Goal: Information Seeking & Learning: Check status

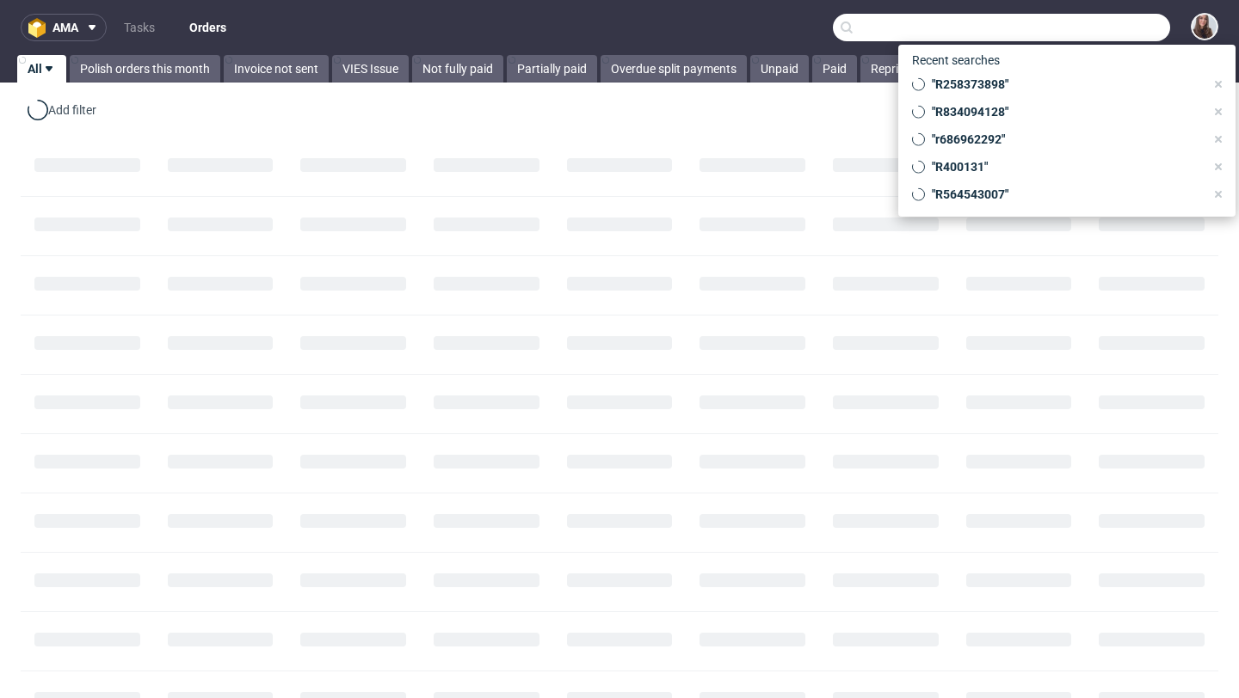
click at [1098, 20] on input "text" at bounding box center [1001, 28] width 337 height 28
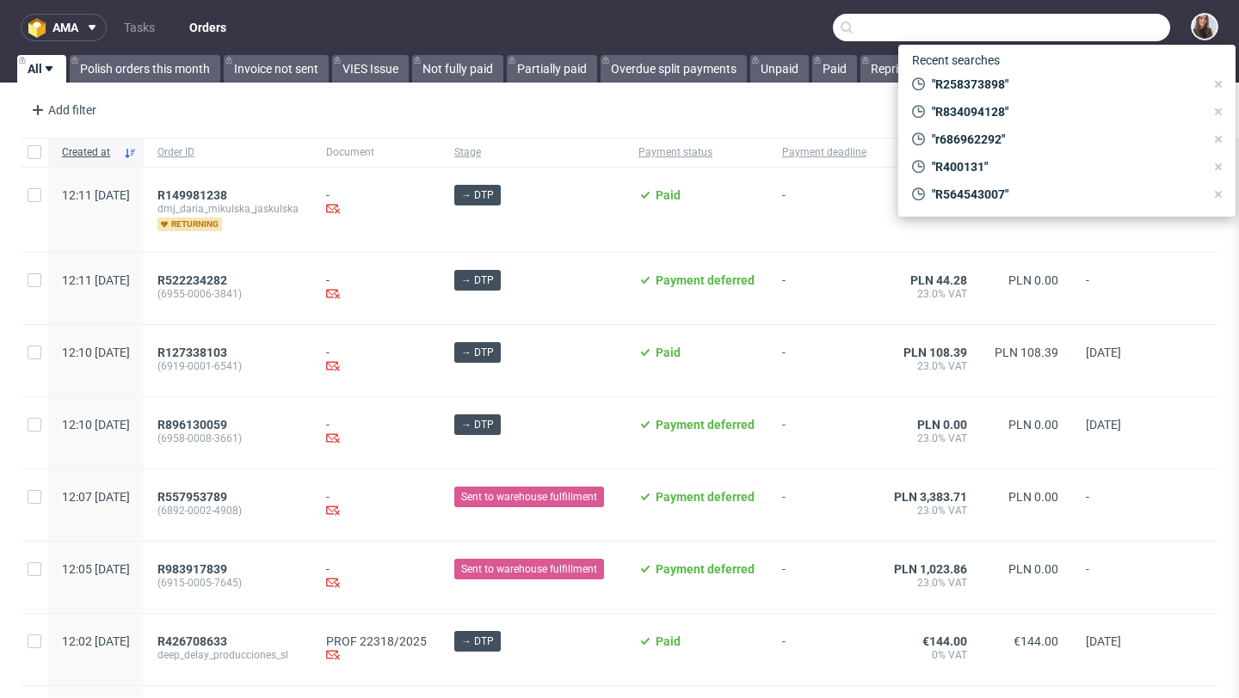
click at [1065, 26] on input "text" at bounding box center [1001, 28] width 337 height 28
click at [882, 35] on input "text" at bounding box center [1001, 28] width 337 height 28
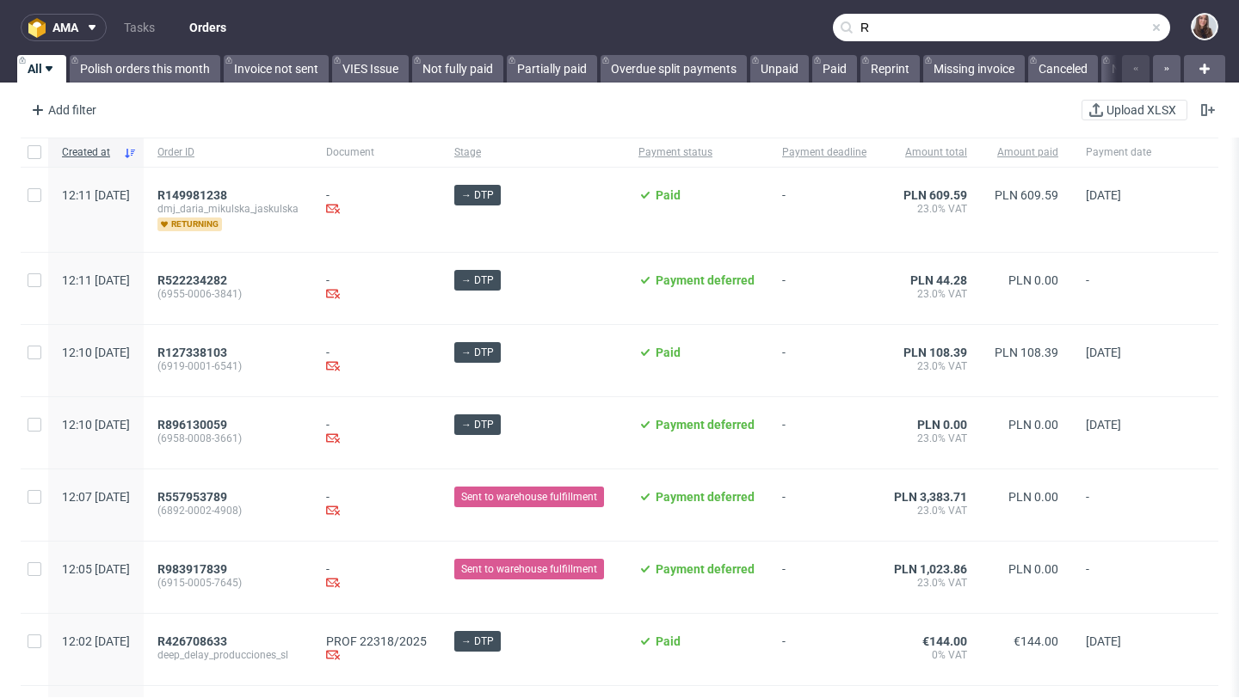
click at [1001, 25] on input "R" at bounding box center [1001, 28] width 337 height 28
click at [950, 34] on input "R" at bounding box center [1001, 28] width 337 height 28
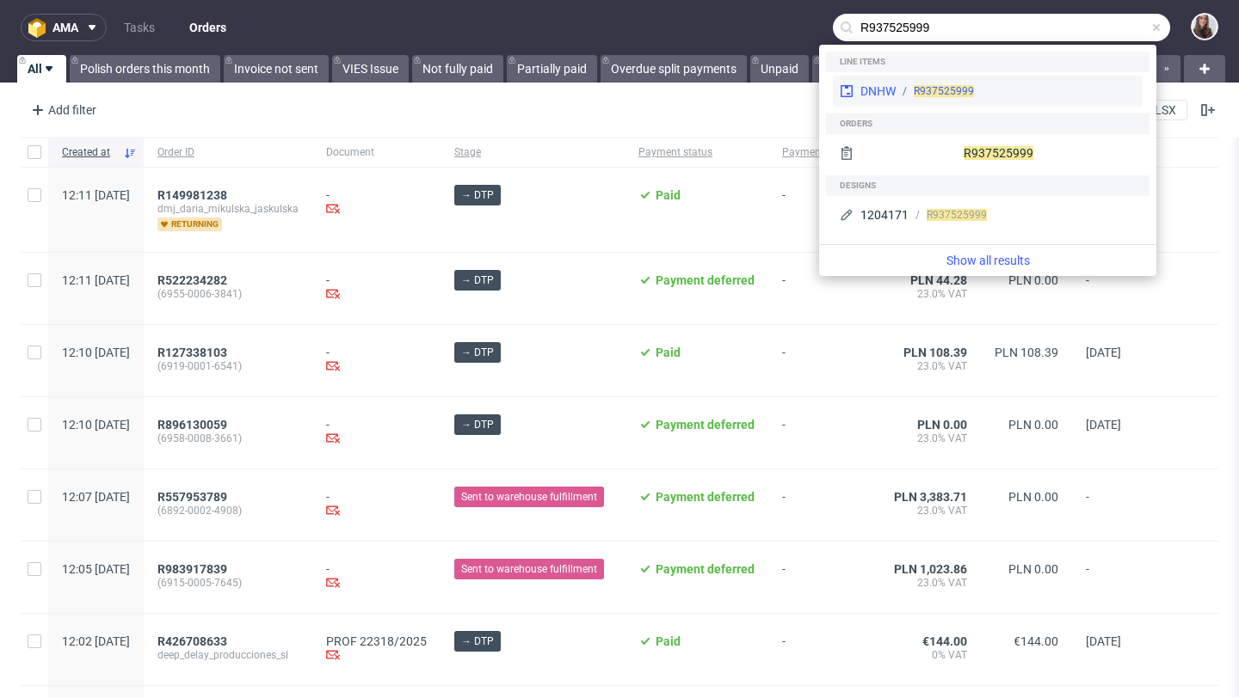
type input "R937525999"
click at [941, 86] on span "R937525999" at bounding box center [944, 91] width 60 height 12
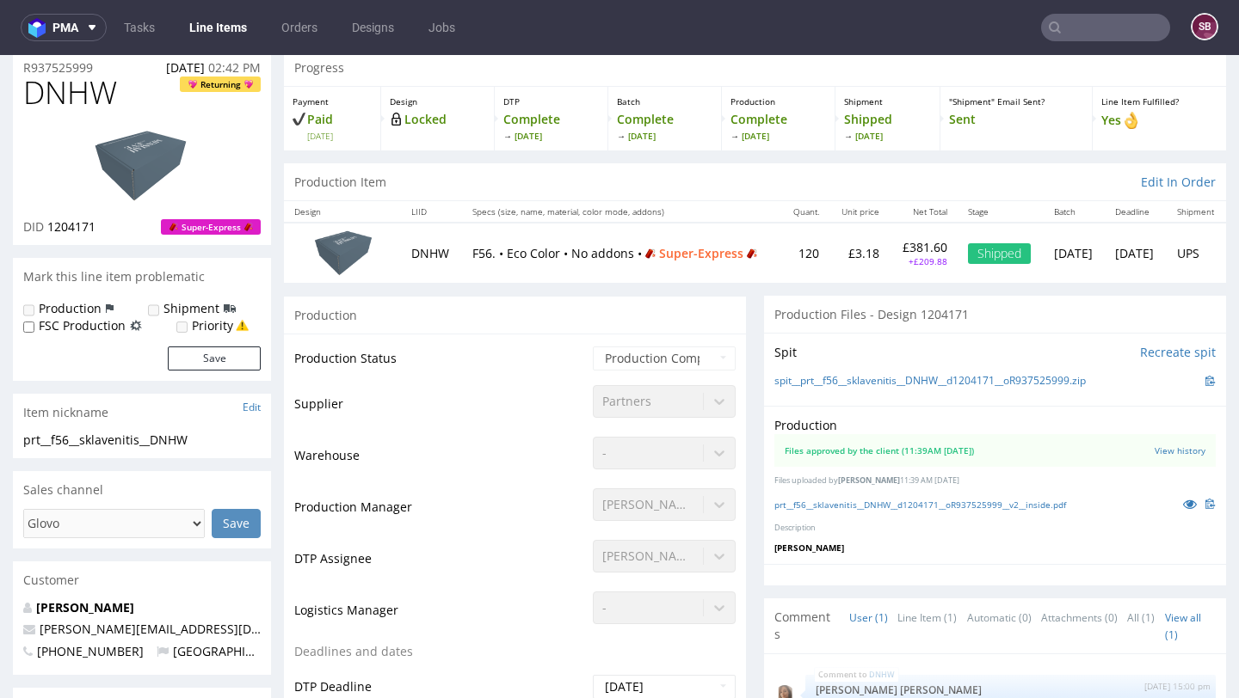
scroll to position [48, 0]
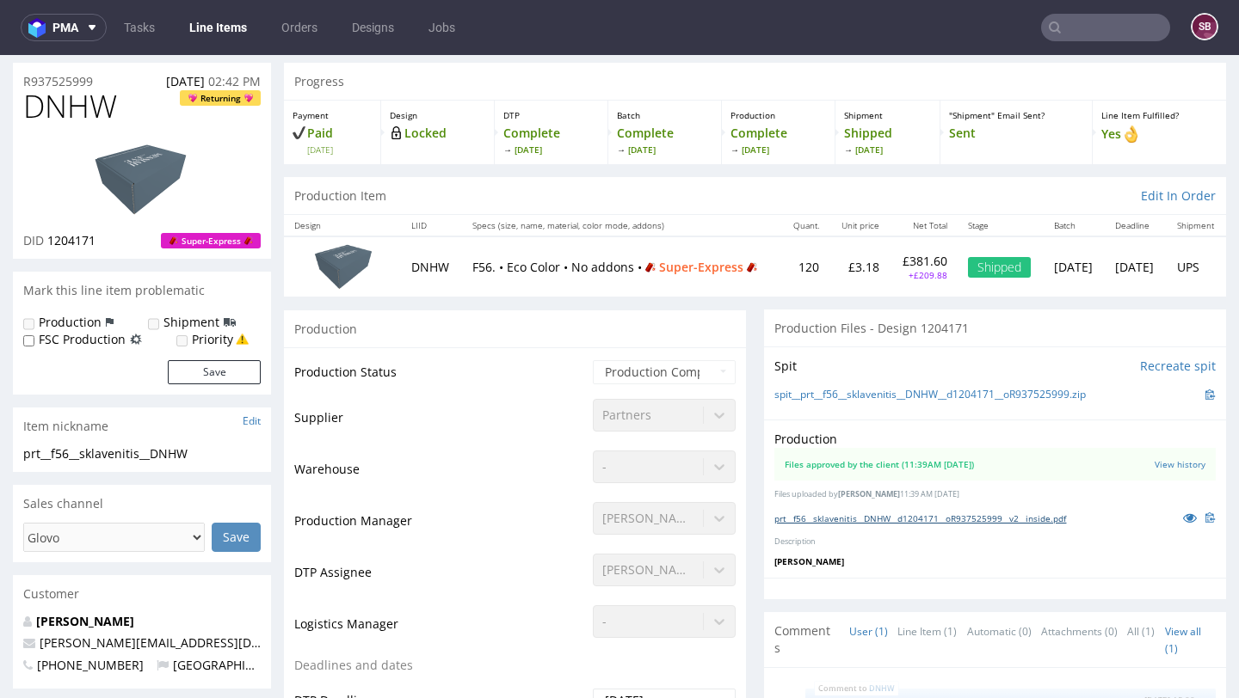
click at [847, 520] on link "prt__f56__sklavenitis__DNHW__d1204171__oR937525999__v2__inside.pdf" at bounding box center [920, 519] width 292 height 12
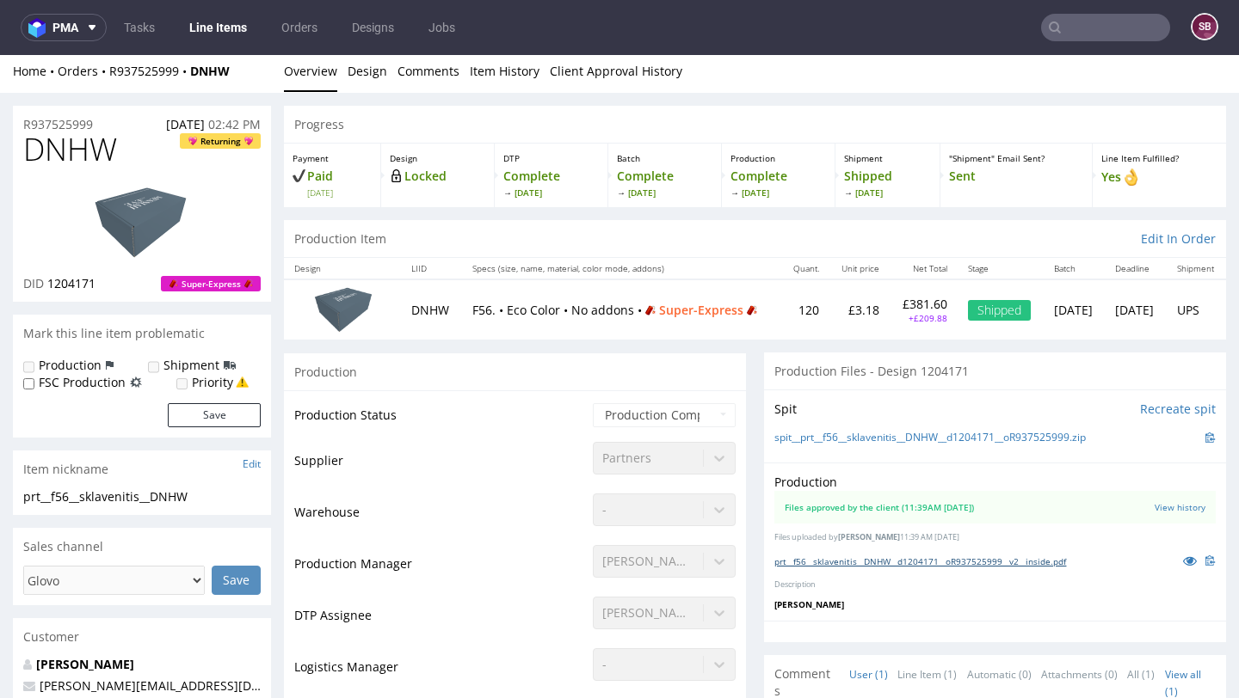
scroll to position [0, 0]
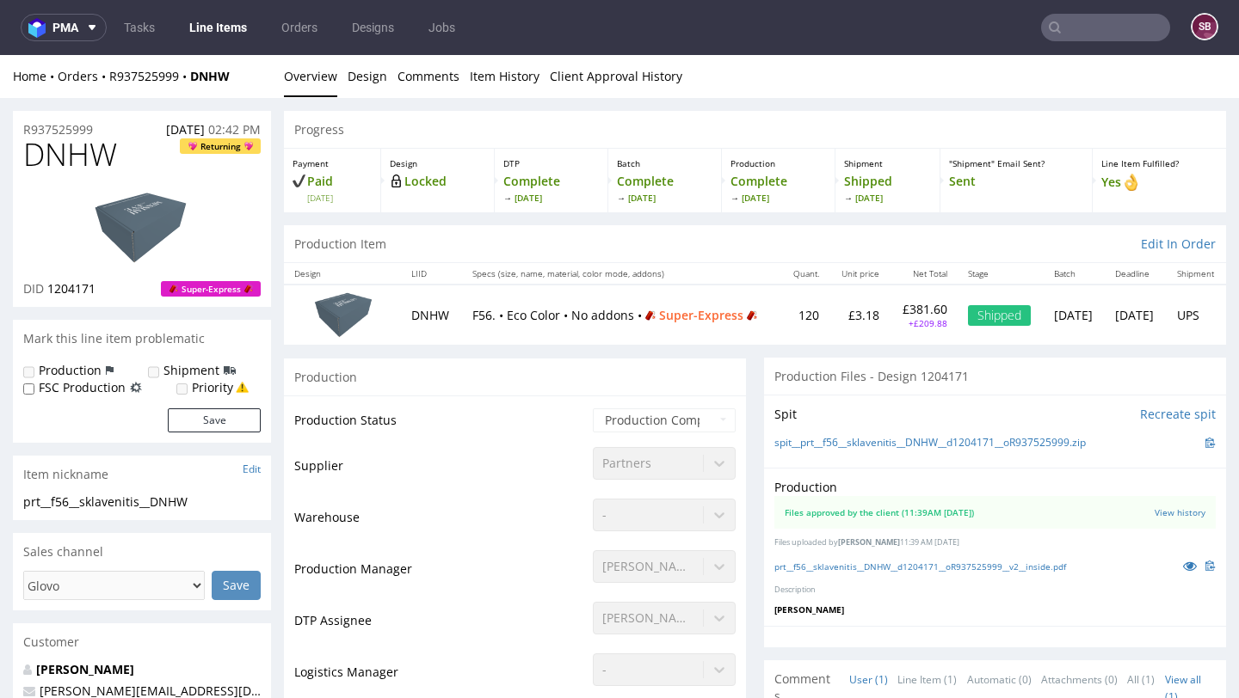
click at [1073, 27] on input "text" at bounding box center [1105, 28] width 129 height 28
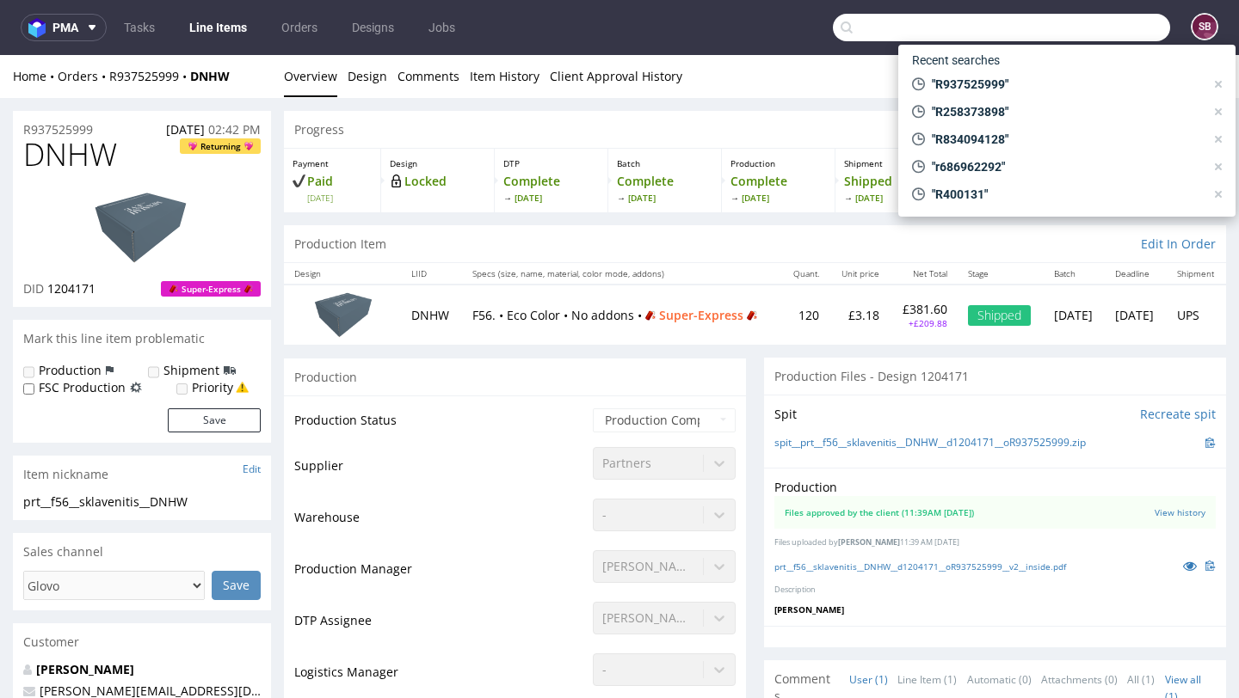
type input "R"
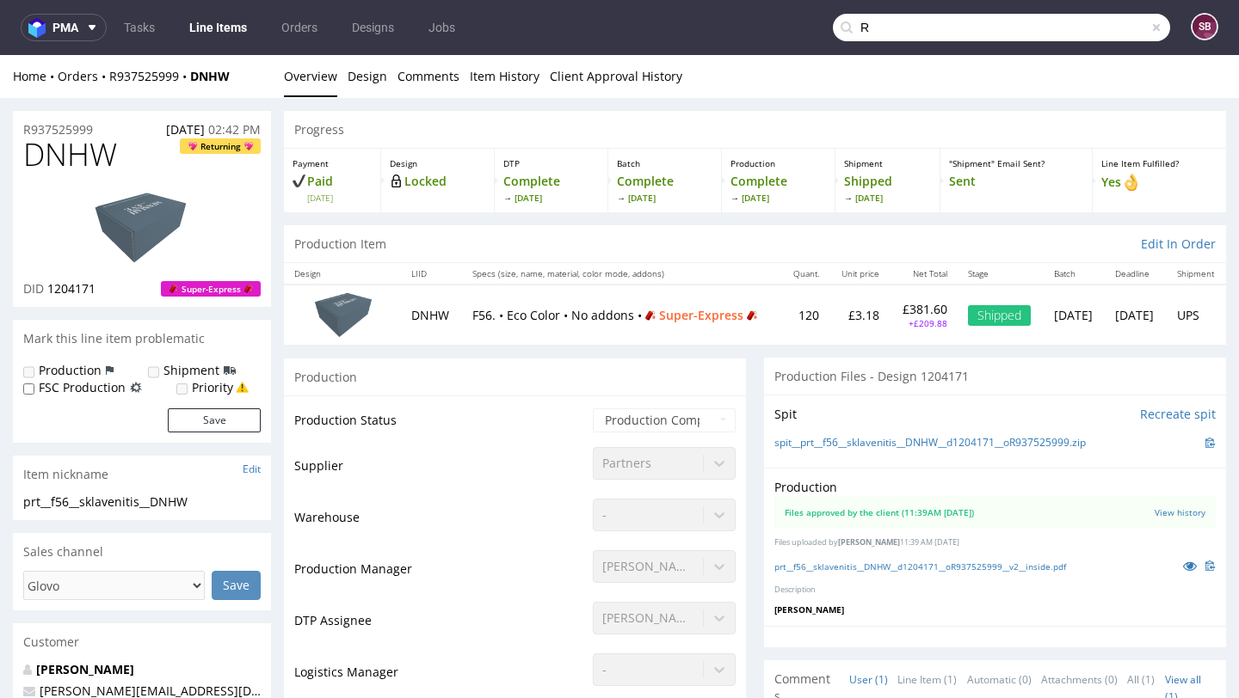
click at [1042, 28] on input "R" at bounding box center [1001, 28] width 337 height 28
click at [888, 27] on input "R" at bounding box center [1001, 28] width 337 height 28
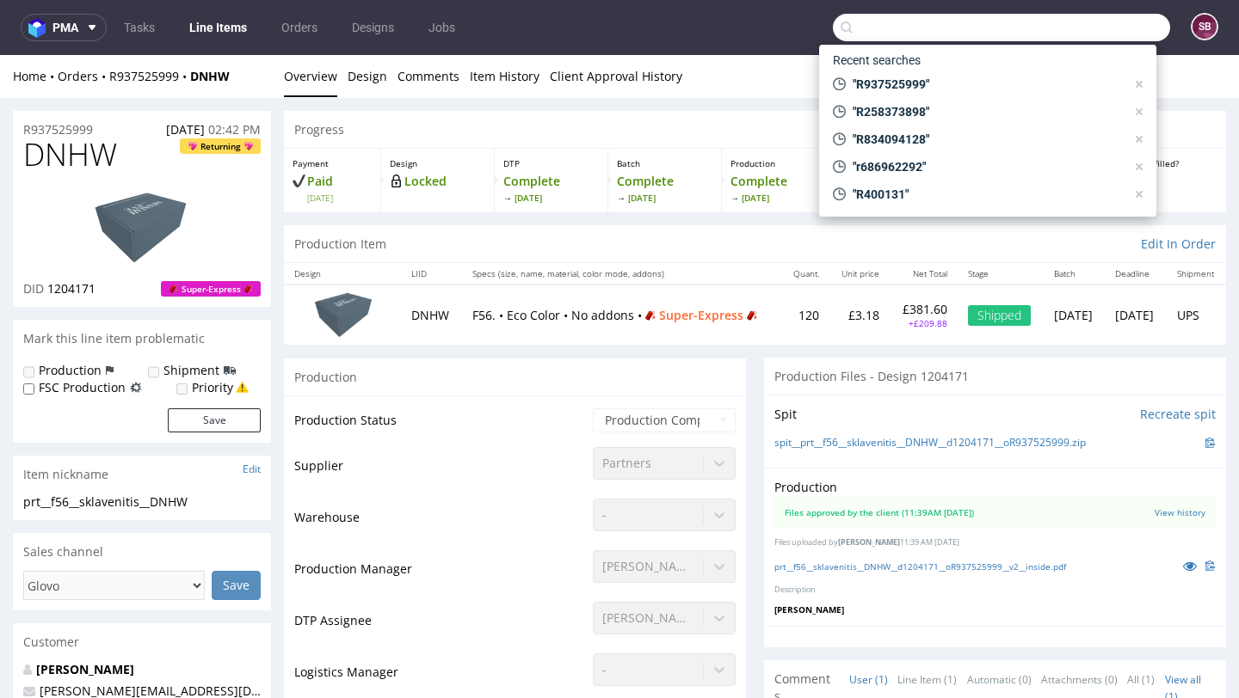
click at [869, 28] on input "text" at bounding box center [1001, 28] width 337 height 28
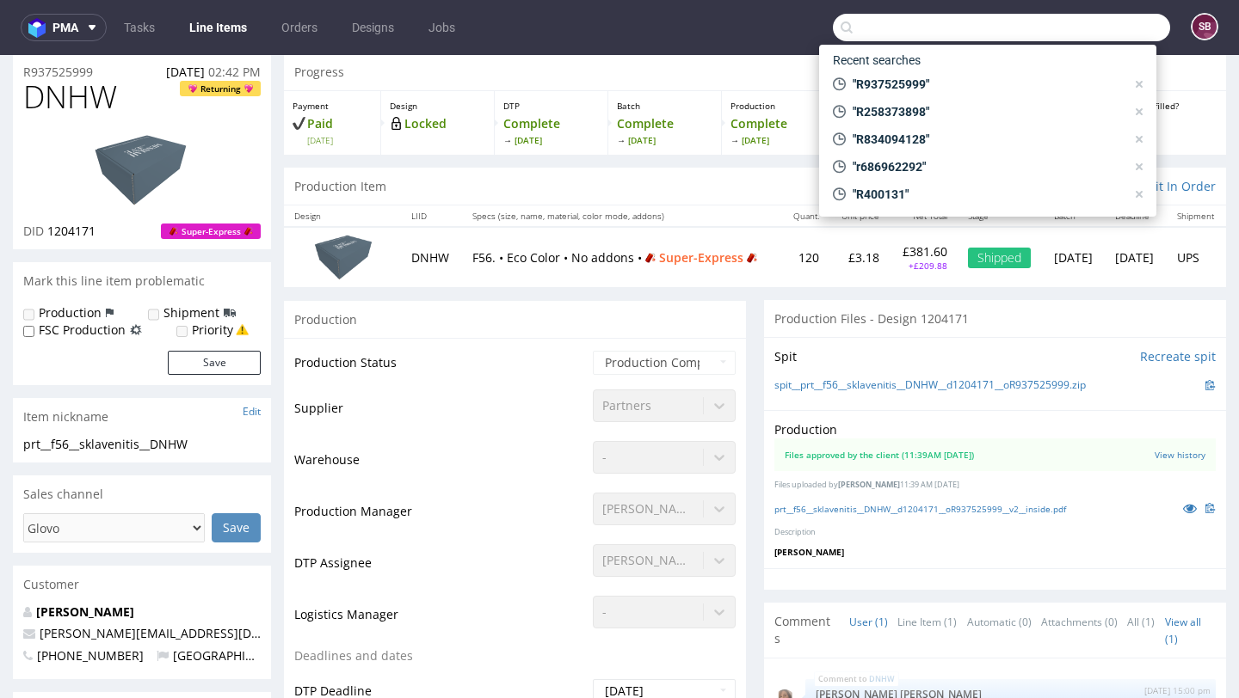
scroll to position [59, 0]
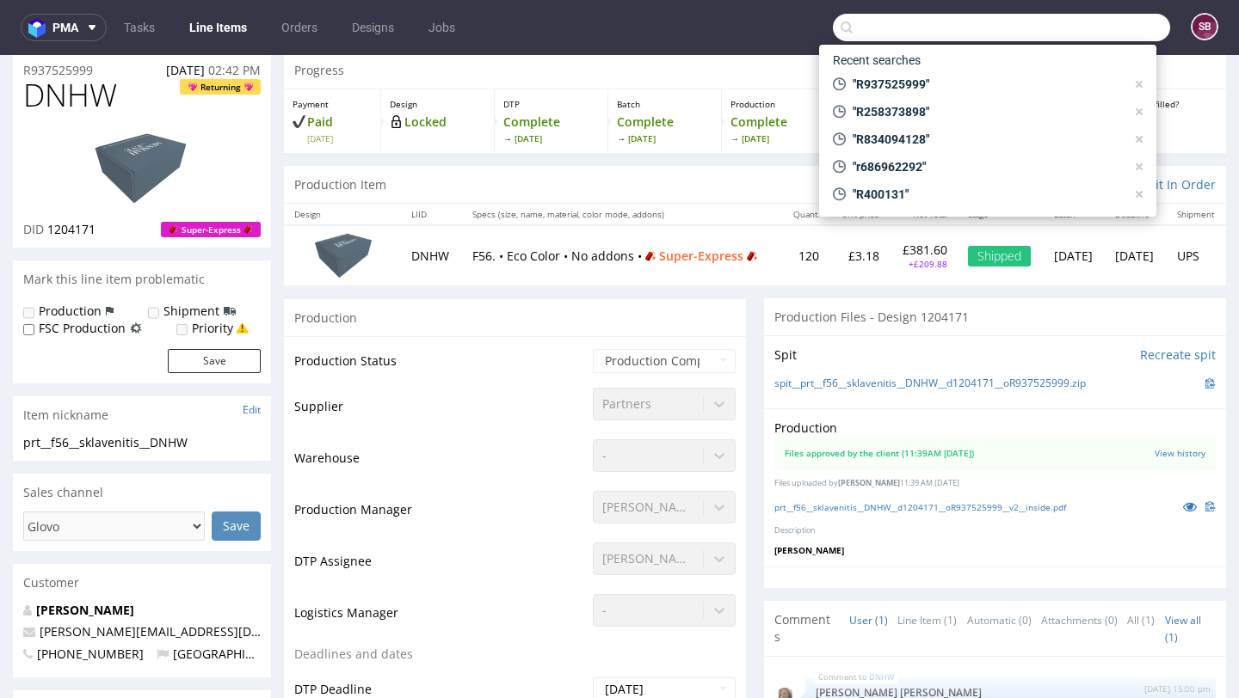
click at [946, 22] on input "text" at bounding box center [1001, 28] width 337 height 28
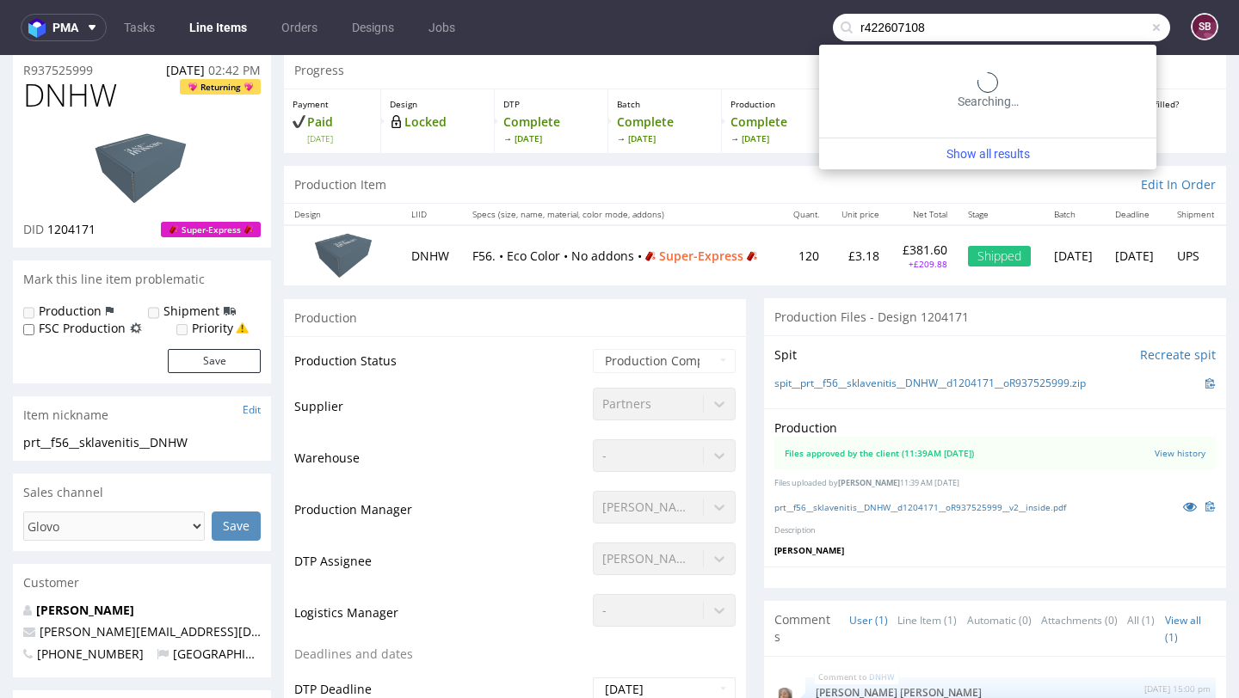
type input "r422607108"
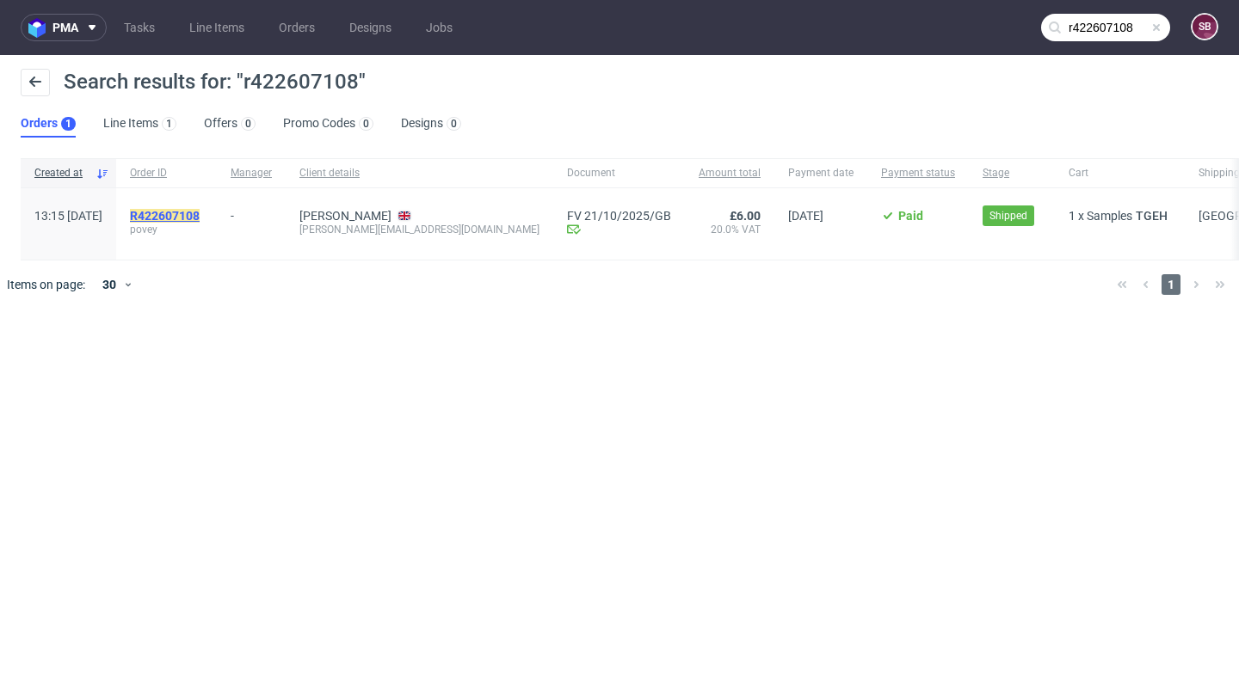
click at [200, 212] on mark "R422607108" at bounding box center [165, 216] width 70 height 14
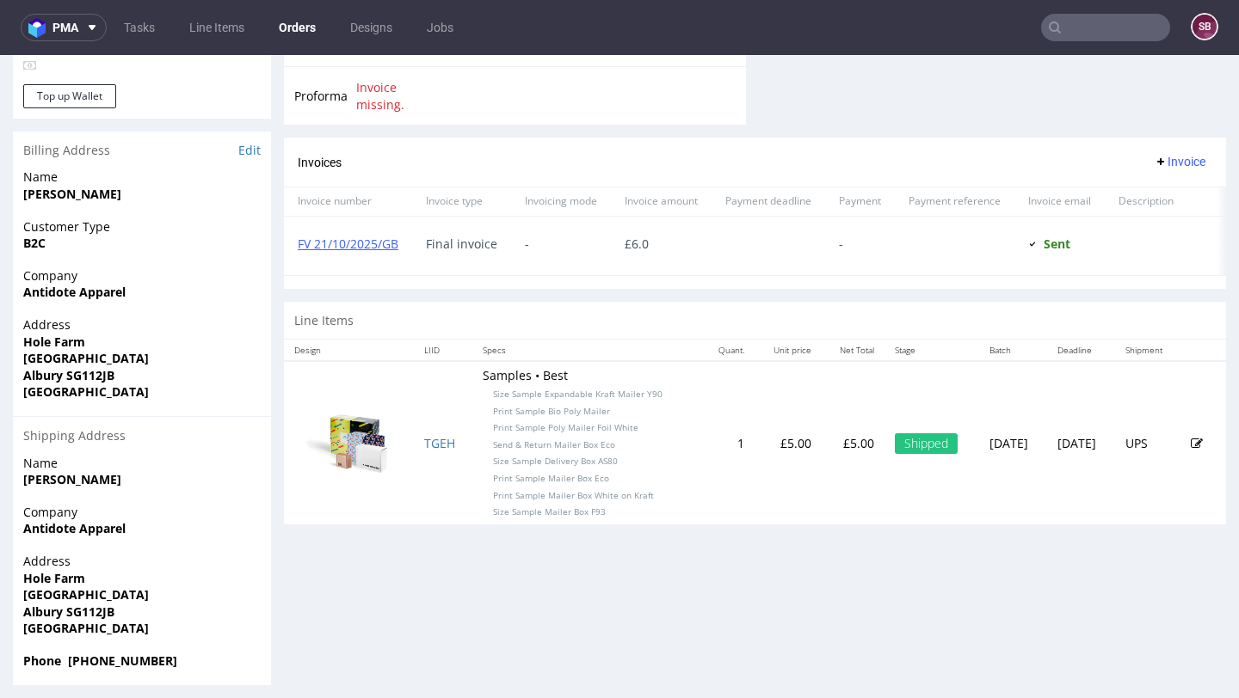
scroll to position [746, 0]
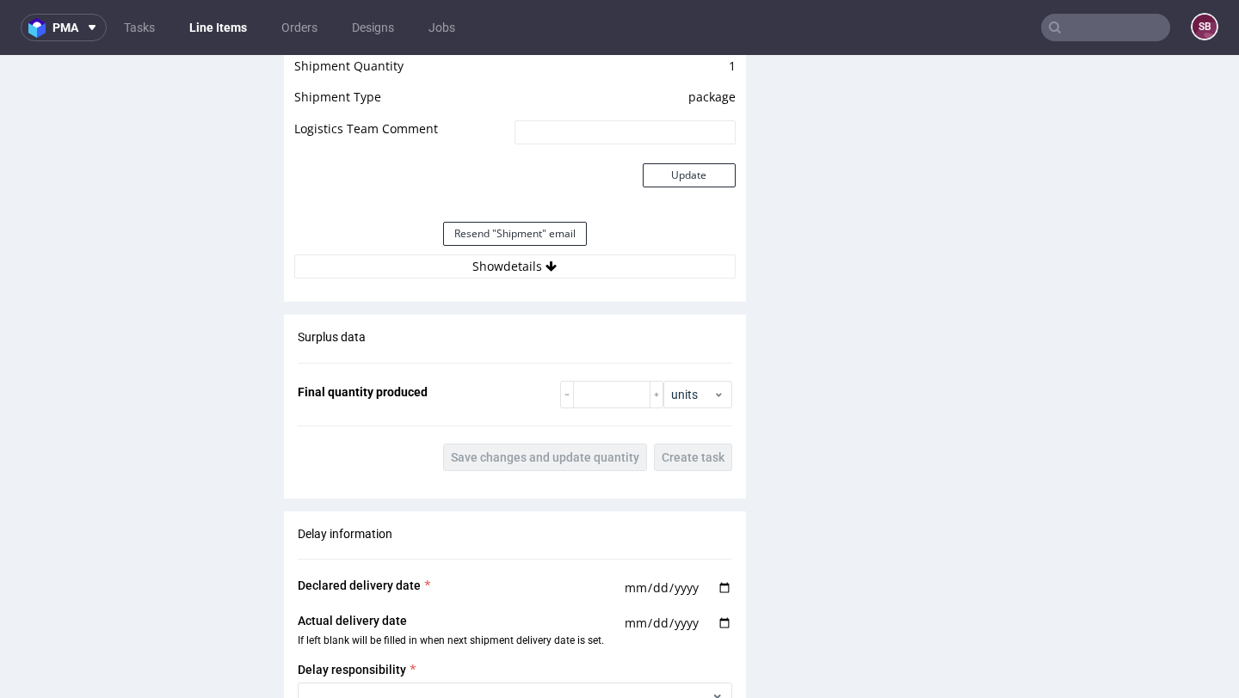
scroll to position [1683, 0]
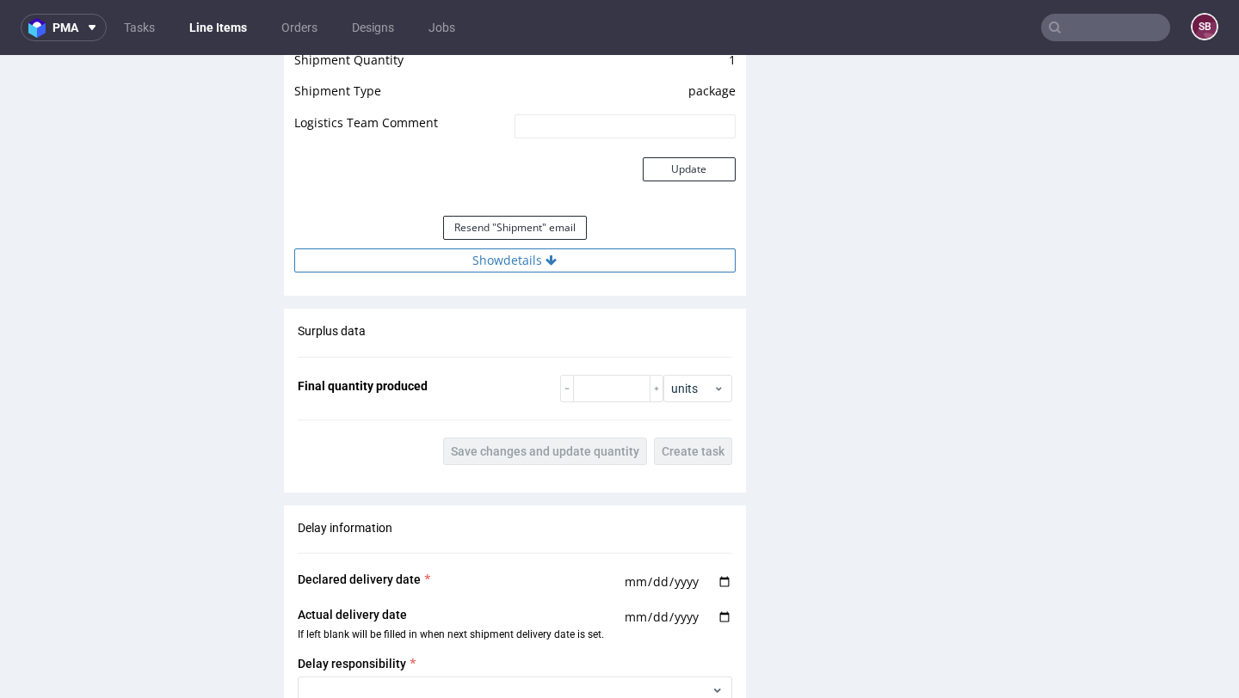
click at [546, 260] on icon at bounding box center [550, 261] width 11 height 12
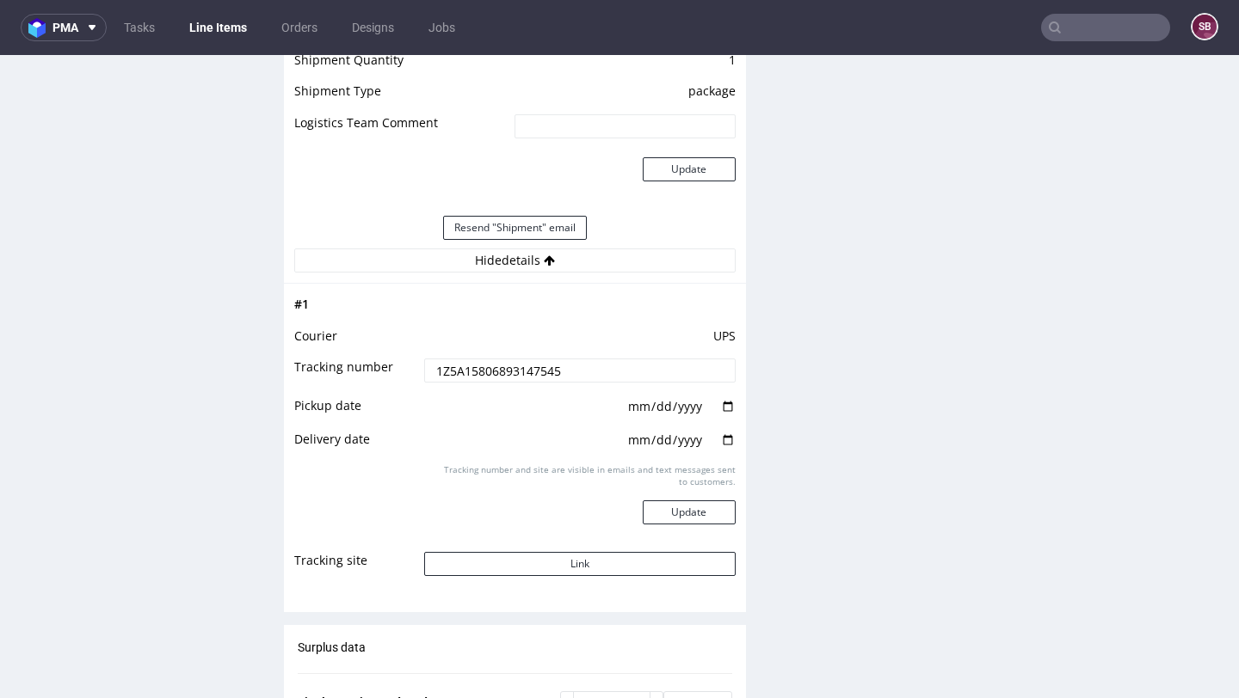
drag, startPoint x: 584, startPoint y: 378, endPoint x: 406, endPoint y: 370, distance: 178.2
click at [406, 370] on tr "Tracking number 1Z5A15806893147545" at bounding box center [514, 376] width 441 height 39
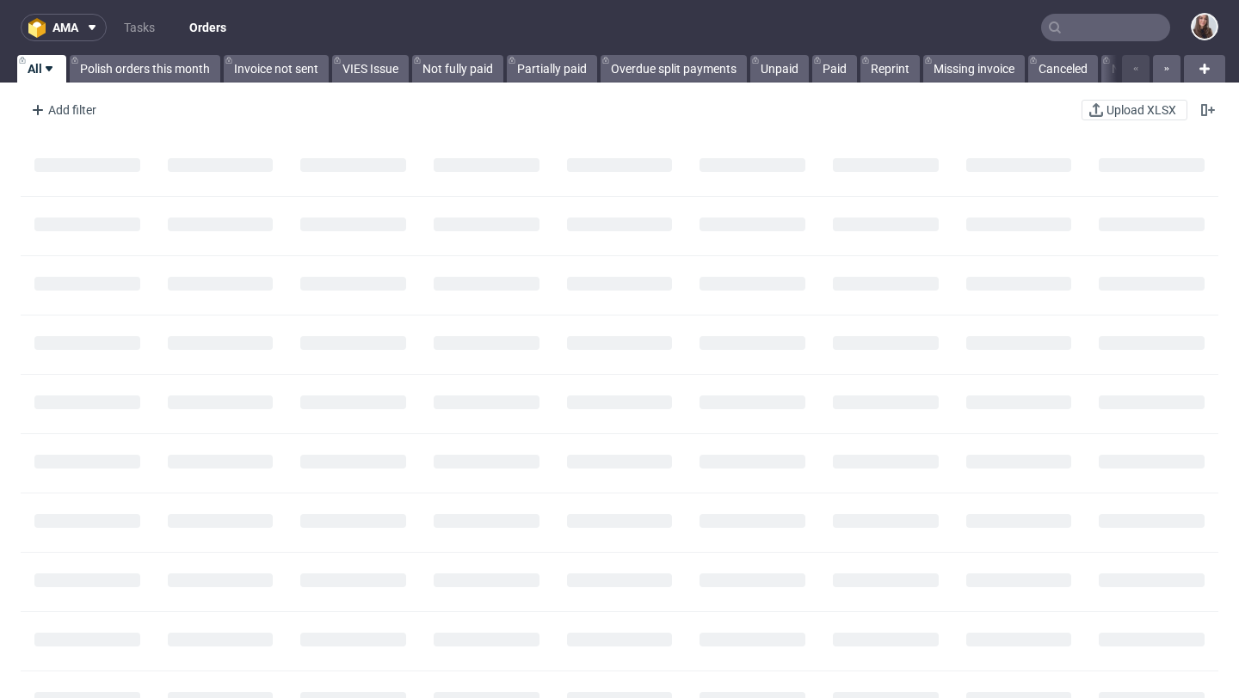
click at [1092, 25] on input "text" at bounding box center [1105, 28] width 129 height 28
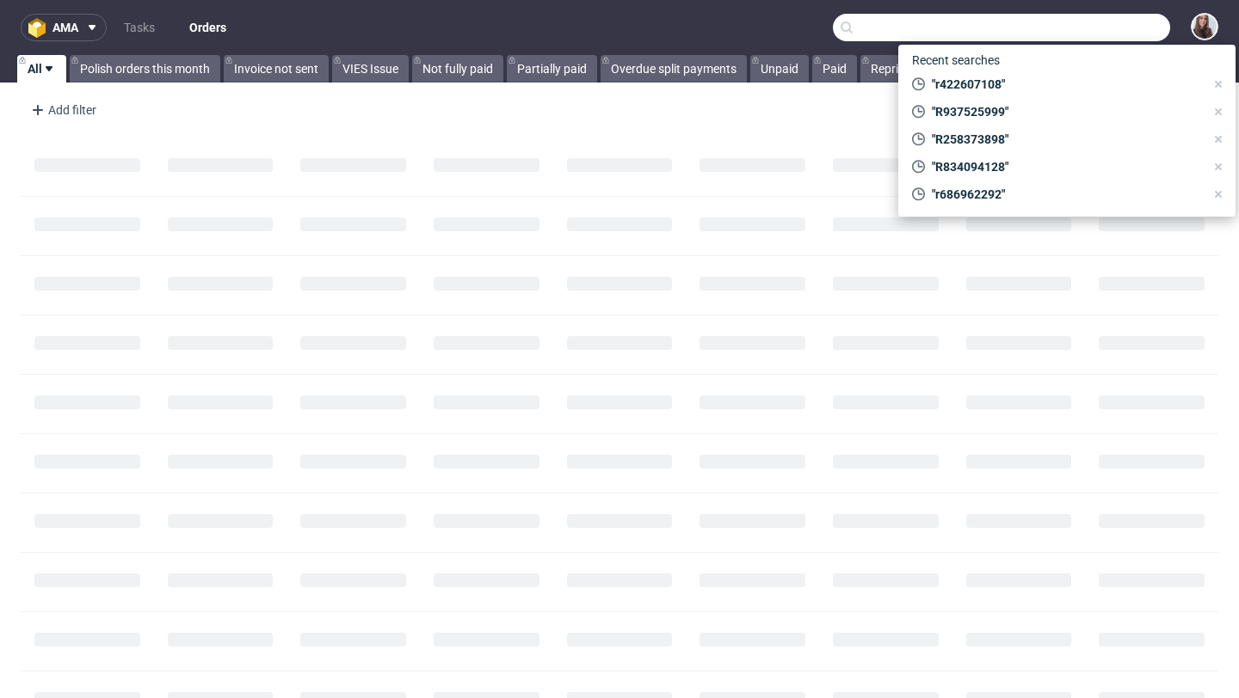
paste input "R000740564"
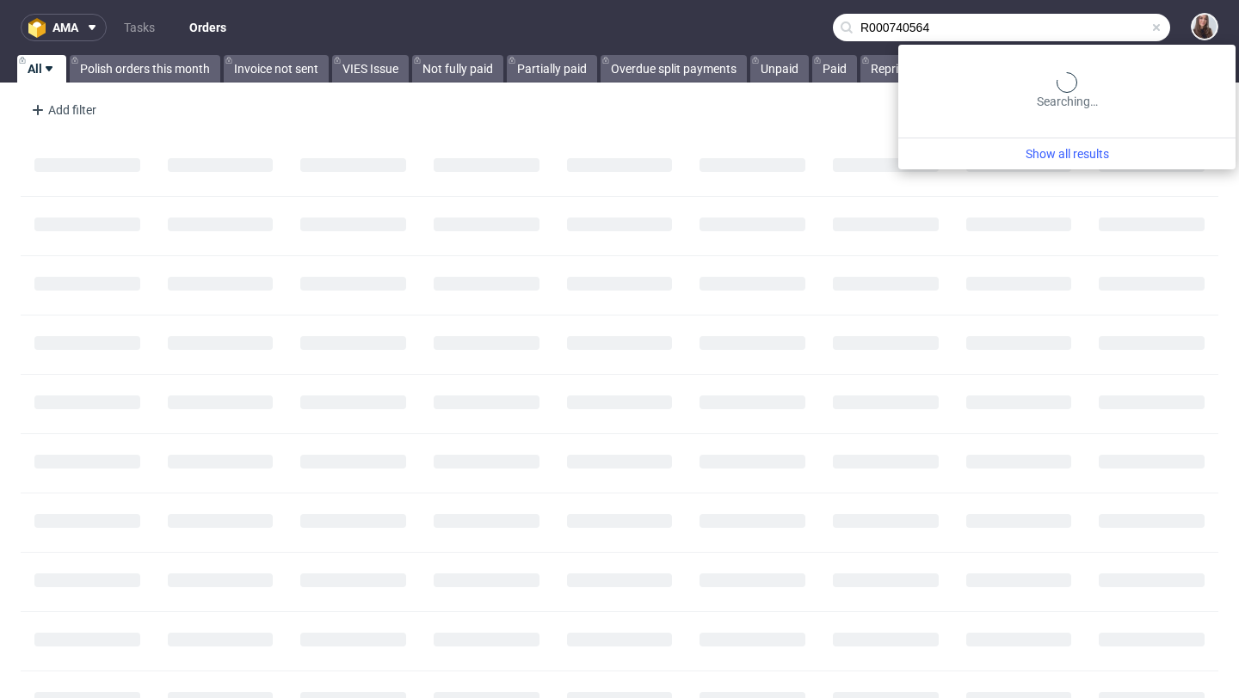
type input "R000740564"
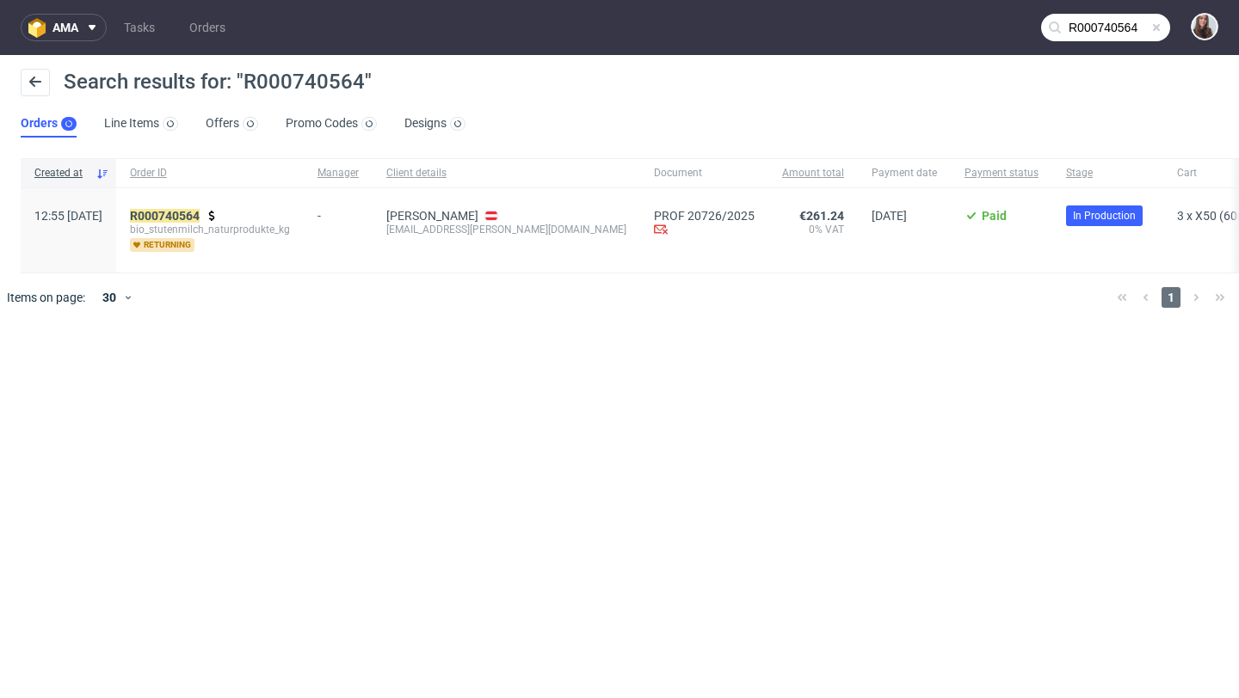
click at [240, 206] on div "R000740564 bio_stutenmilch_naturprodukte_kg returning" at bounding box center [210, 230] width 188 height 84
click at [200, 215] on mark "R000740564" at bounding box center [165, 216] width 70 height 14
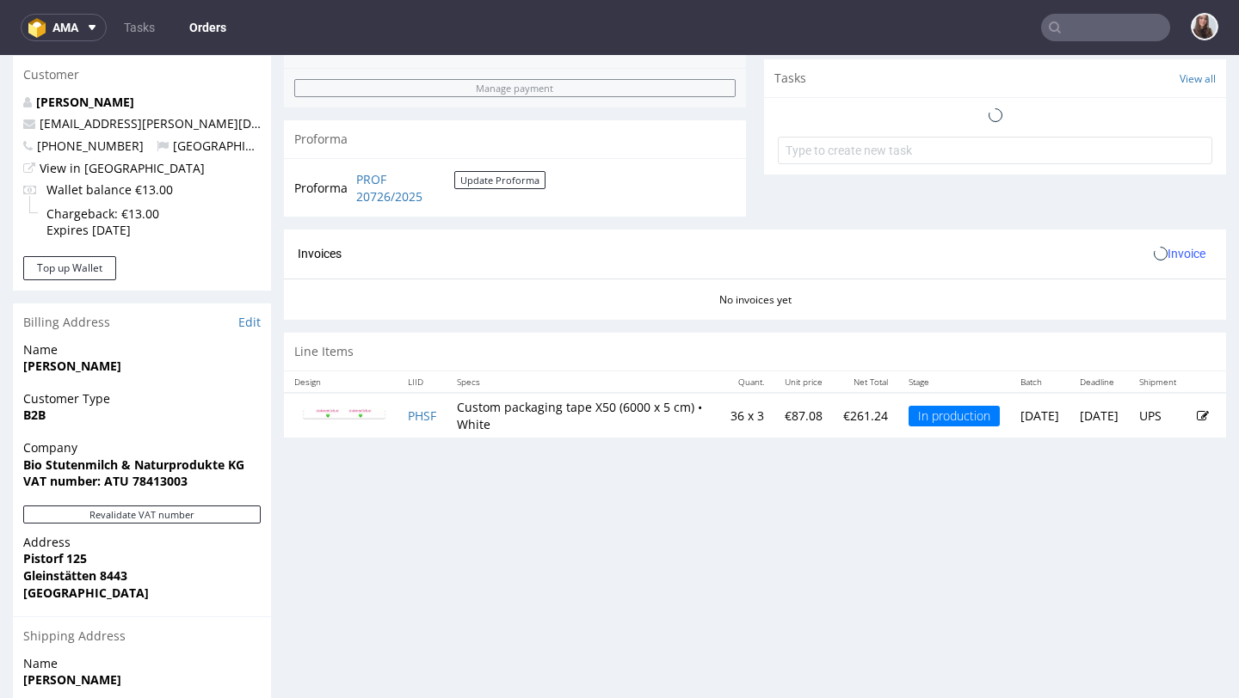
scroll to position [613, 0]
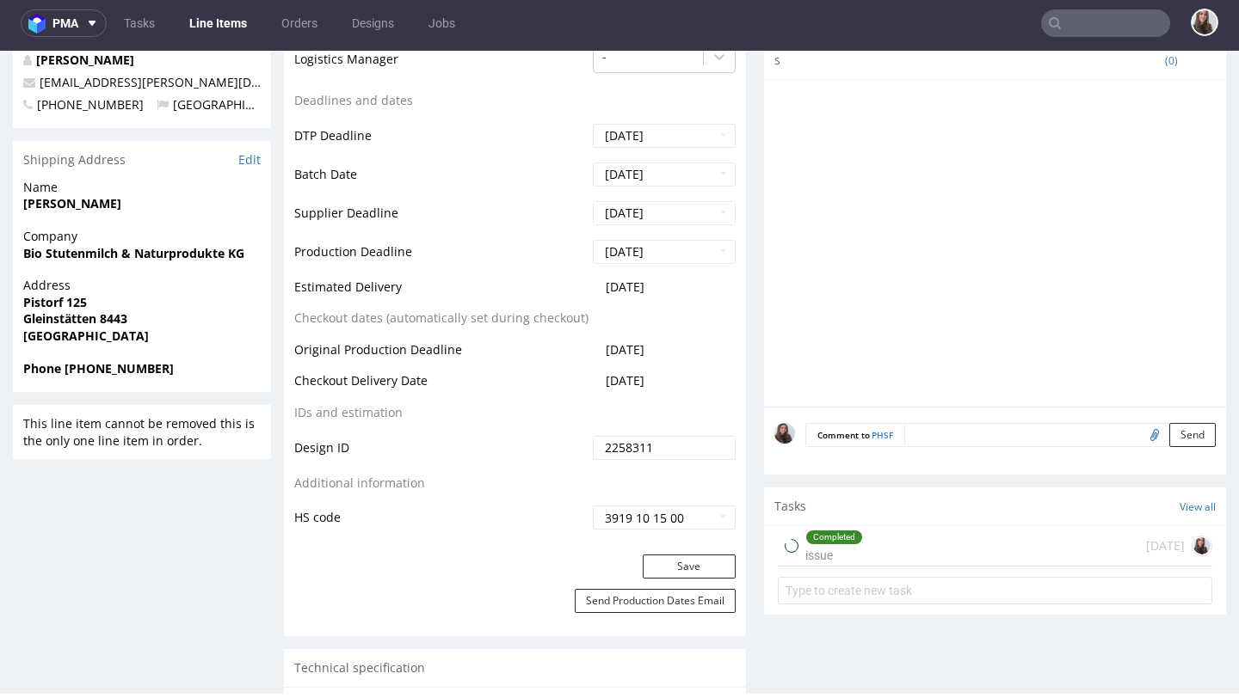
scroll to position [584, 0]
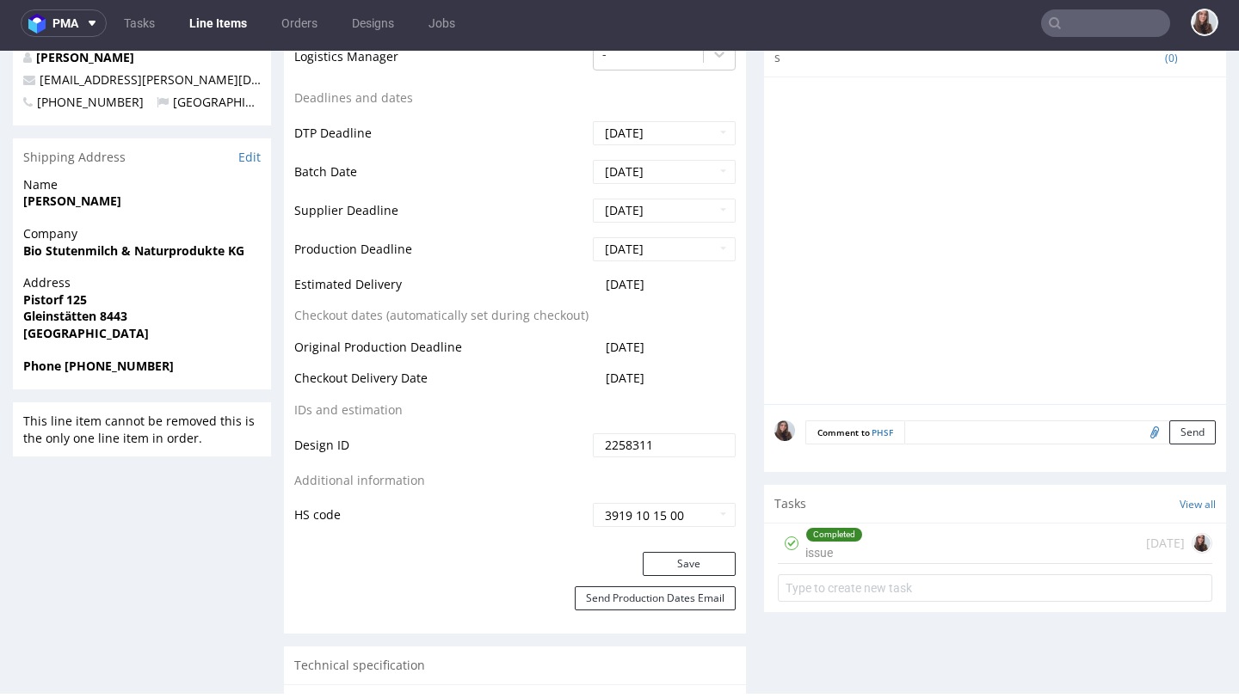
drag, startPoint x: 638, startPoint y: 397, endPoint x: 585, endPoint y: 394, distance: 53.4
click at [588, 394] on td "2025-10-27" at bounding box center [661, 384] width 147 height 32
copy span "2025-10-27"
drag, startPoint x: 677, startPoint y: 297, endPoint x: 583, endPoint y: 292, distance: 93.9
click at [588, 292] on td "[DATE]" at bounding box center [661, 290] width 147 height 32
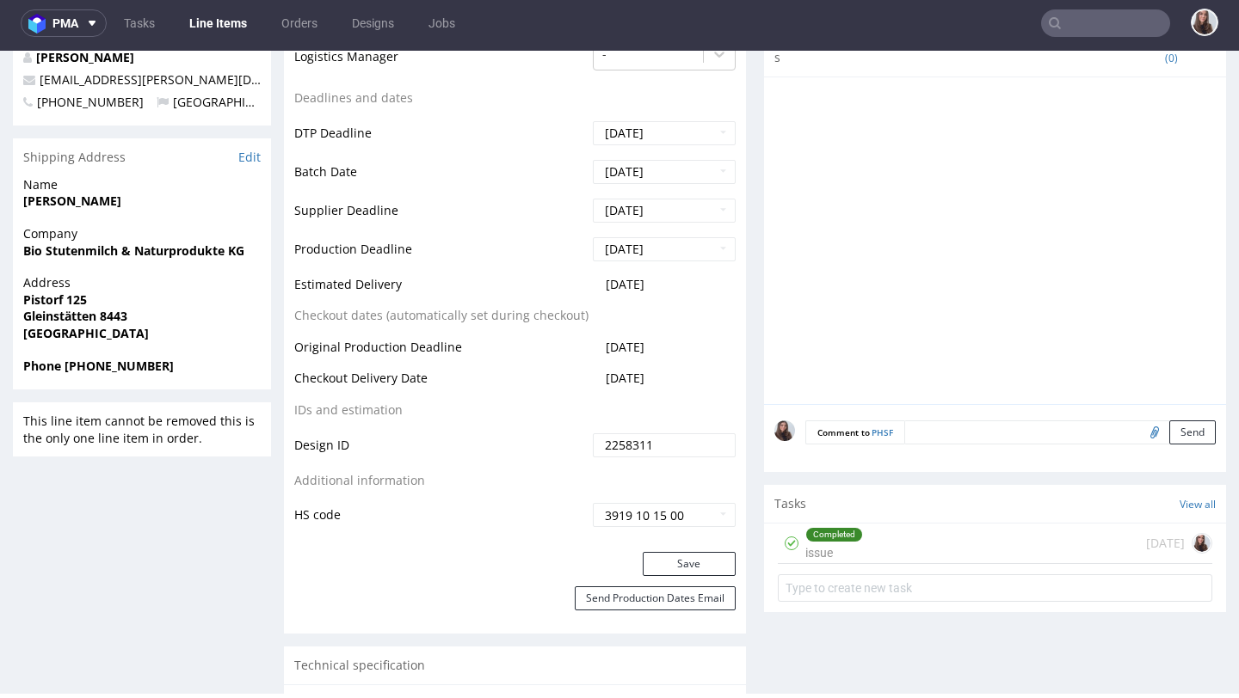
copy span "[DATE]"
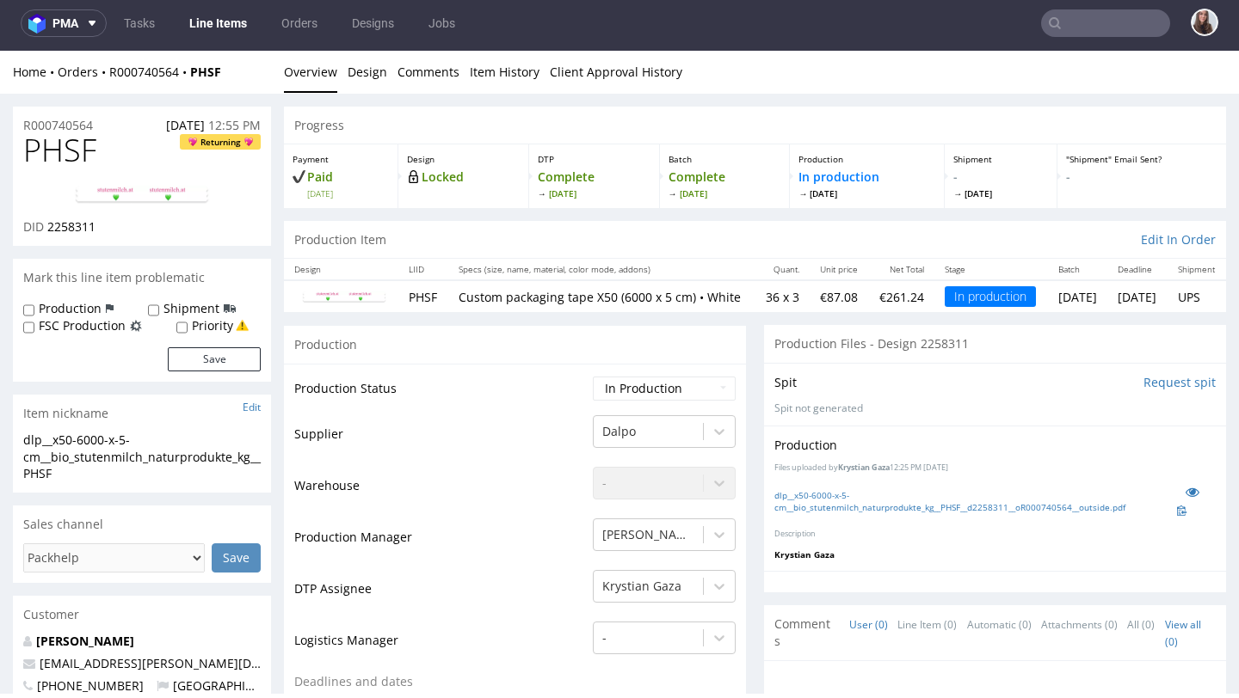
click at [1073, 26] on input "text" at bounding box center [1105, 23] width 129 height 28
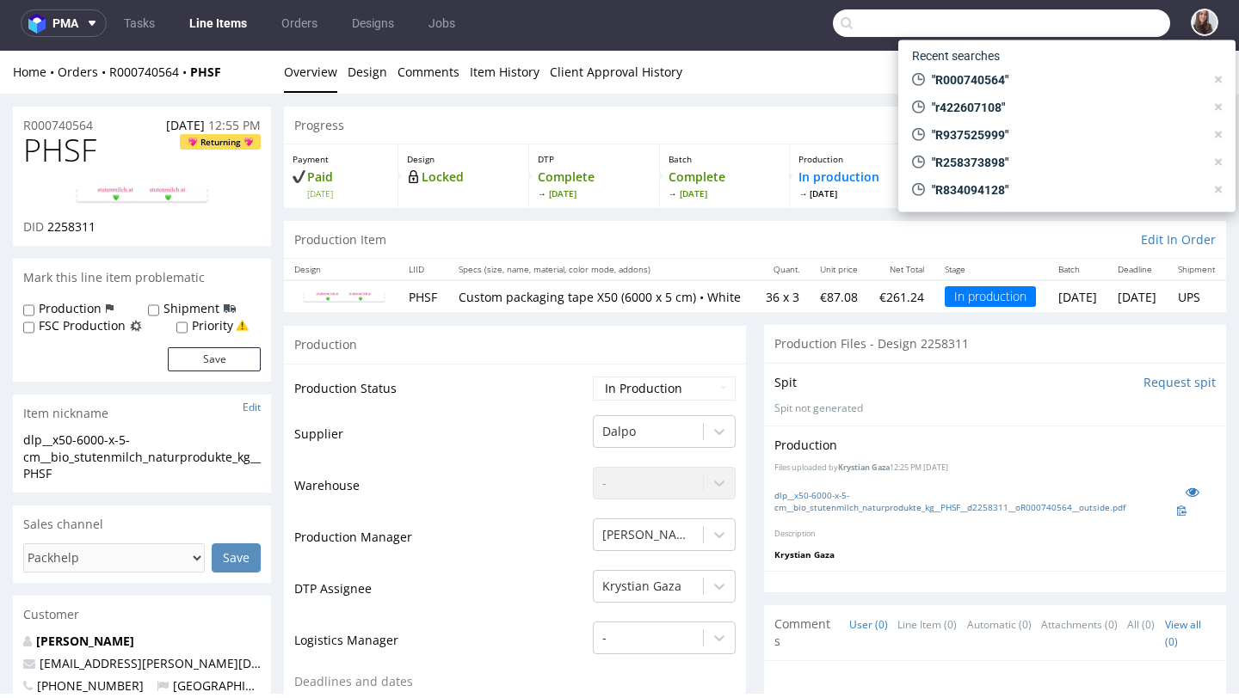
paste input "R745623770"
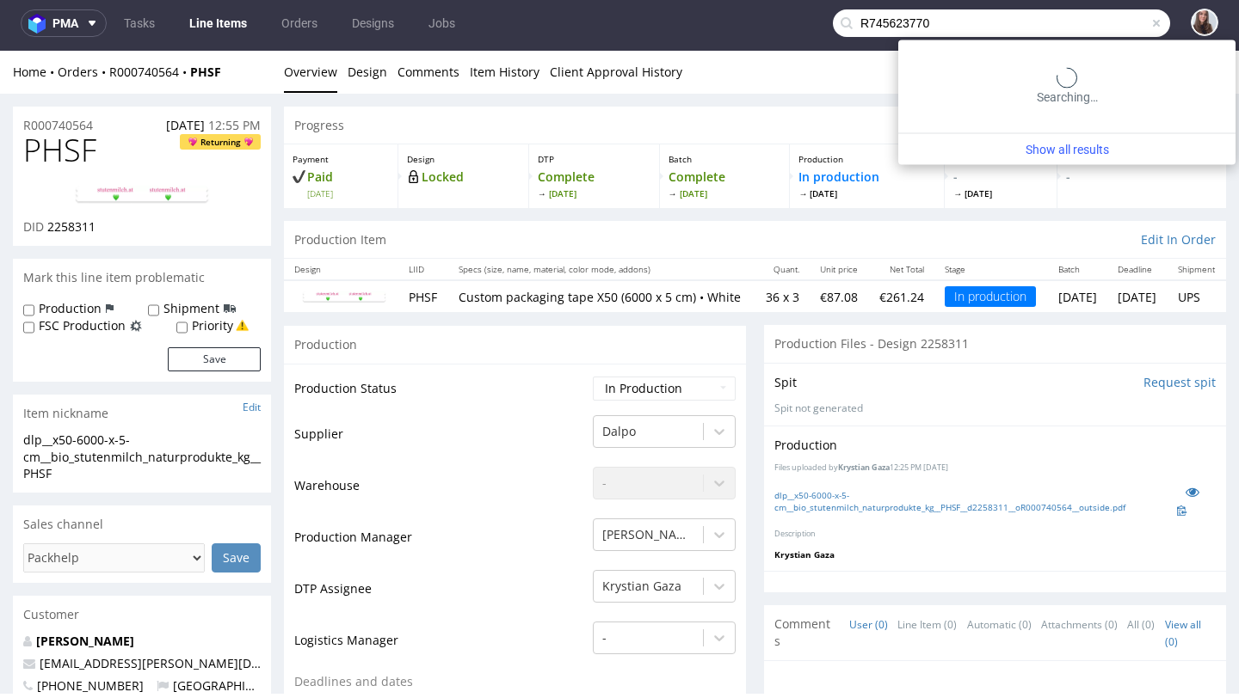
type input "R745623770"
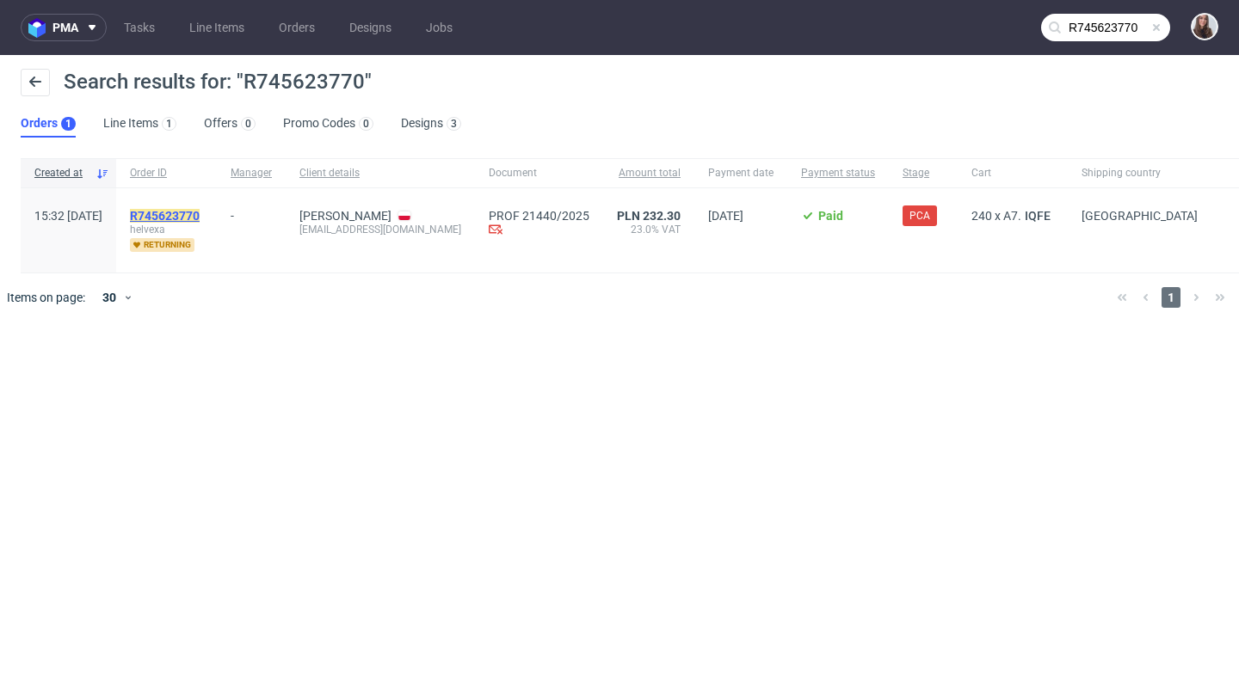
click at [200, 218] on mark "R745623770" at bounding box center [165, 216] width 70 height 14
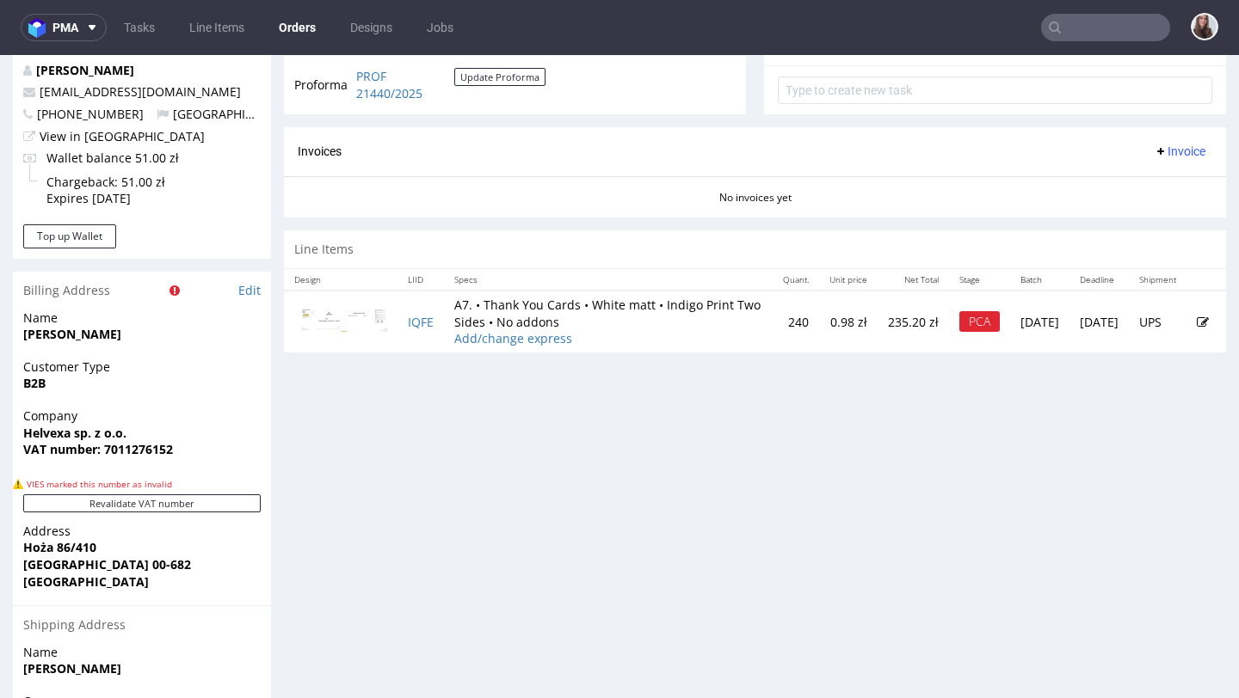
scroll to position [704, 0]
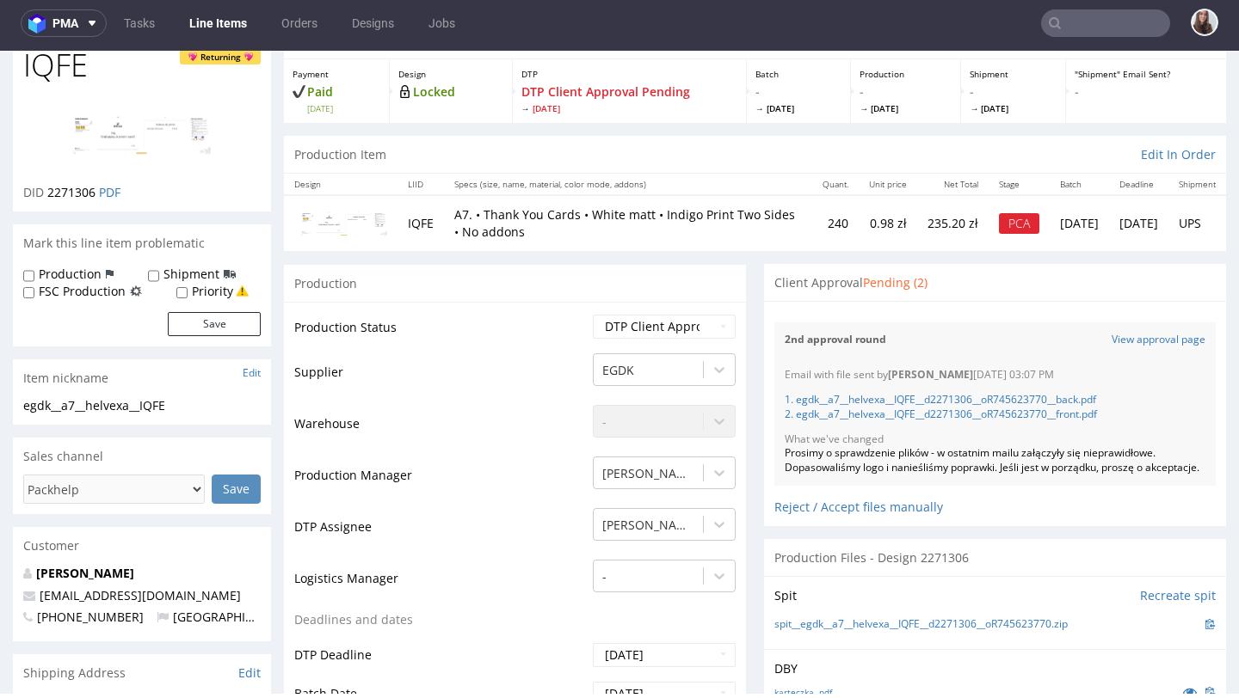
scroll to position [106, 0]
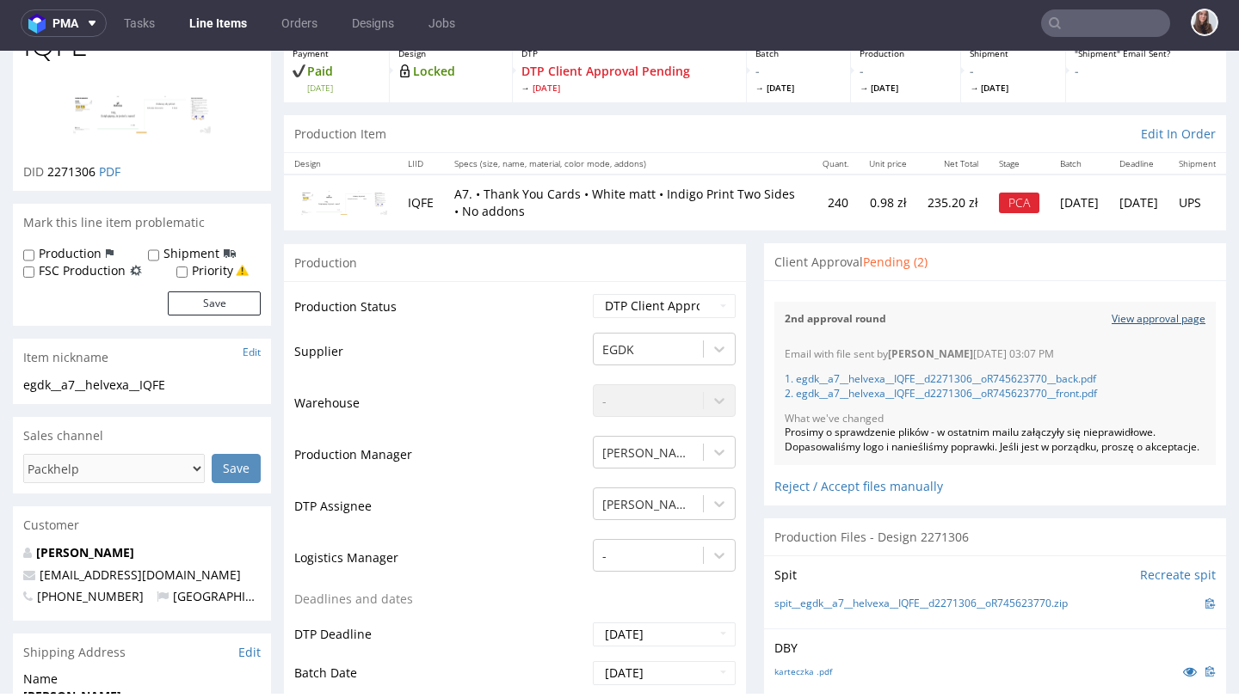
click at [1162, 321] on link "View approval page" at bounding box center [1158, 319] width 94 height 15
click at [1071, 32] on input "text" at bounding box center [1105, 23] width 129 height 28
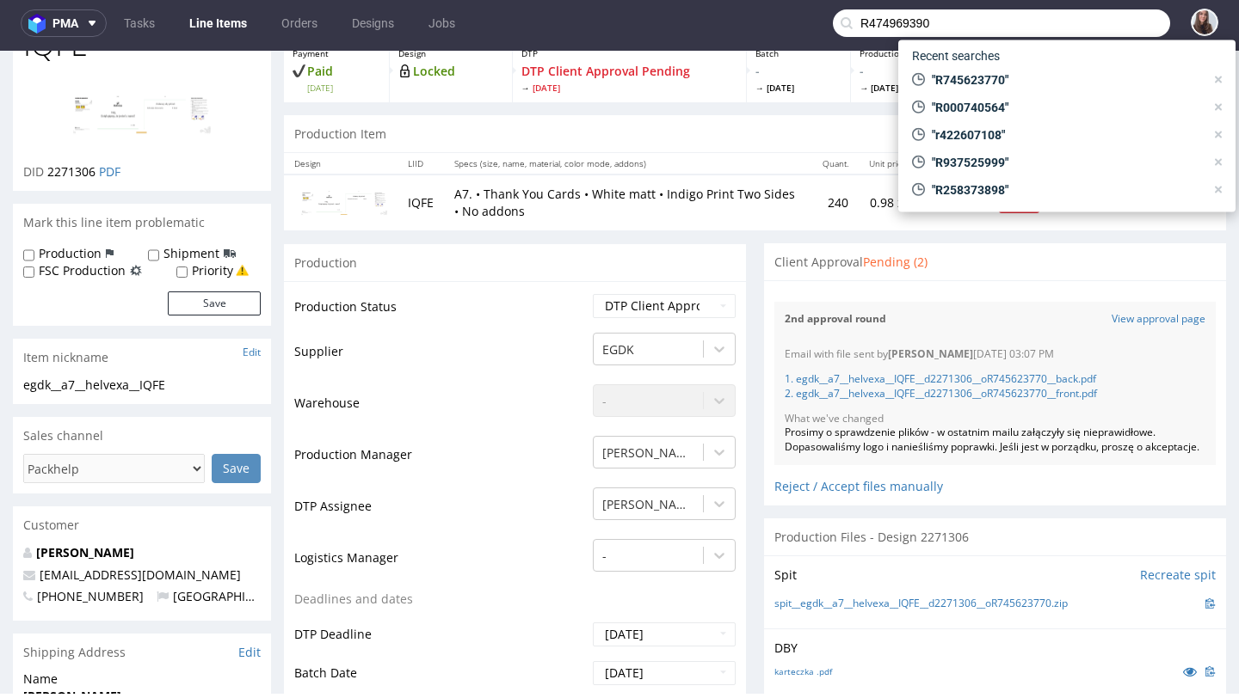
type input "R474969390"
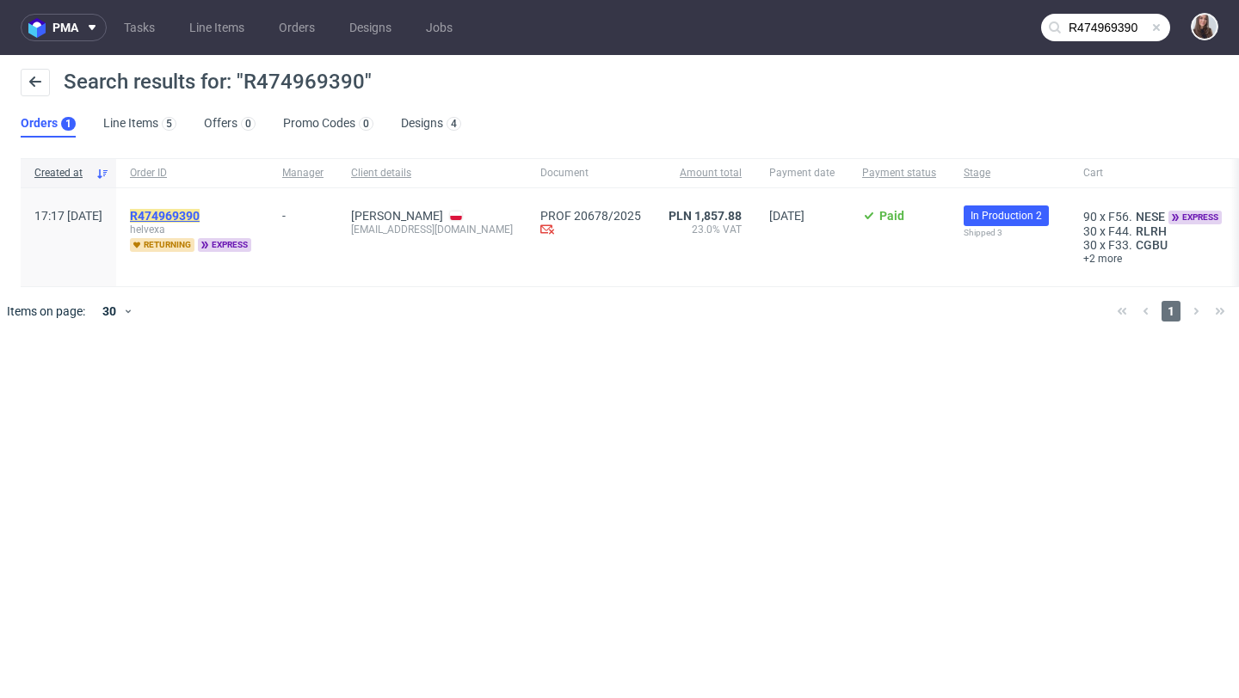
click at [200, 215] on mark "R474969390" at bounding box center [165, 216] width 70 height 14
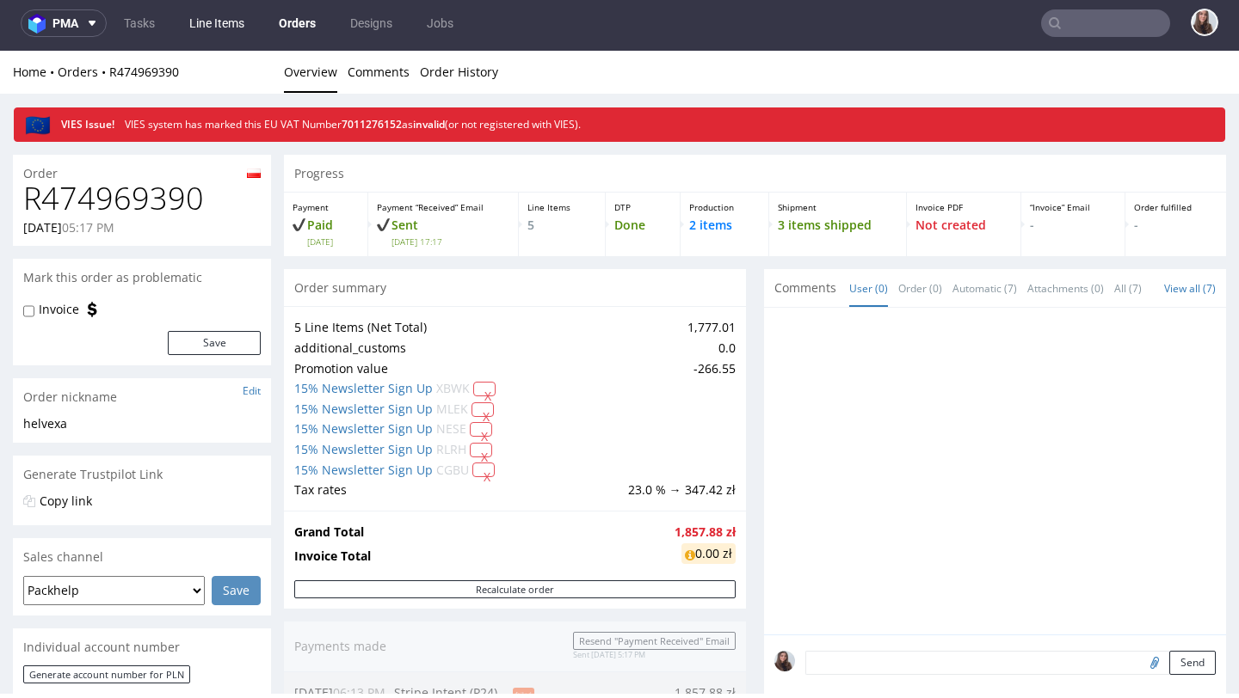
type input "R474969390"
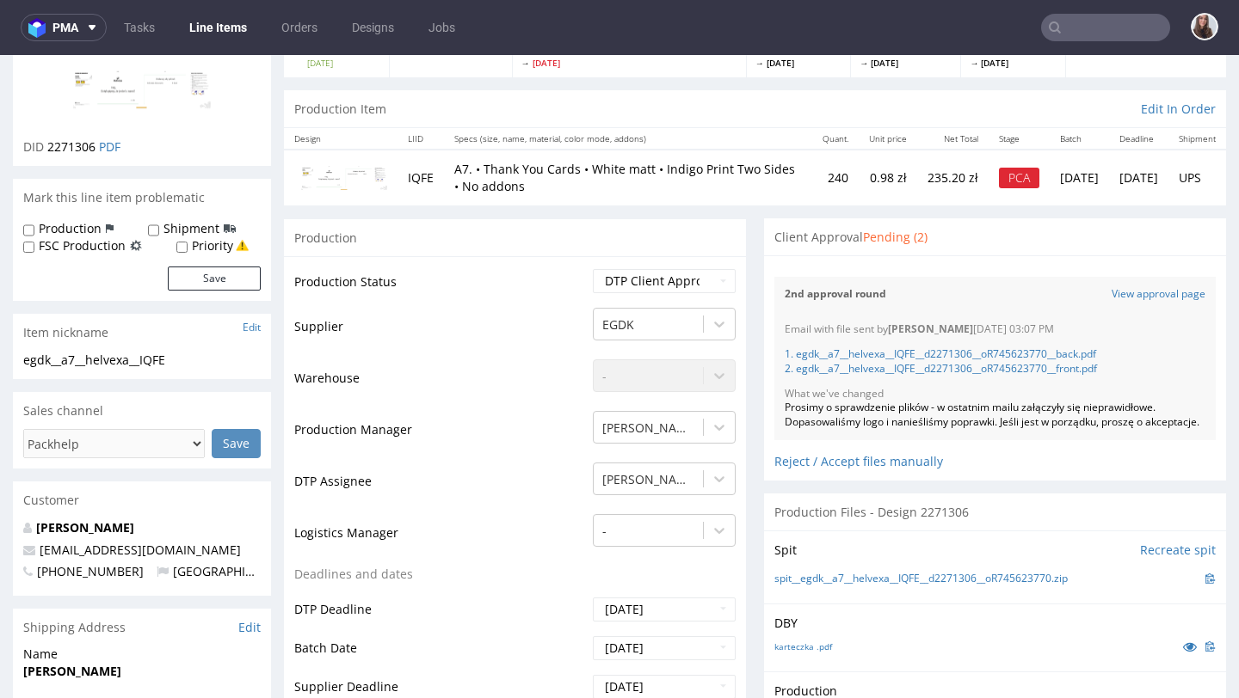
scroll to position [139, 0]
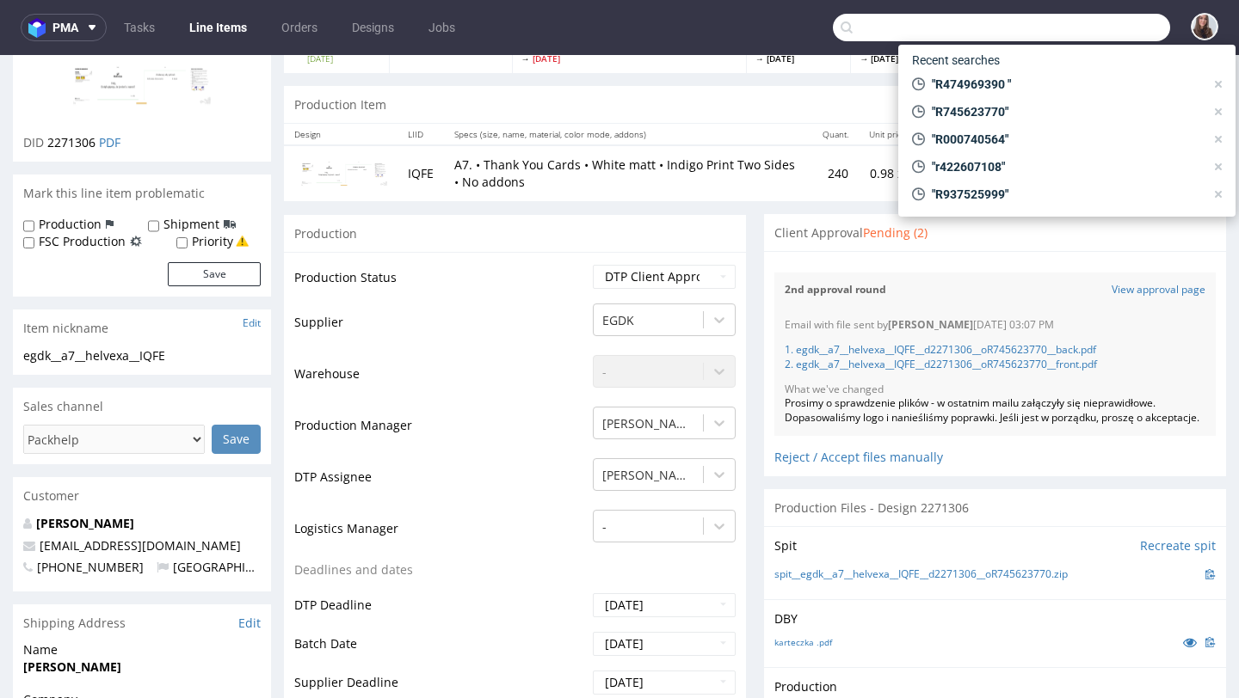
click at [1080, 33] on input "text" at bounding box center [1001, 28] width 337 height 28
paste input "R576936397."
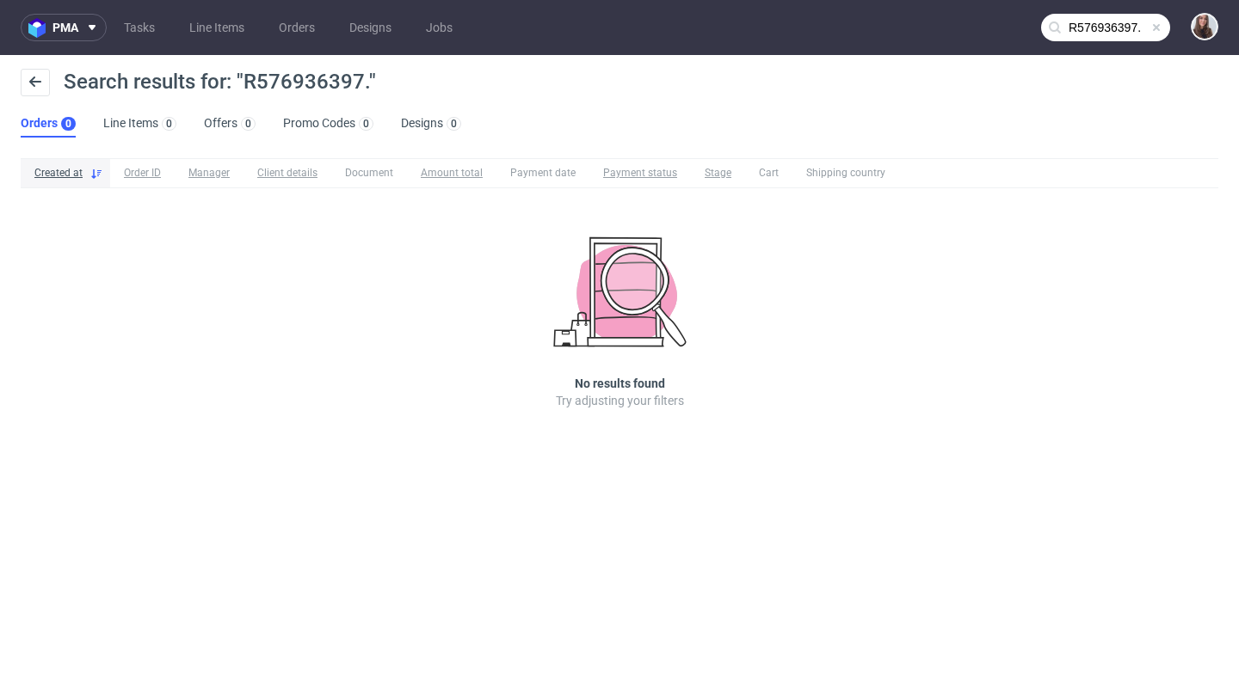
click at [1108, 21] on input "R576936397." at bounding box center [1105, 28] width 129 height 28
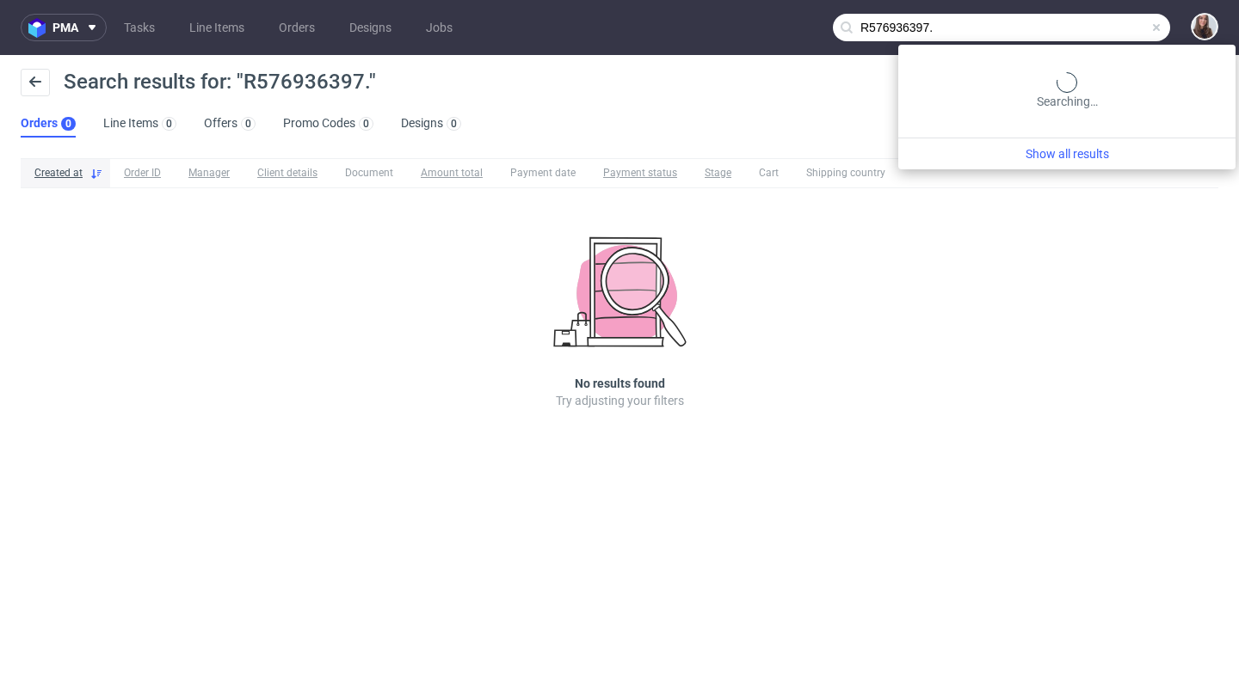
click at [1107, 28] on input "R576936397." at bounding box center [1001, 28] width 337 height 28
type input "R576936397"
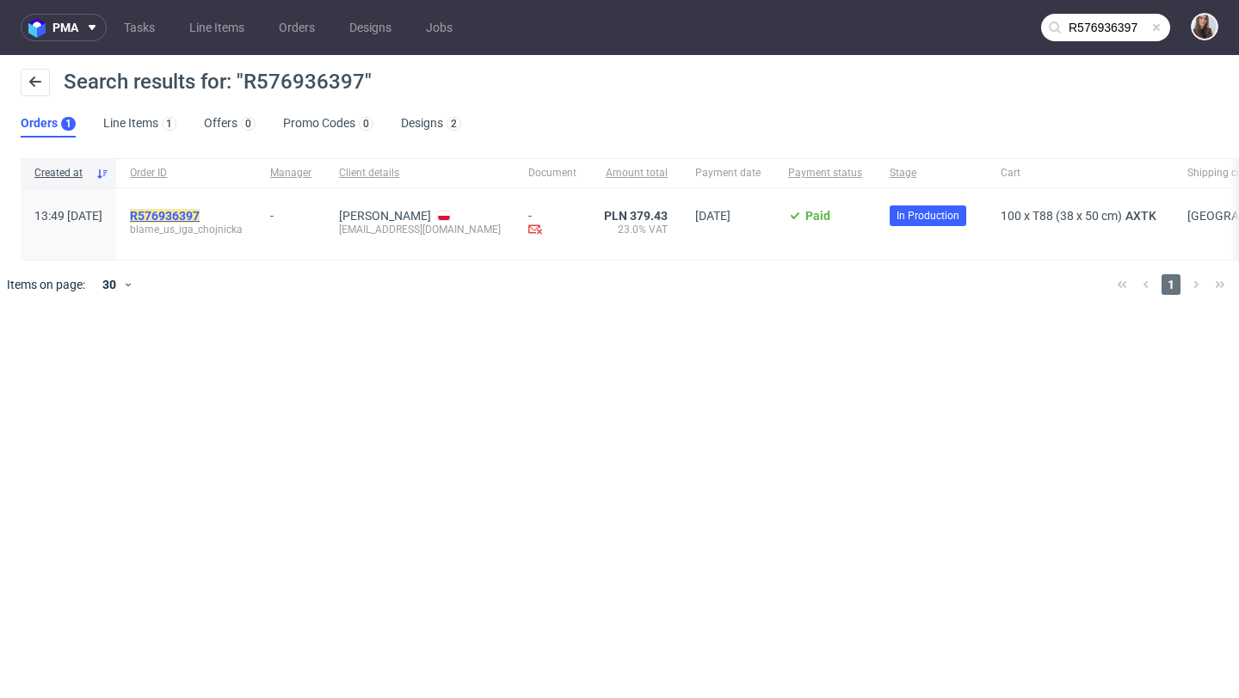
click at [200, 217] on mark "R576936397" at bounding box center [165, 216] width 70 height 14
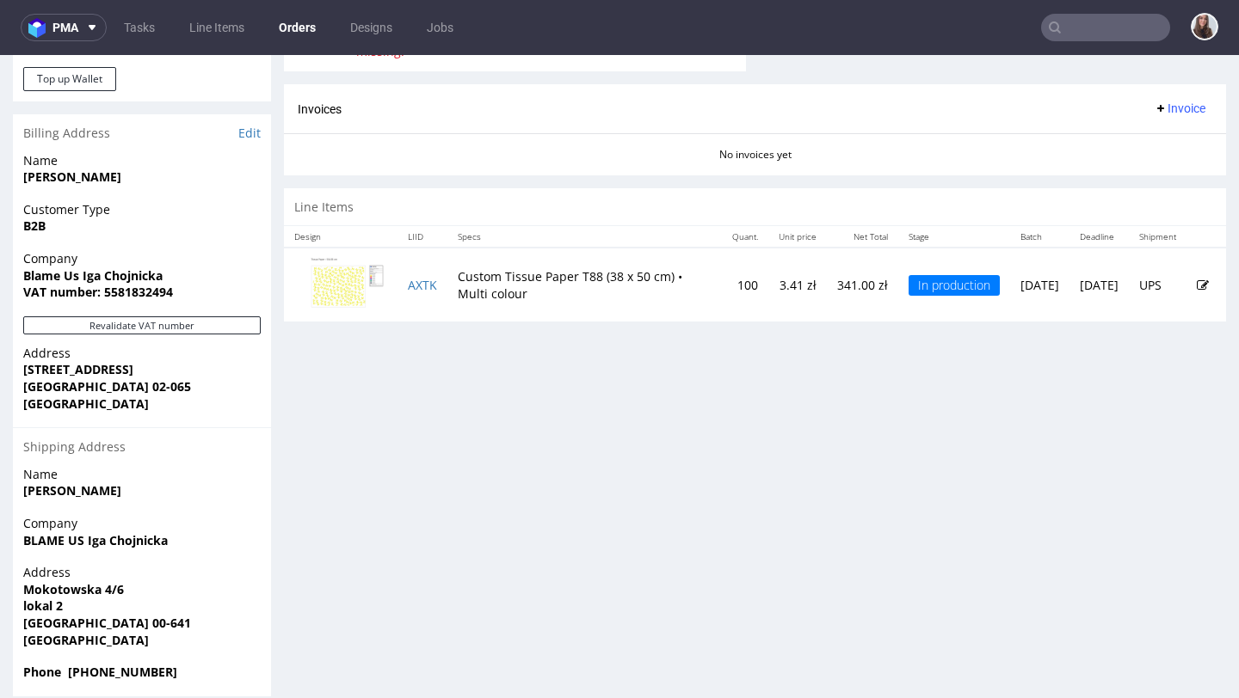
scroll to position [803, 0]
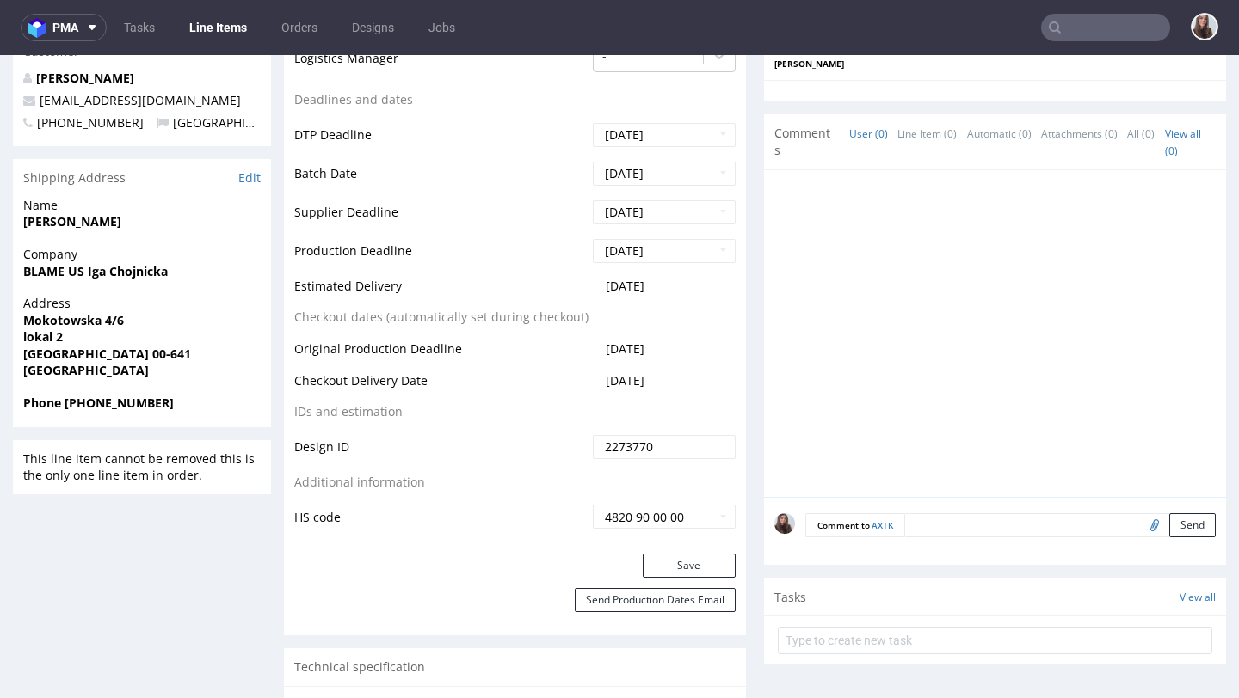
scroll to position [631, 0]
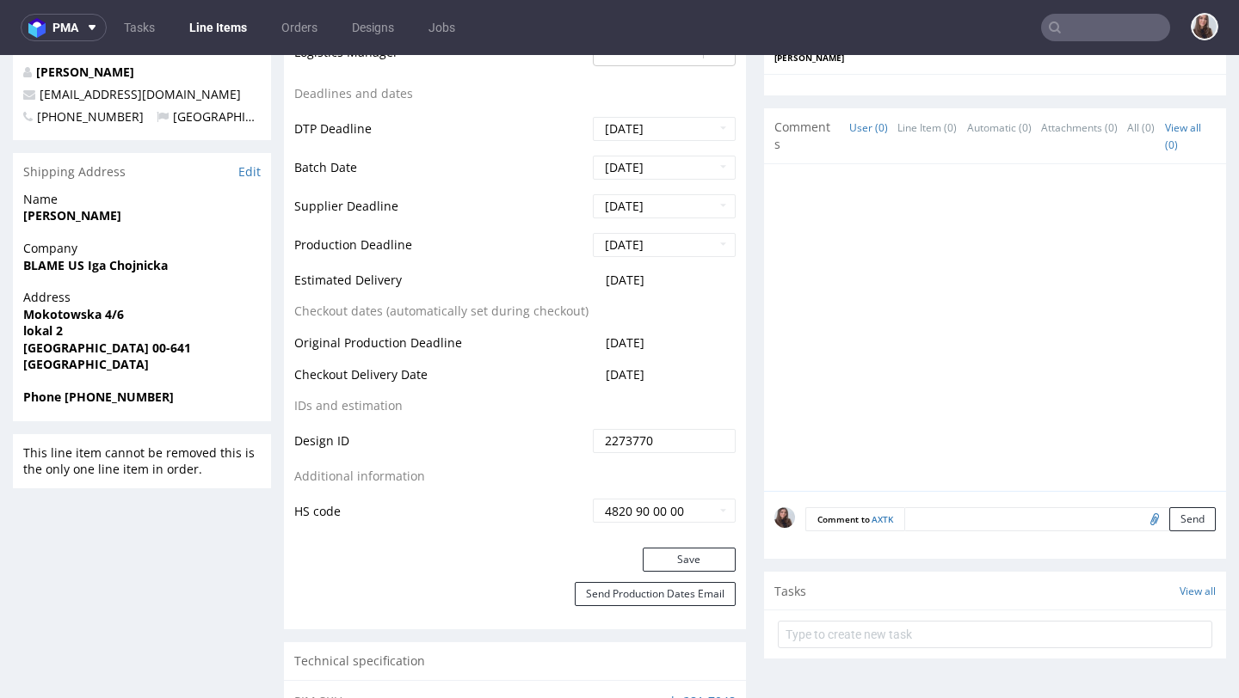
drag, startPoint x: 674, startPoint y: 286, endPoint x: 458, endPoint y: 288, distance: 215.9
click at [458, 288] on tr "Estimated Delivery 2025-10-21" at bounding box center [514, 286] width 441 height 32
copy tr "2025-10-21"
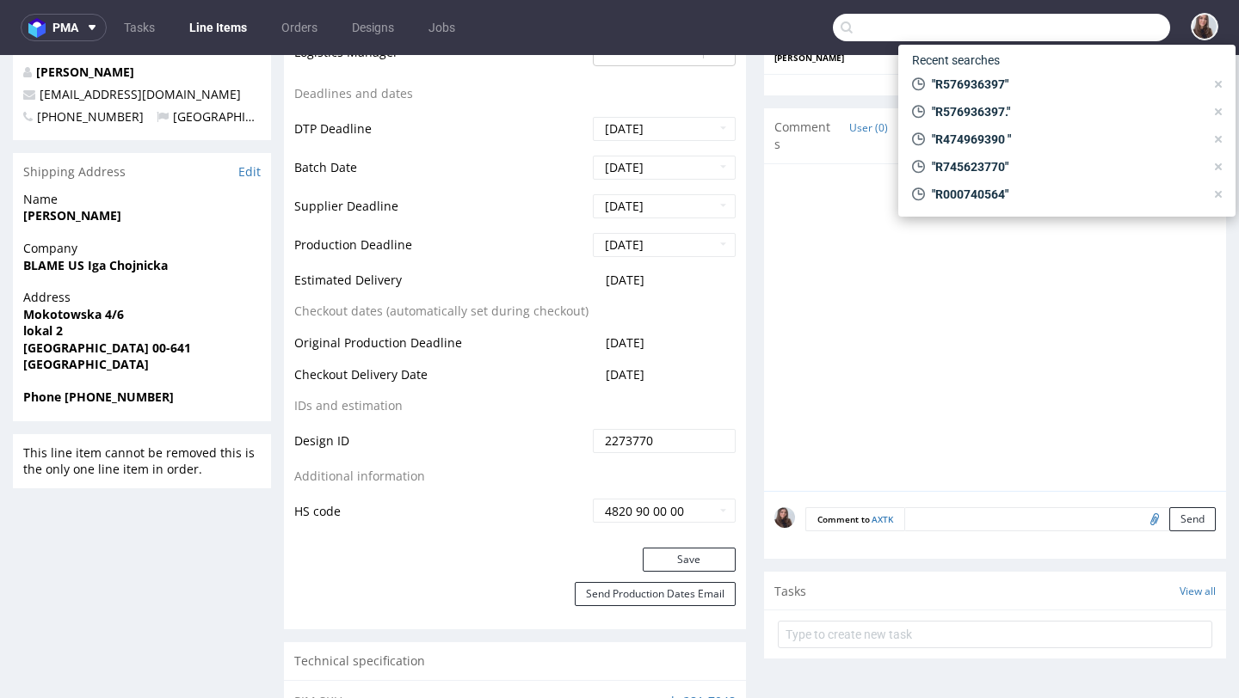
click at [1068, 22] on input "text" at bounding box center [1001, 28] width 337 height 28
paste input "R147833346"
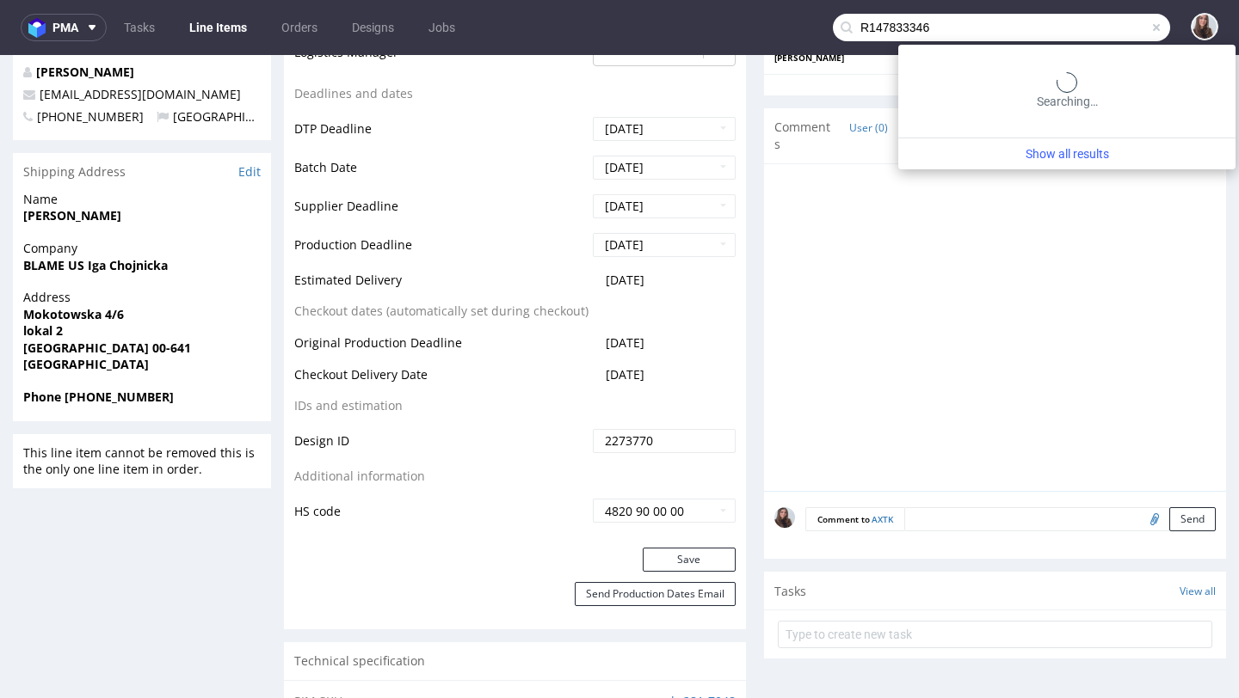
type input "R147833346"
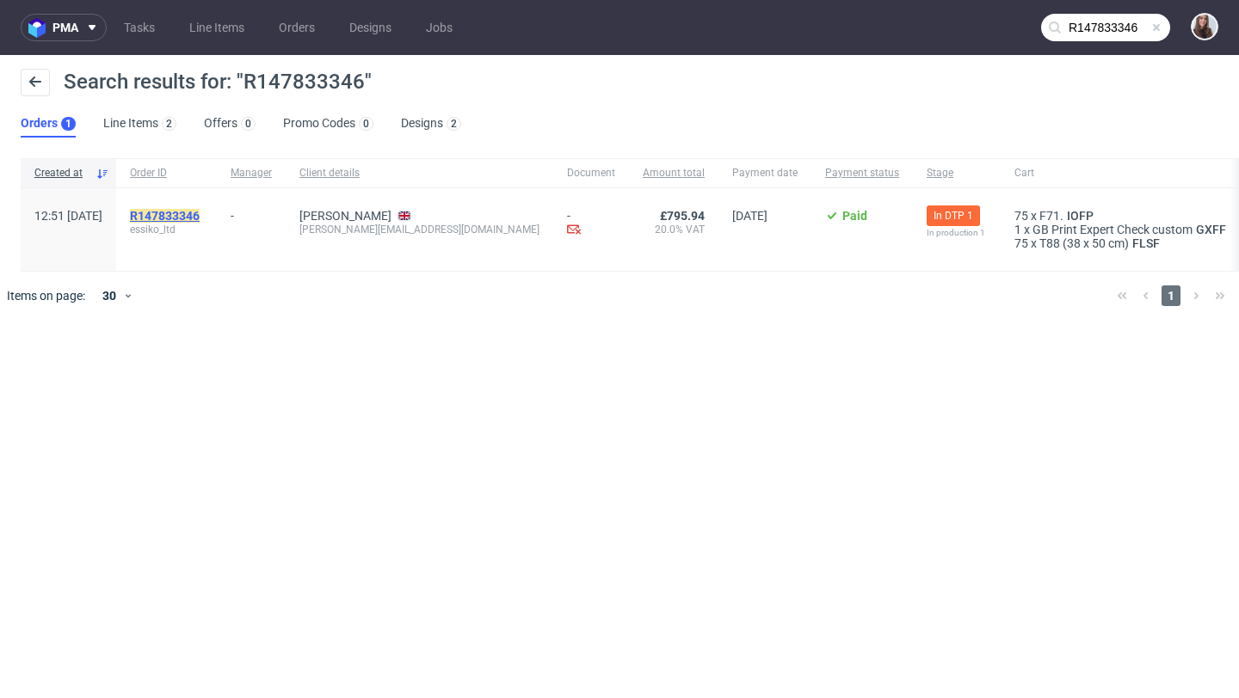
click at [200, 210] on mark "R147833346" at bounding box center [165, 216] width 70 height 14
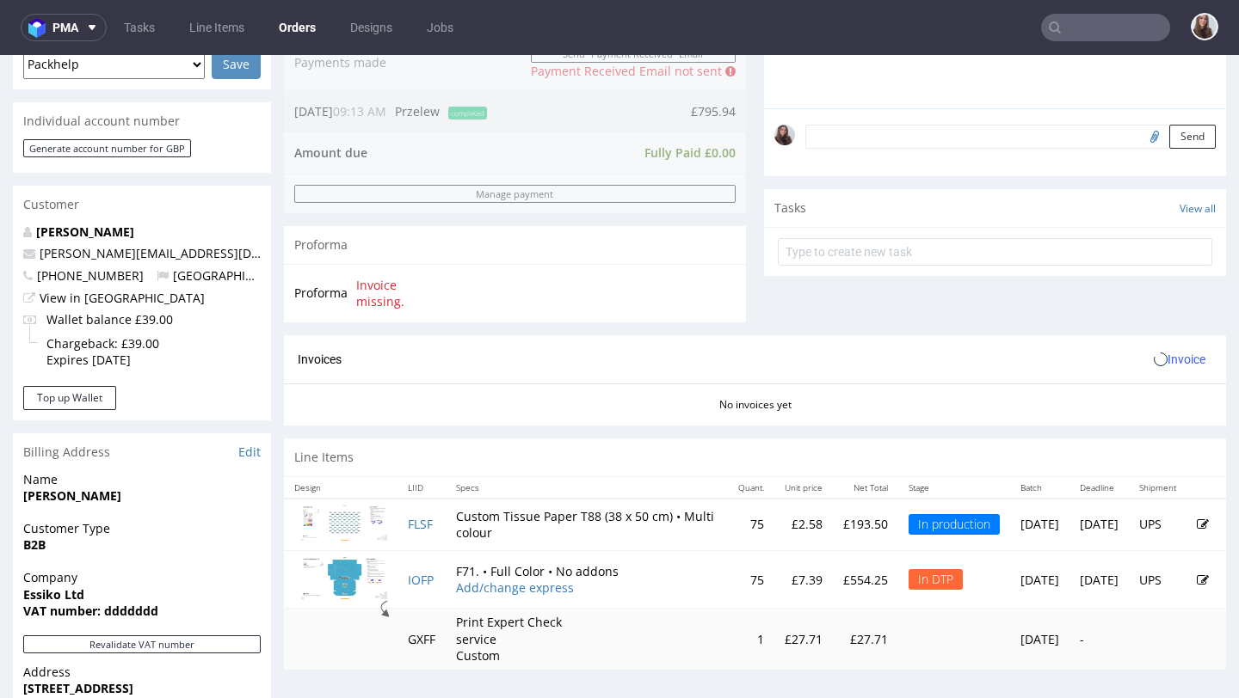
scroll to position [559, 0]
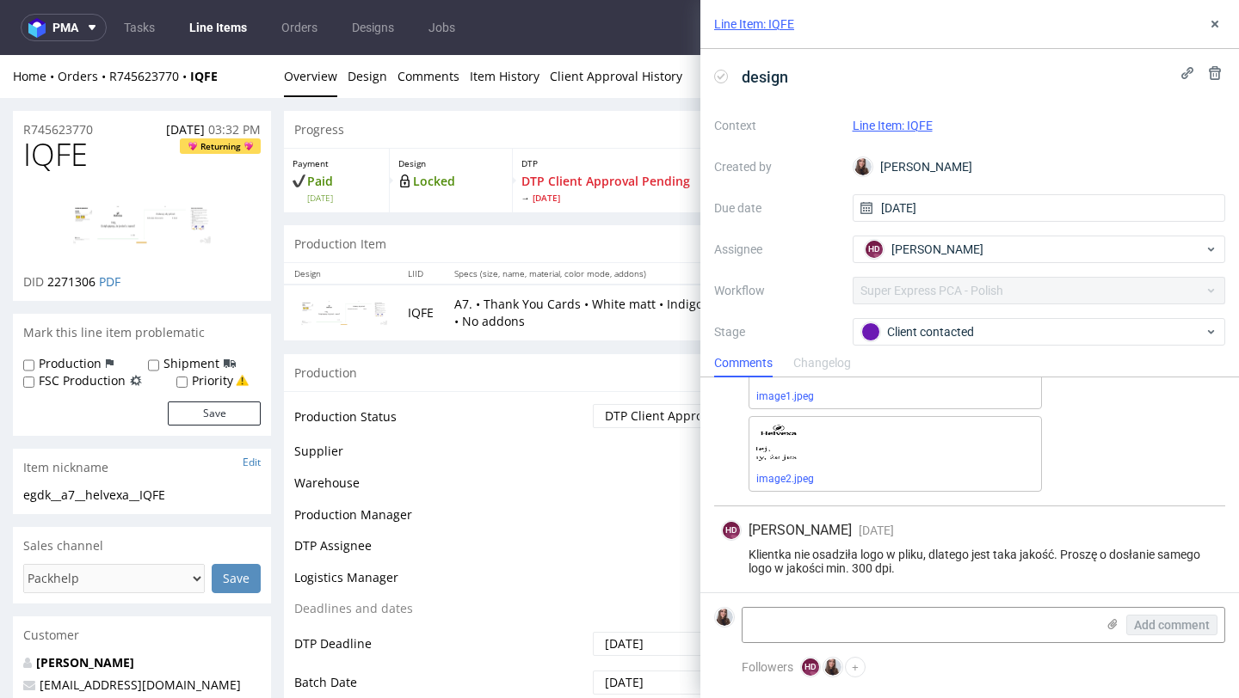
scroll to position [344, 0]
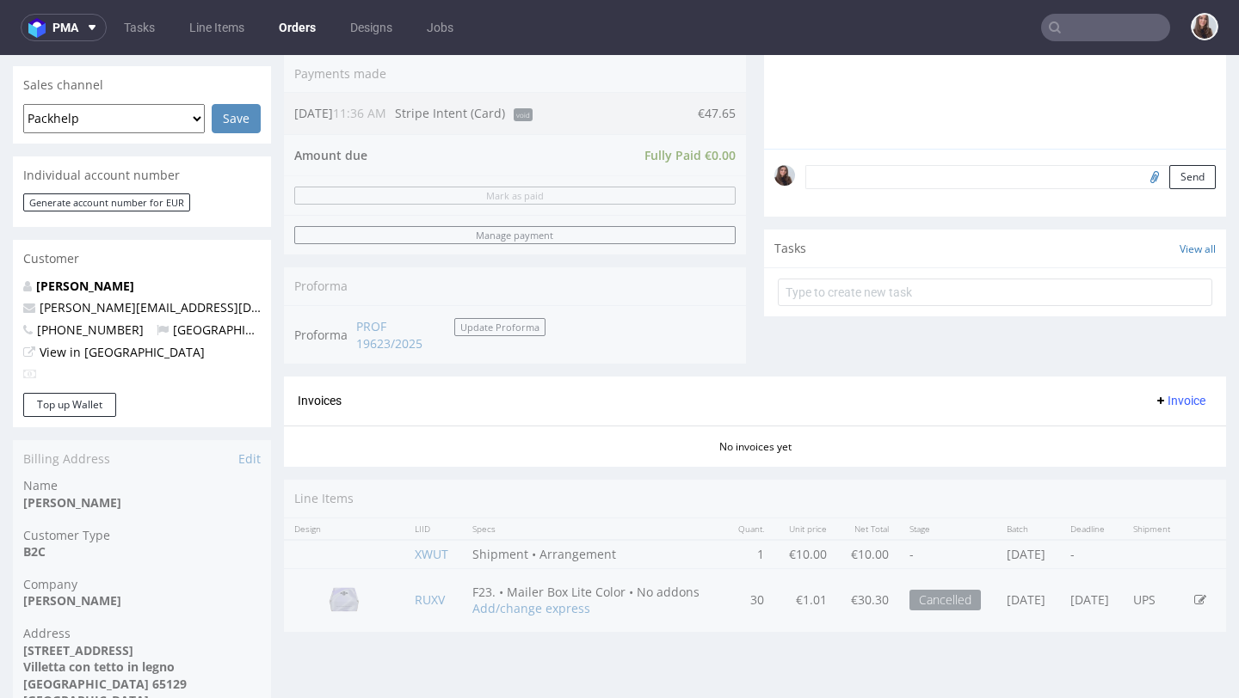
scroll to position [478, 0]
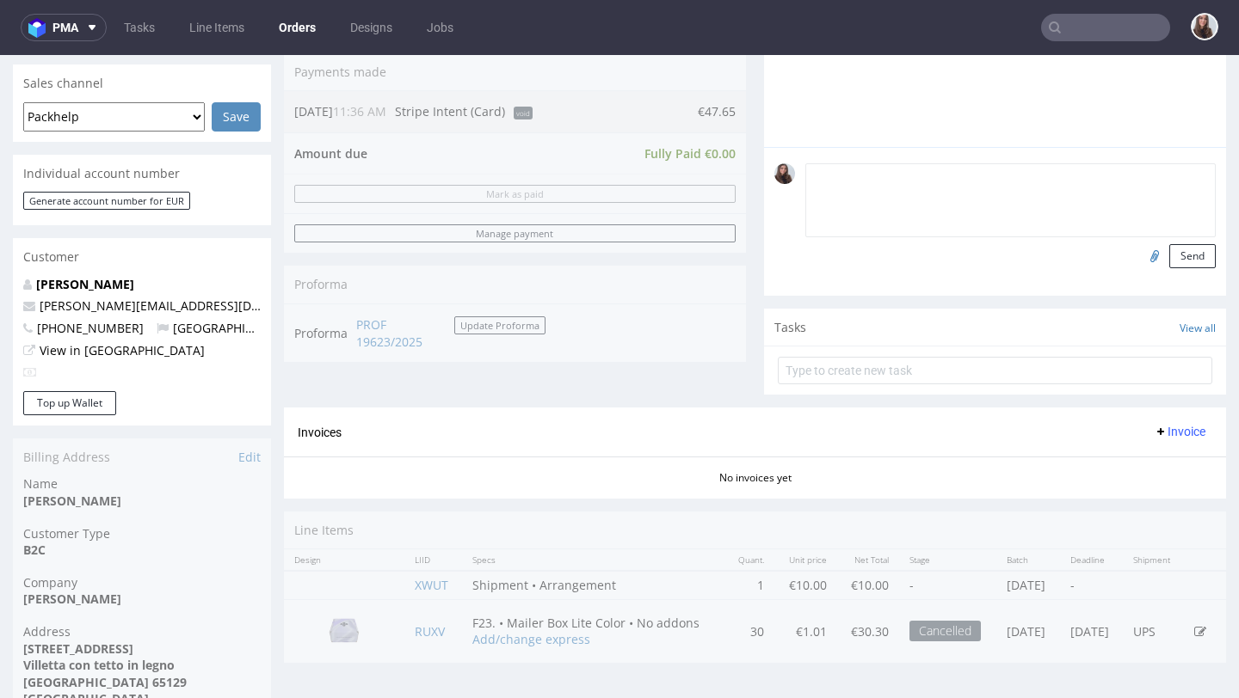
click at [900, 188] on textarea at bounding box center [1010, 200] width 410 height 74
click at [847, 377] on input "text" at bounding box center [995, 371] width 434 height 28
type input "refund"
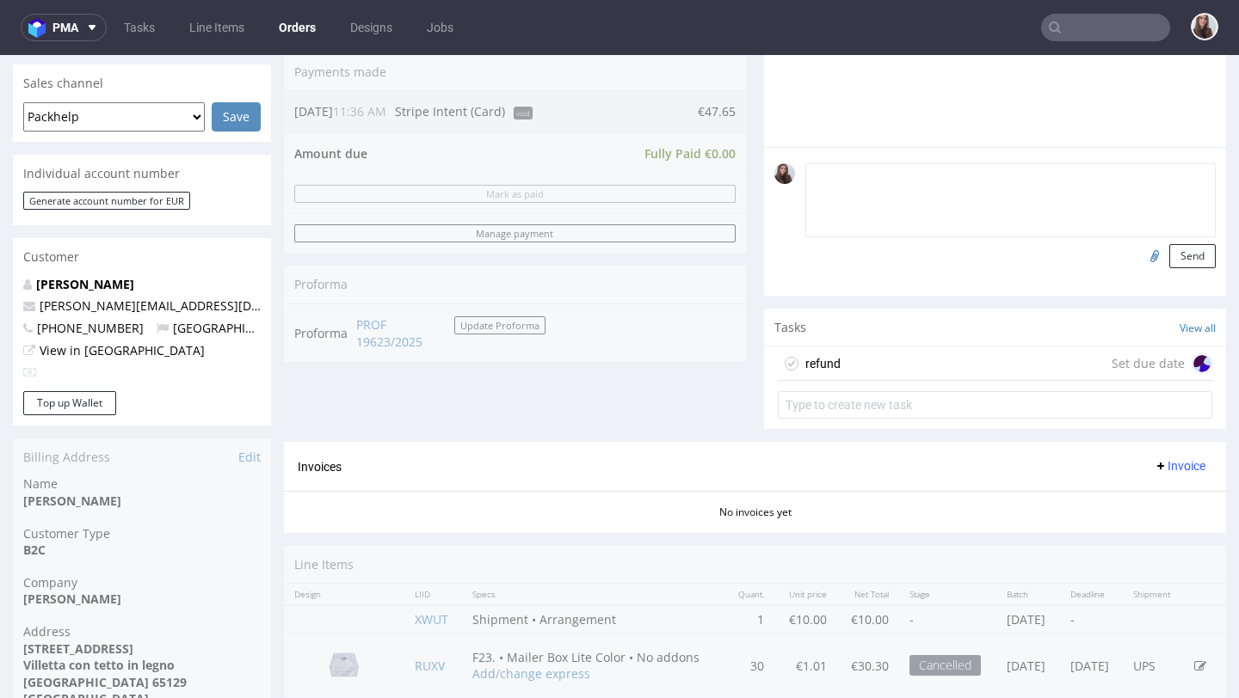
click at [821, 374] on div "refund" at bounding box center [822, 364] width 35 height 21
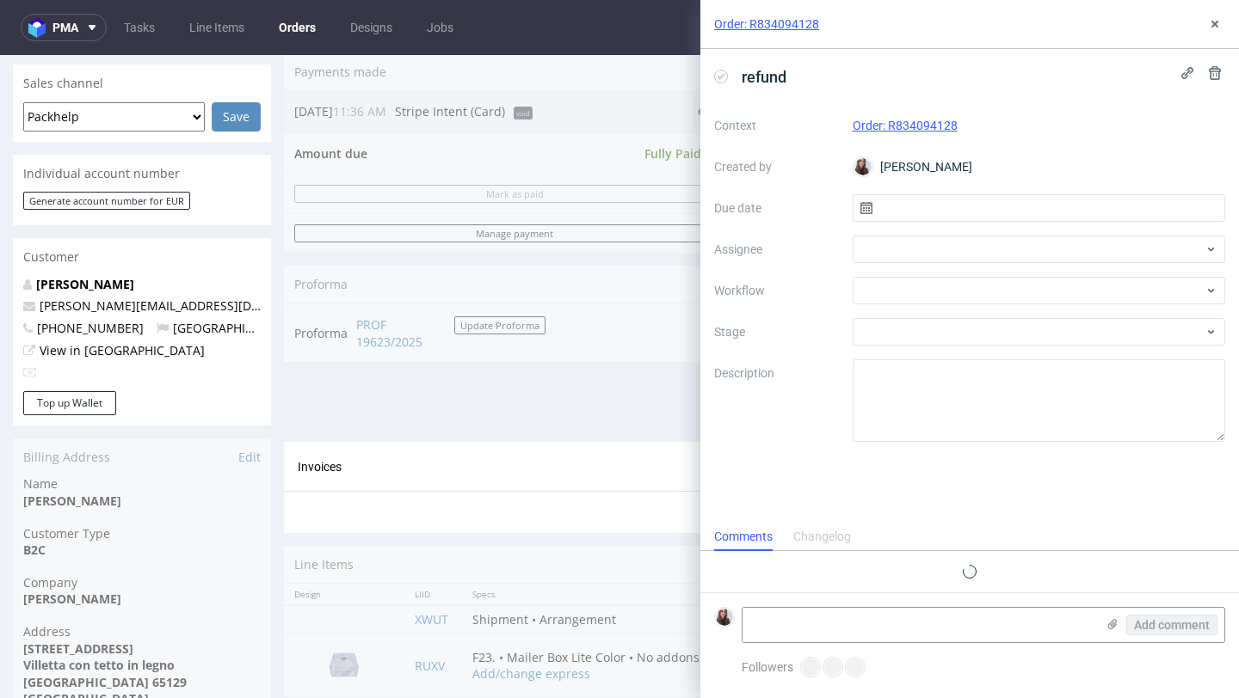
scroll to position [14, 0]
click at [905, 204] on input "text" at bounding box center [1038, 208] width 373 height 28
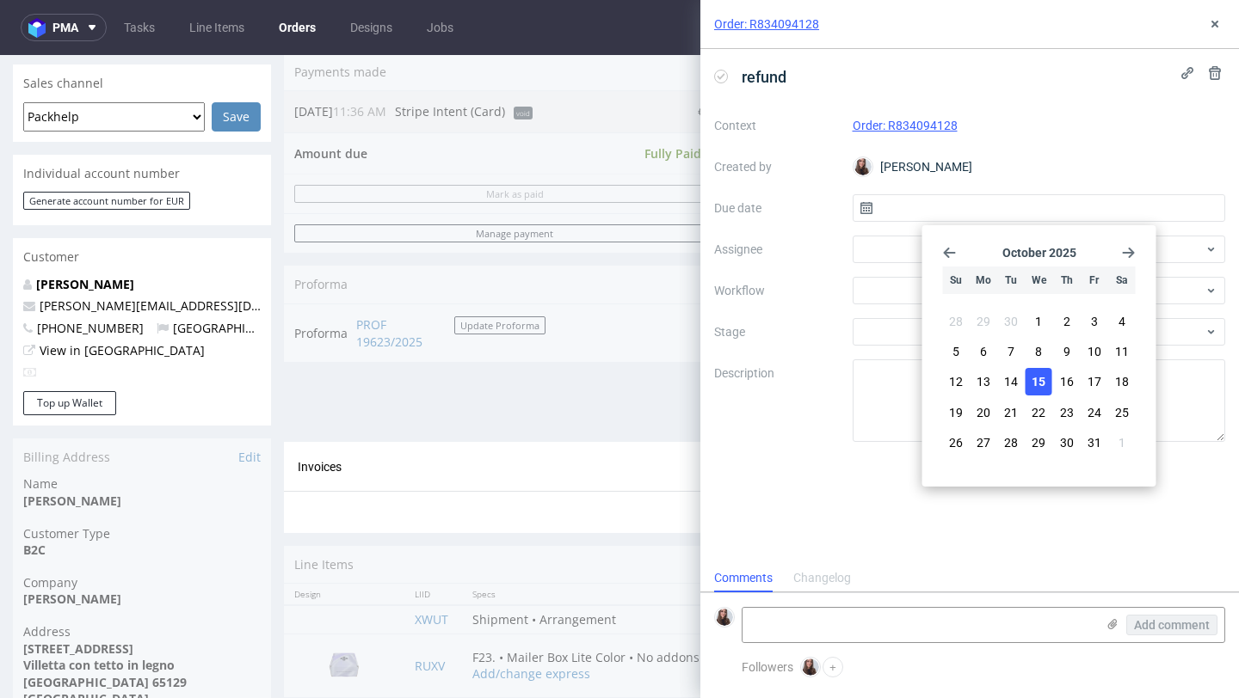
click at [1046, 388] on button "15" at bounding box center [1038, 382] width 27 height 28
type input "15/10/2025"
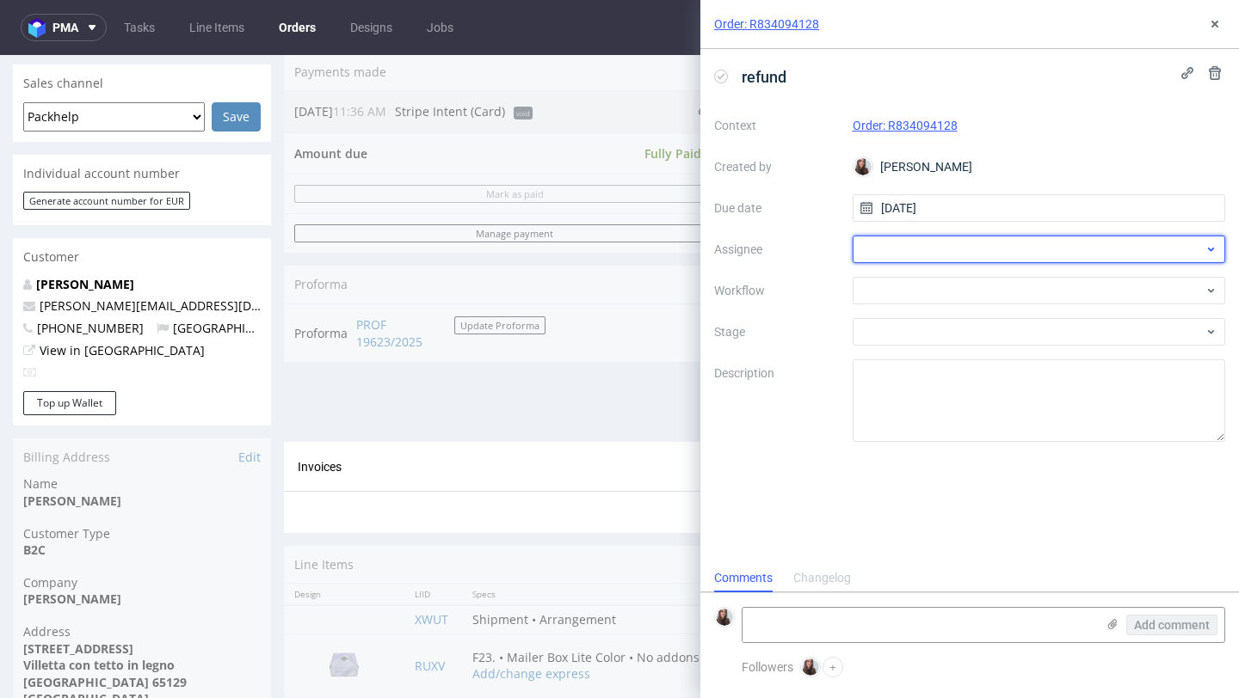
click at [955, 239] on div at bounding box center [1038, 250] width 373 height 28
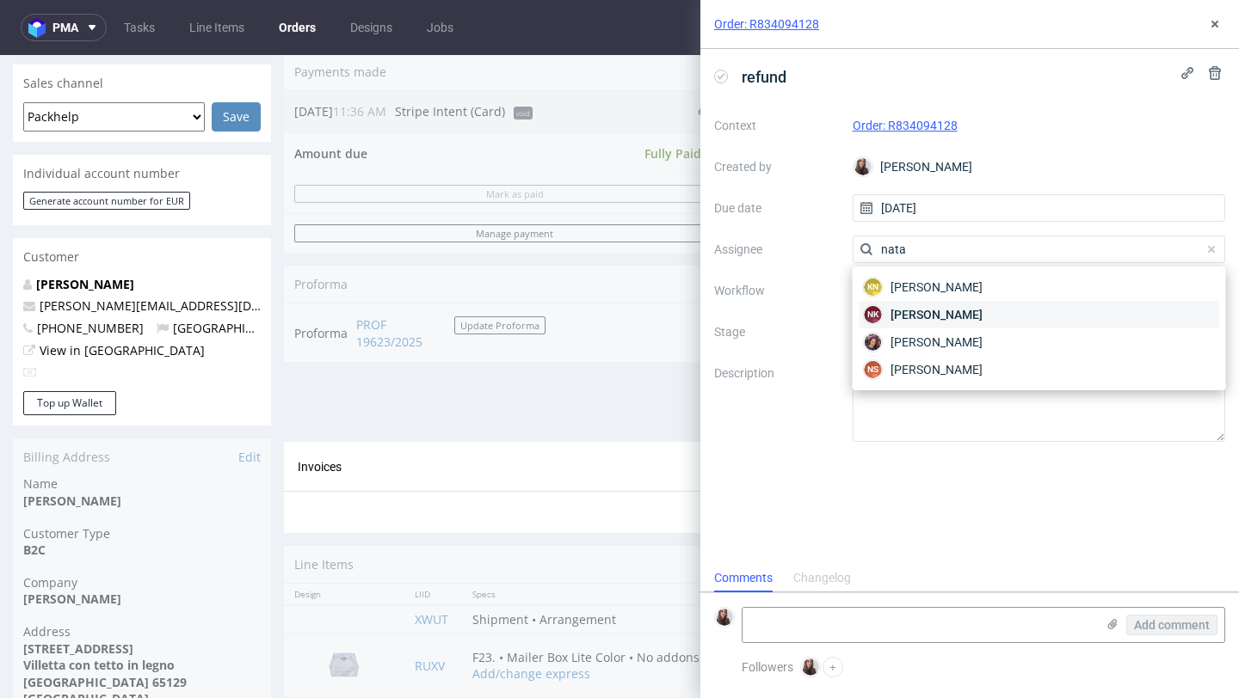
type input "nata"
click at [929, 308] on span "[PERSON_NAME]" at bounding box center [936, 314] width 92 height 17
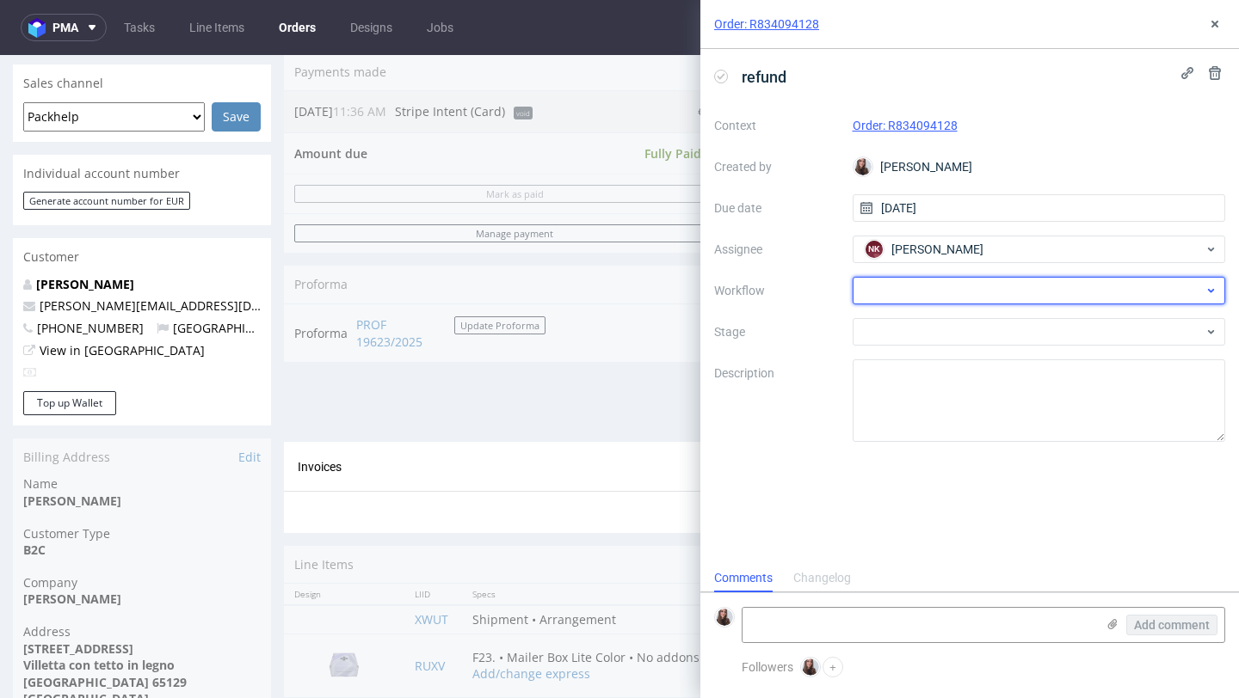
click at [910, 286] on div at bounding box center [1038, 291] width 373 height 28
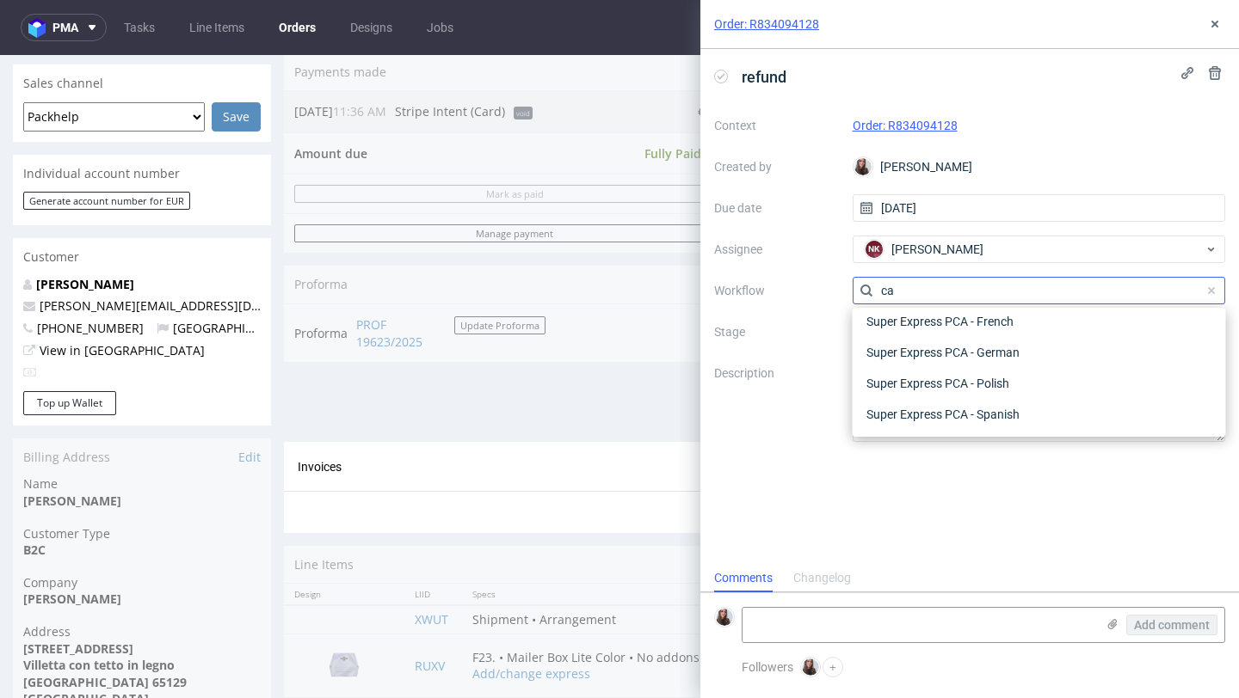
scroll to position [217, 0]
type input "c"
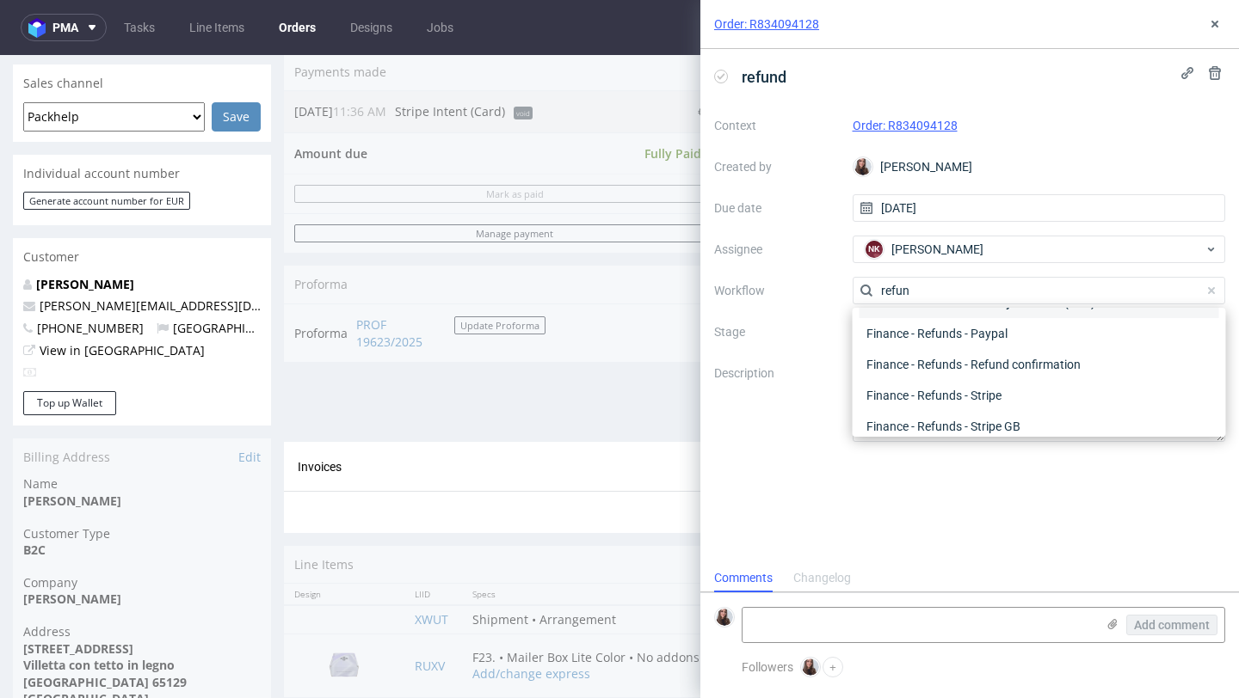
scroll to position [93, 0]
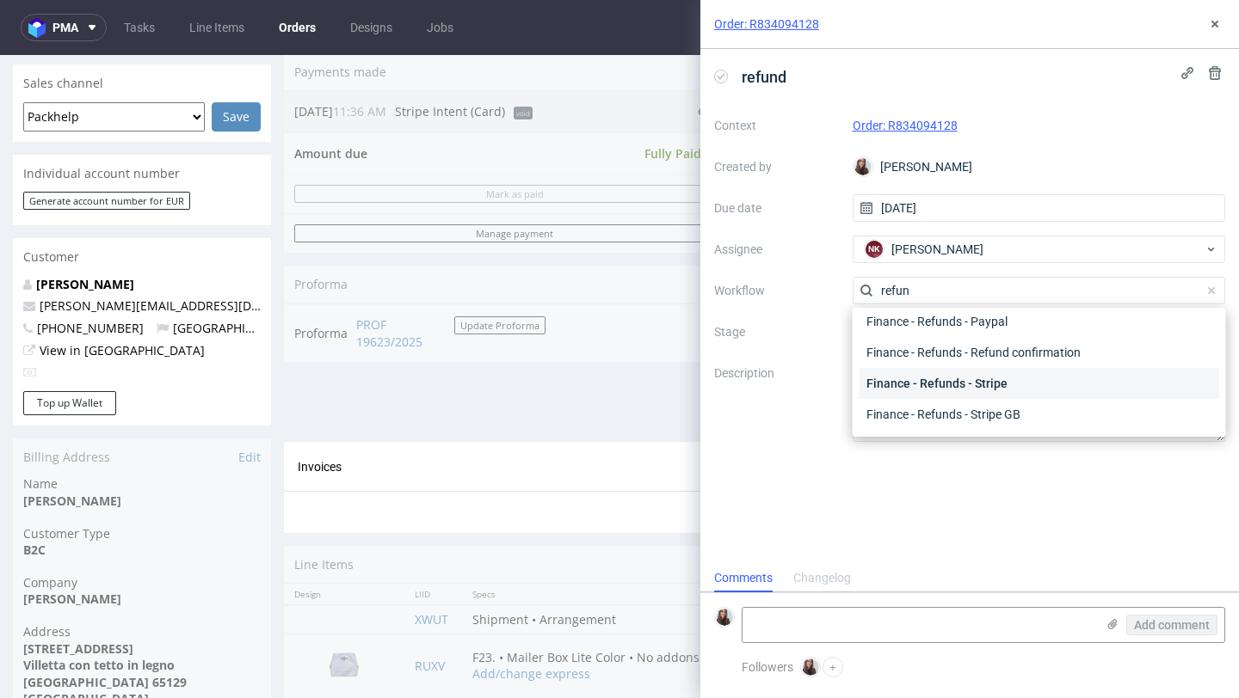
type input "refun"
click at [1010, 388] on div "Finance - Refunds - Stripe" at bounding box center [1039, 383] width 360 height 31
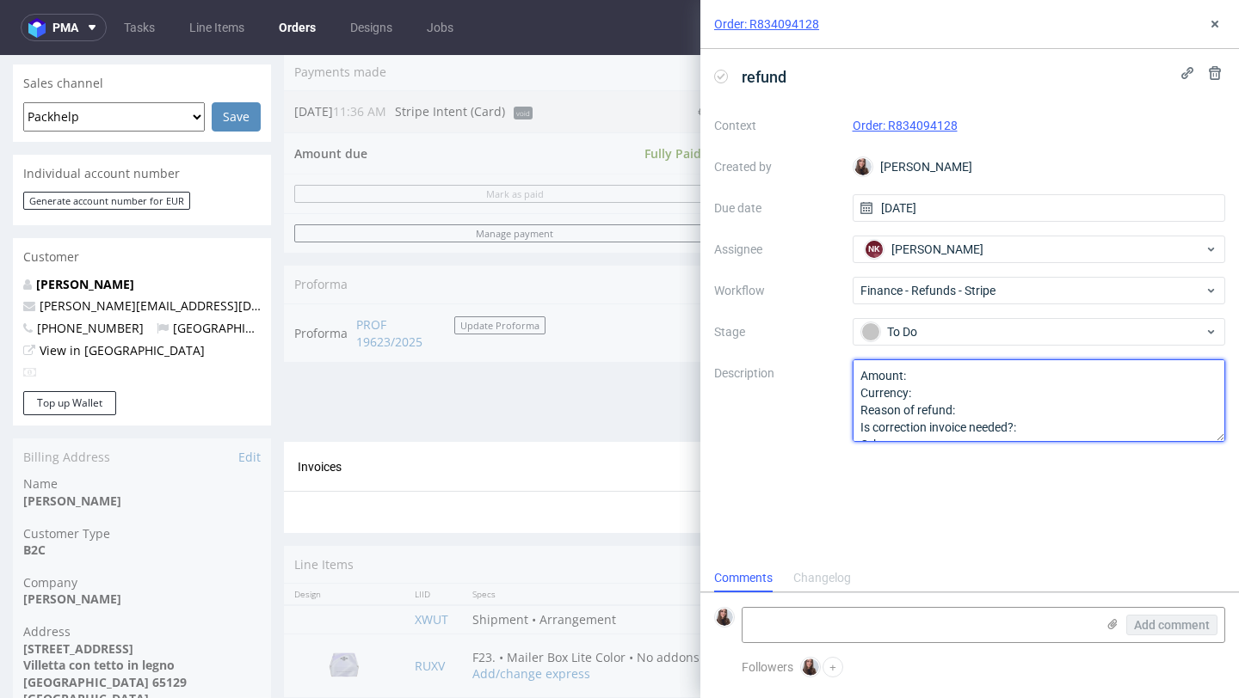
click at [938, 372] on textarea "Amount: Currency: Reason of refund: Is correction invoice needed?: Other:" at bounding box center [1038, 401] width 373 height 83
click at [940, 392] on textarea "Amount: Currency: Reason of refund: Is correction invoice needed?: Other:" at bounding box center [1038, 401] width 373 height 83
click at [967, 412] on textarea "Amount: Currency: Reason of refund: Is correction invoice needed?: Other:" at bounding box center [1038, 401] width 373 height 83
click at [1055, 421] on textarea "Amount: Currency: Reason of refund: Is correction invoice needed?: Other:" at bounding box center [1038, 401] width 373 height 83
type textarea "Amount: Currency: Euro Reason of refund: cancellation of the order Is correctio…"
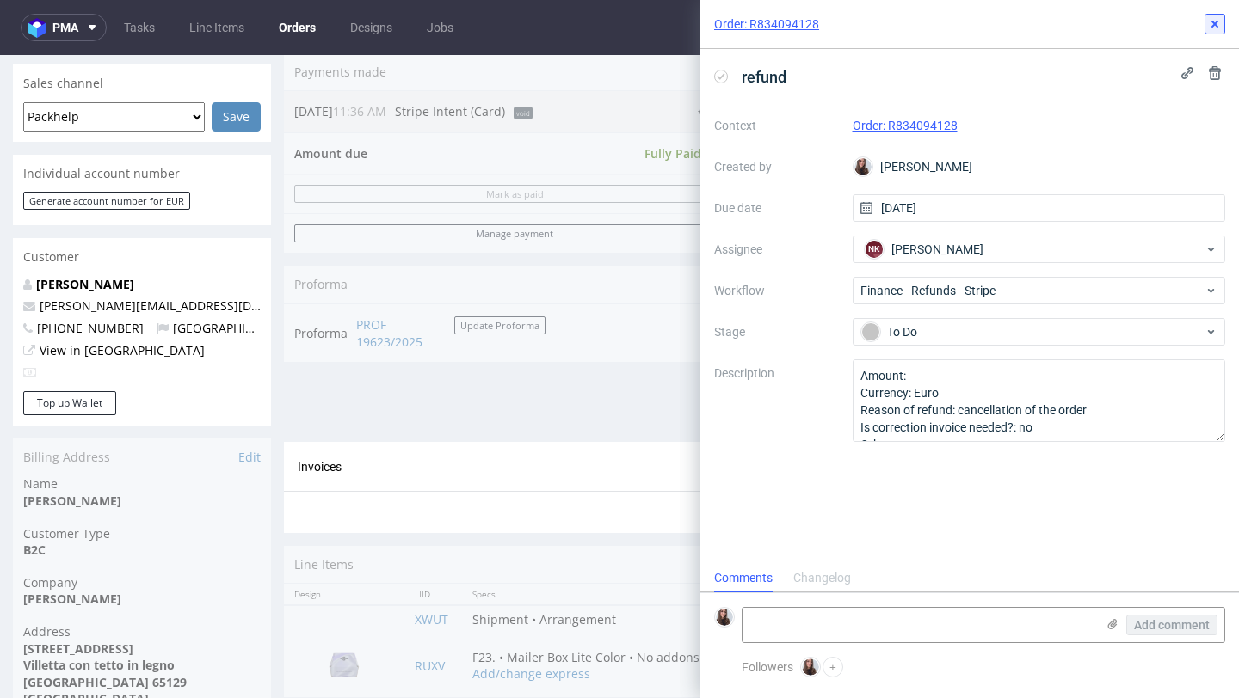
click at [1221, 19] on button at bounding box center [1214, 24] width 21 height 21
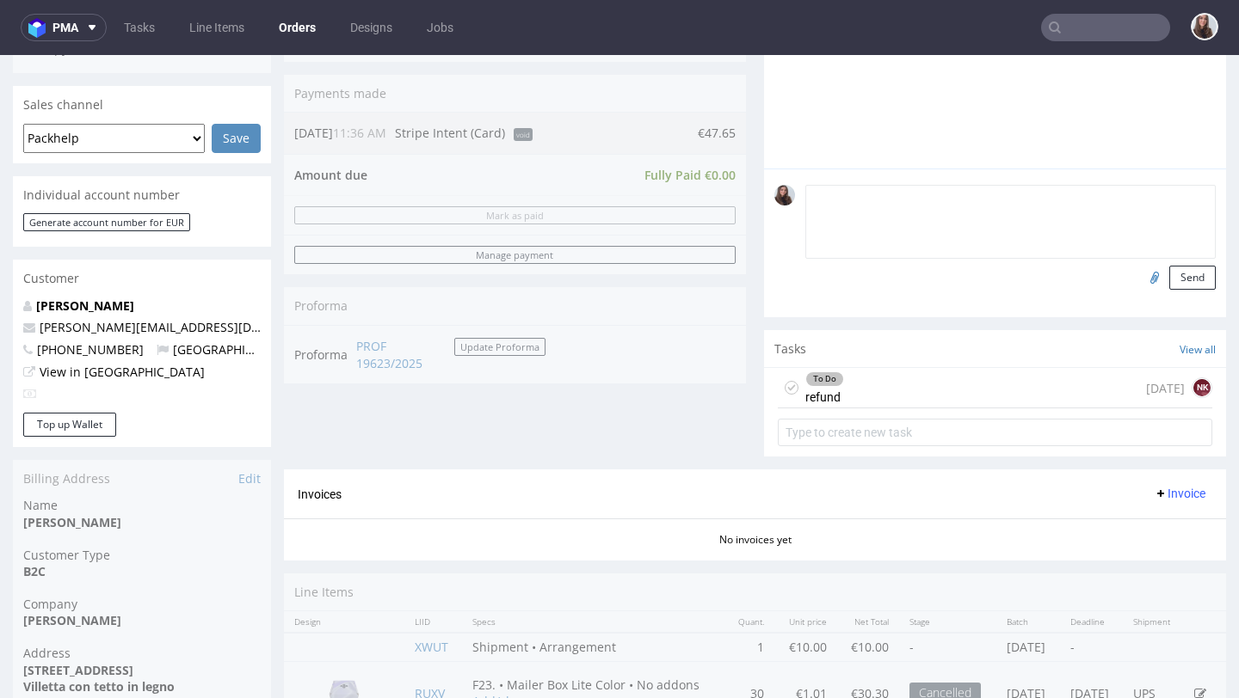
scroll to position [440, 0]
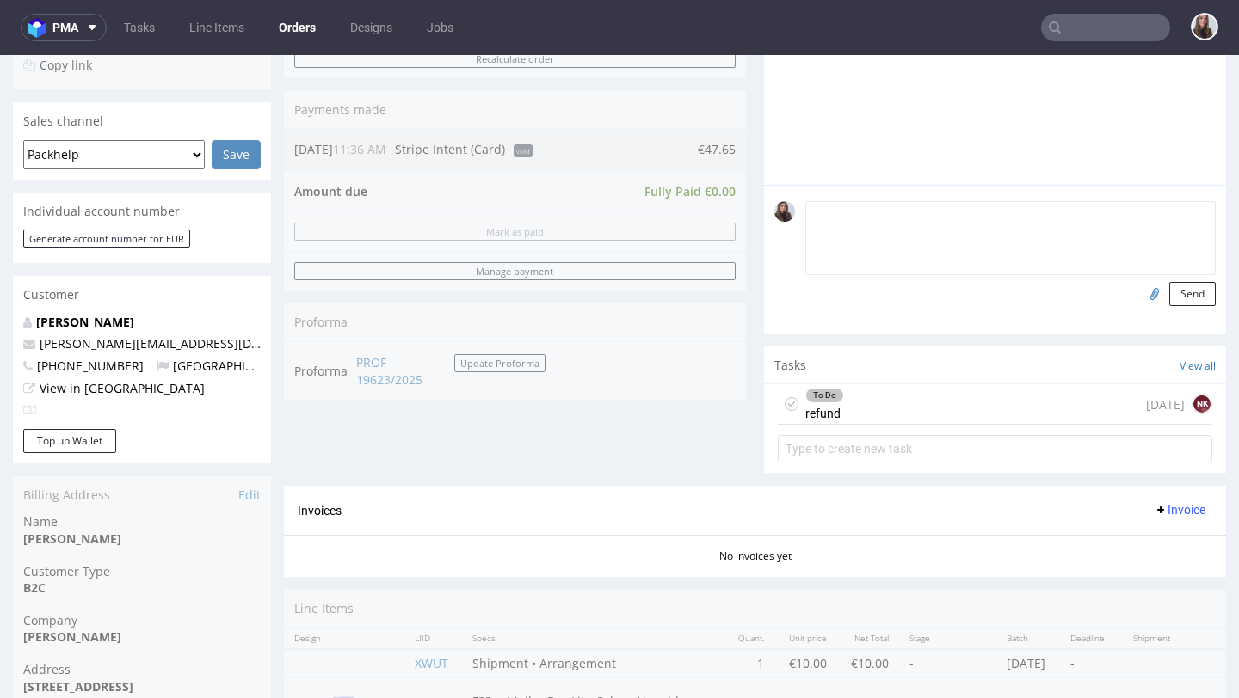
click at [932, 415] on div "To Do refund today NK" at bounding box center [995, 405] width 434 height 40
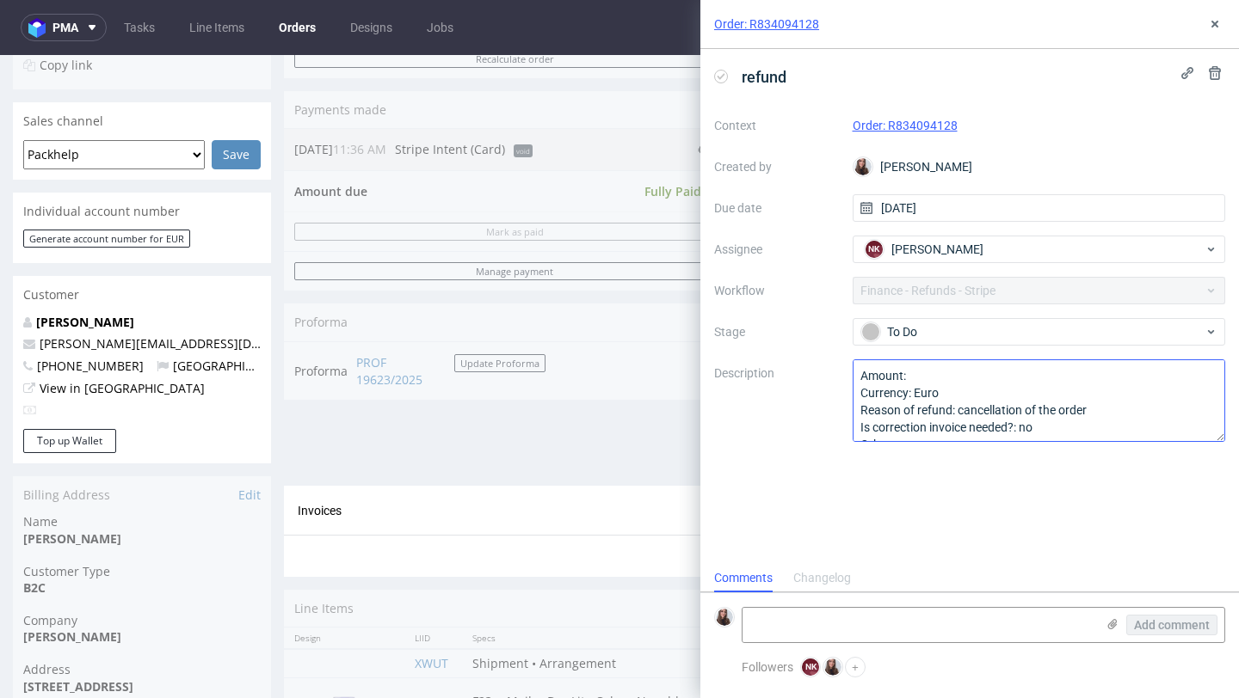
scroll to position [14, 0]
click at [948, 379] on textarea "Amount: Currency: Euro Reason of refund: cancellation of the order Is correctio…" at bounding box center [1038, 401] width 373 height 83
type textarea "Amount: 47,64 Currency: Euro Reason of refund: cancellation of the order Is cor…"
click at [1221, 15] on button at bounding box center [1214, 24] width 21 height 21
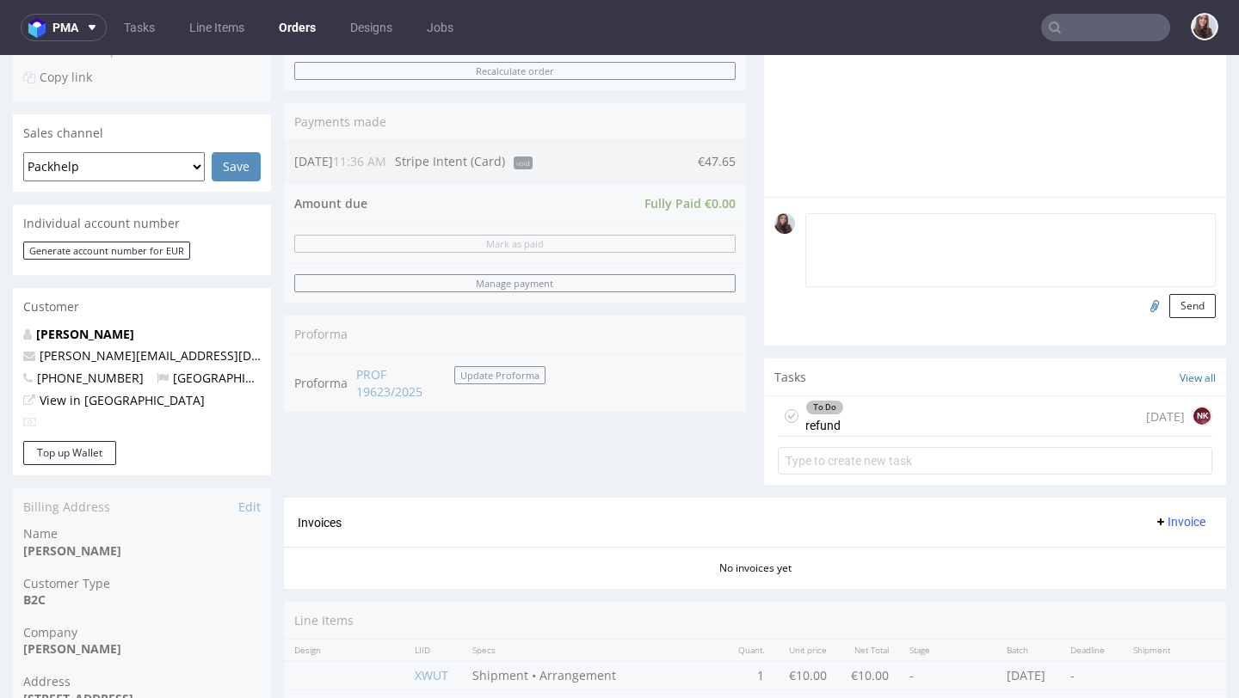
scroll to position [421, 0]
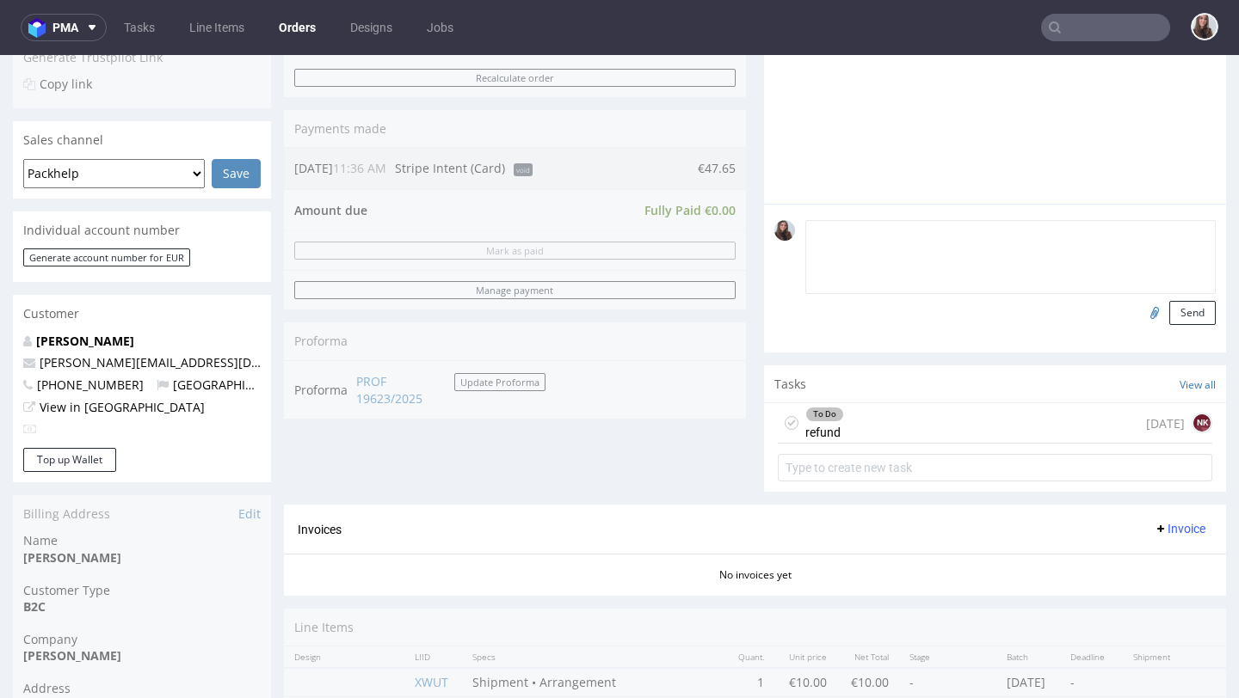
click at [840, 443] on div "To Do refund today NK" at bounding box center [995, 423] width 434 height 40
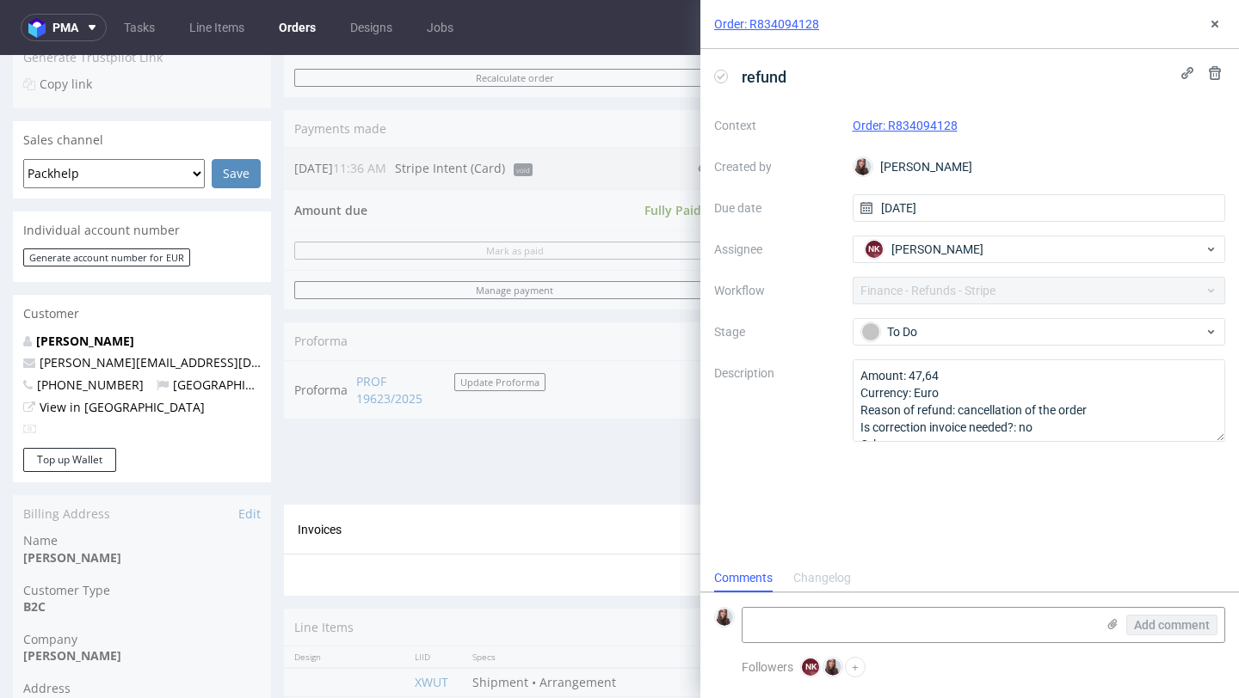
scroll to position [14, 0]
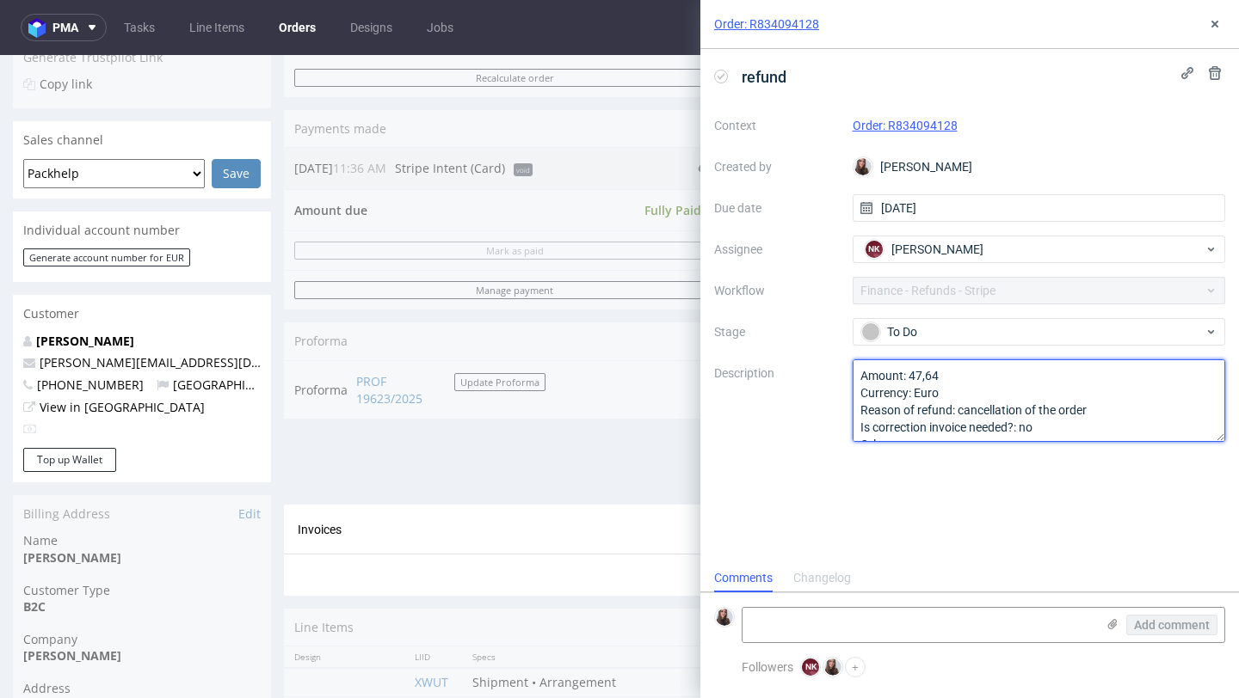
click at [938, 376] on textarea "Amount: 47,64 Currency: Euro Reason of refund: cancellation of the order Is cor…" at bounding box center [1038, 401] width 373 height 83
type textarea "Amount: 47,65 Currency: Euro Reason of refund: cancellation of the order Is cor…"
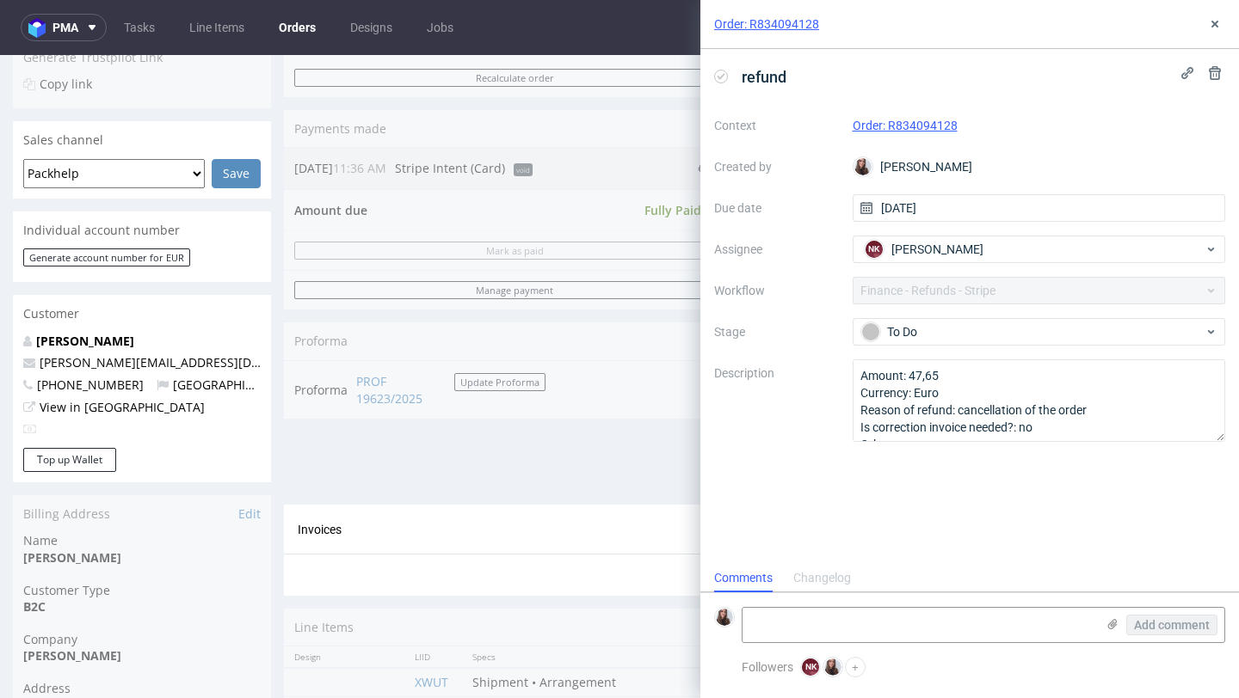
click at [1209, 10] on div "Order: R834094128" at bounding box center [969, 24] width 538 height 49
click at [1209, 16] on button at bounding box center [1214, 24] width 21 height 21
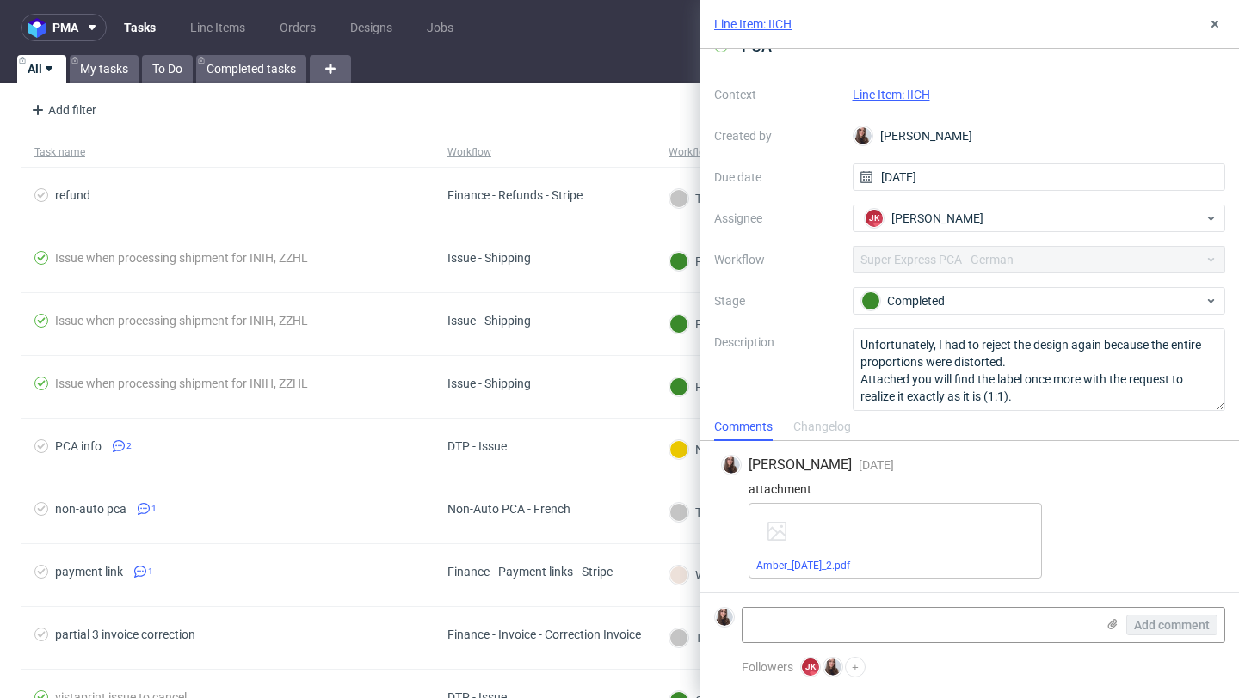
scroll to position [43, 0]
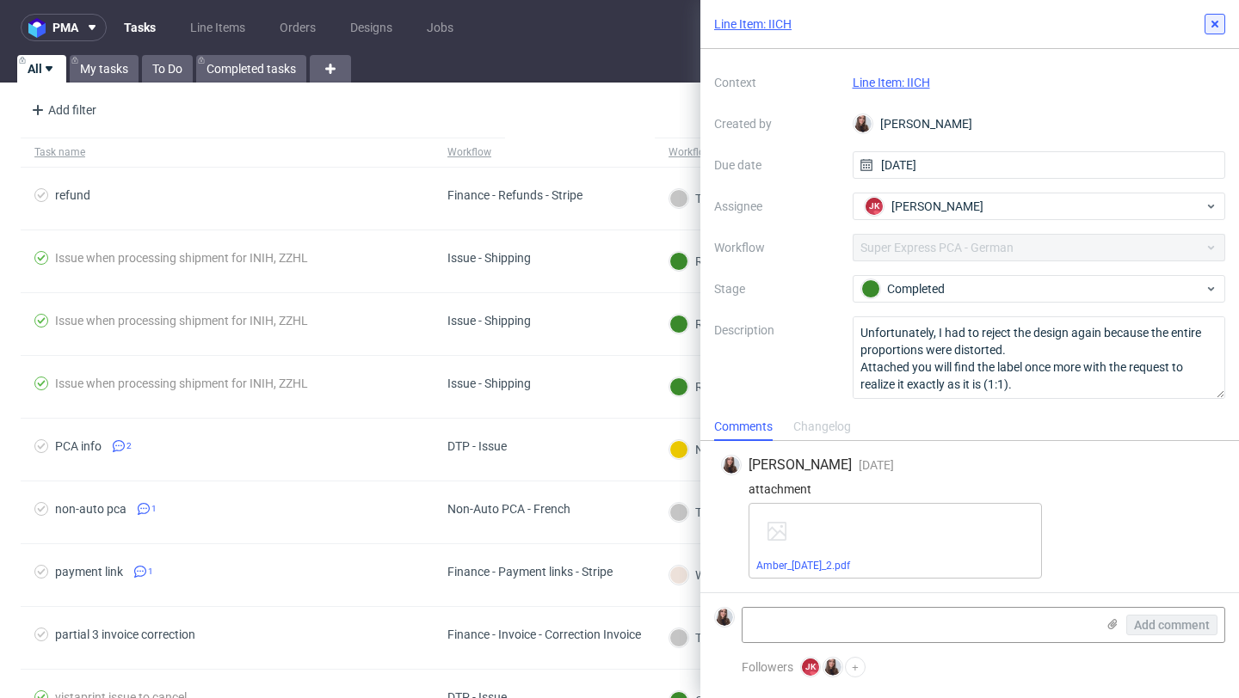
click at [1221, 24] on button at bounding box center [1214, 24] width 21 height 21
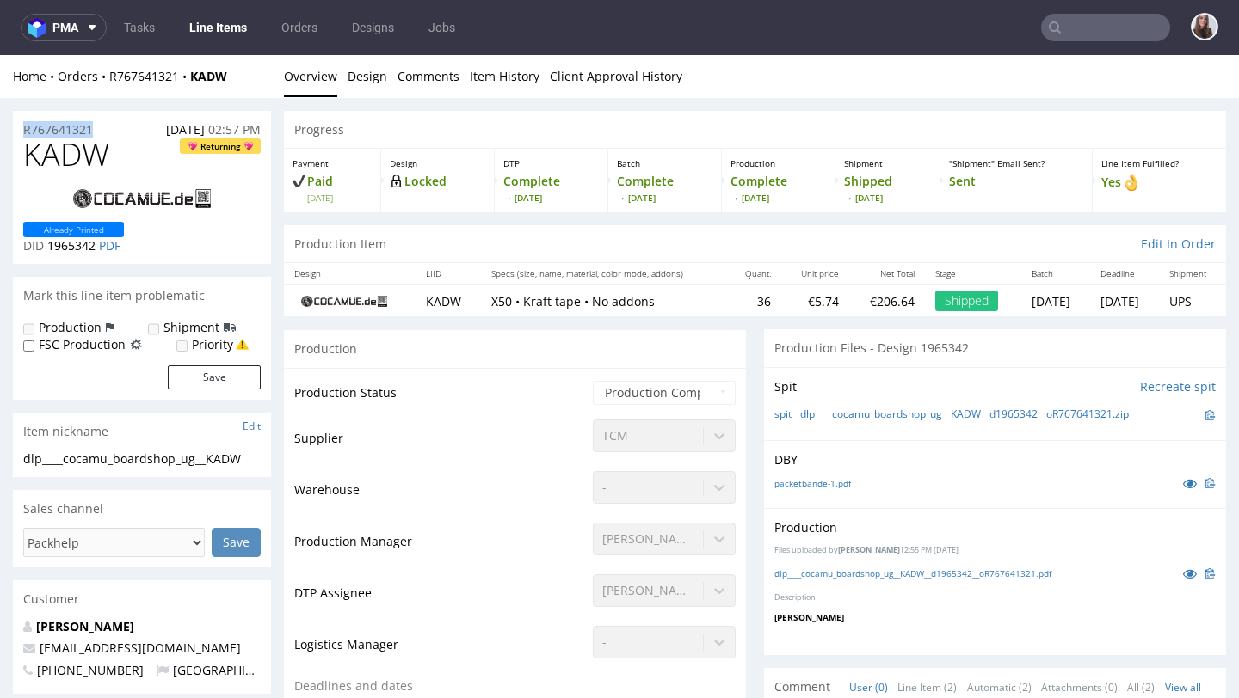
drag, startPoint x: 106, startPoint y: 131, endPoint x: 0, endPoint y: 130, distance: 105.8
copy p "R767641321"
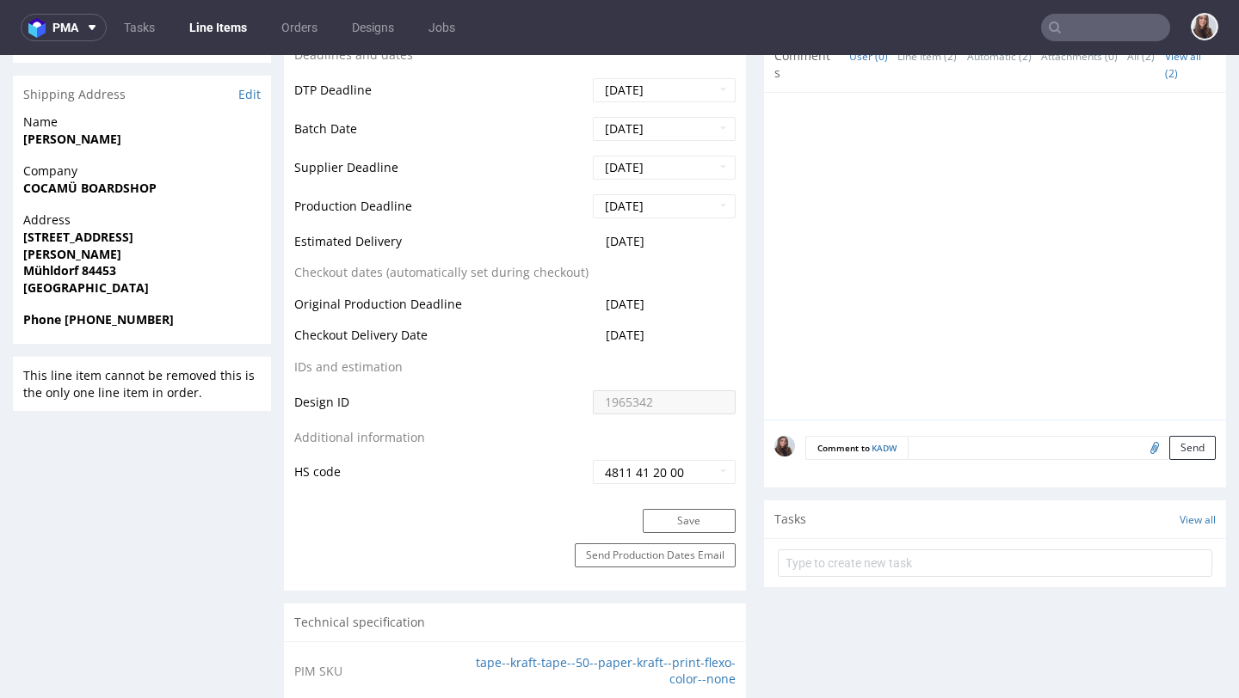
scroll to position [633, 0]
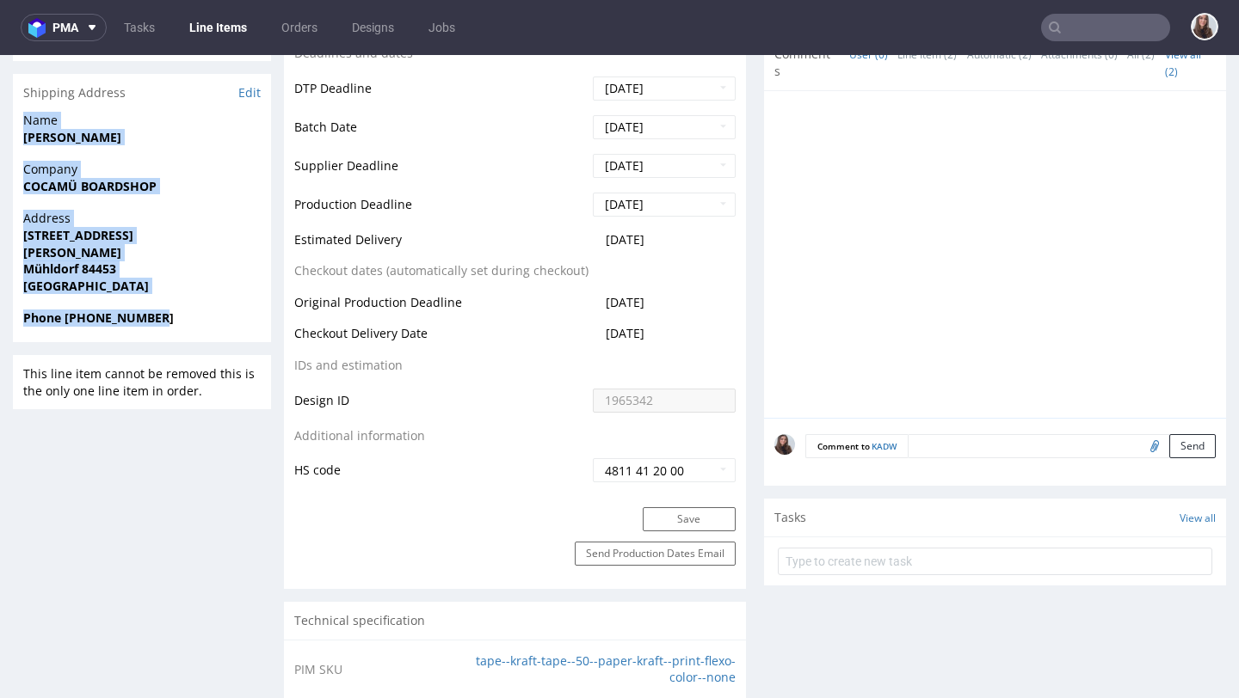
drag, startPoint x: 24, startPoint y: 120, endPoint x: 164, endPoint y: 317, distance: 241.8
click at [164, 317] on section "Shipping Address Edit Name [PERSON_NAME] Company COCAMÜ BOARDSHOP Address [STRE…" at bounding box center [142, 208] width 258 height 268
copy section "Name [PERSON_NAME] Company COCAMÜ BOARDSHOP Address [STREET_ADDRESS][PERSON_NAM…"
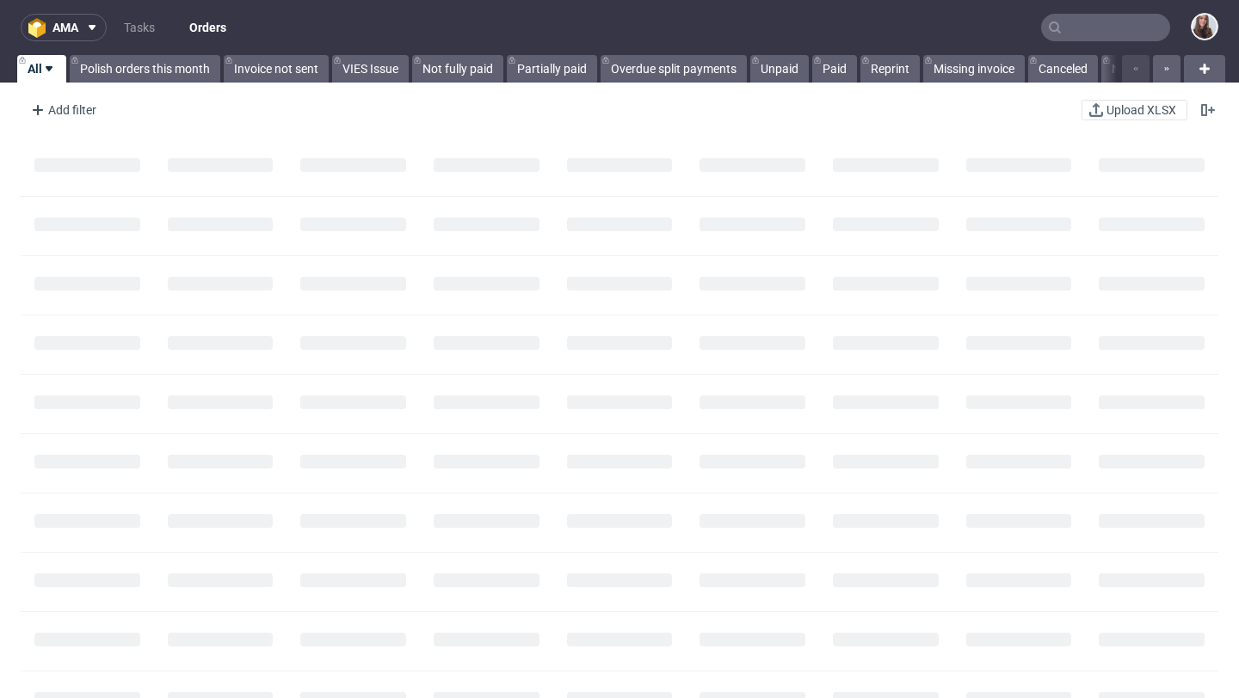
click at [1074, 26] on input "text" at bounding box center [1105, 28] width 129 height 28
paste input "R745623770"
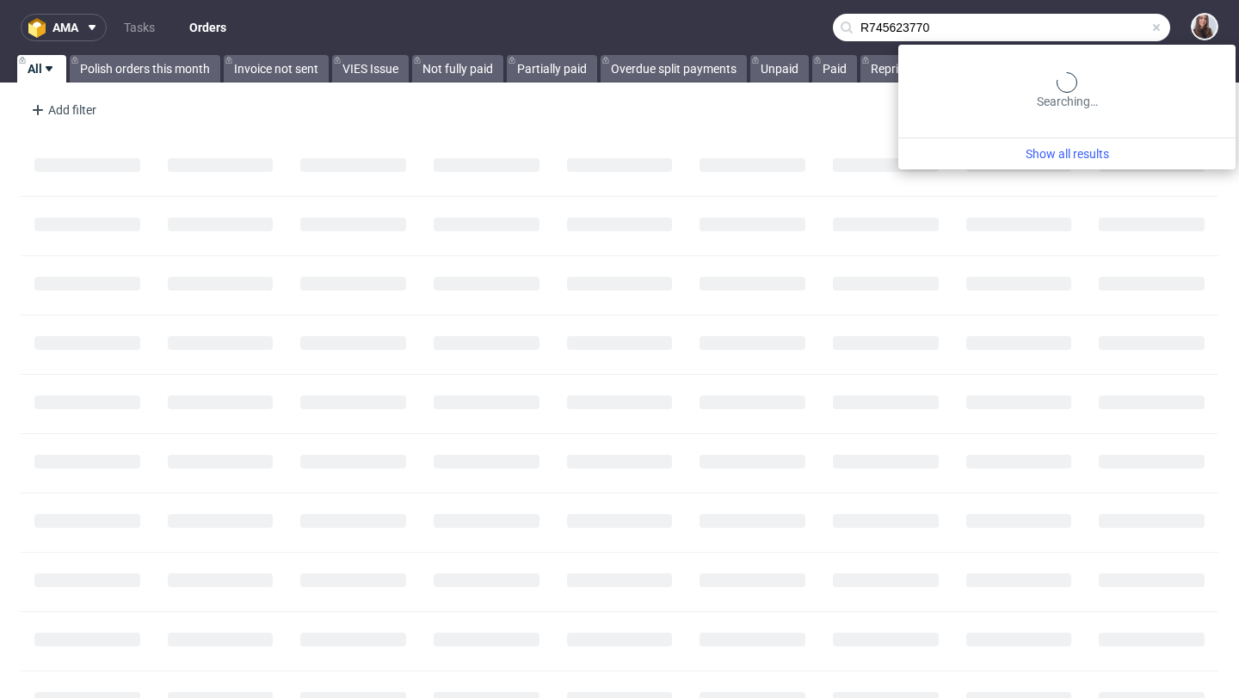
type input "R745623770"
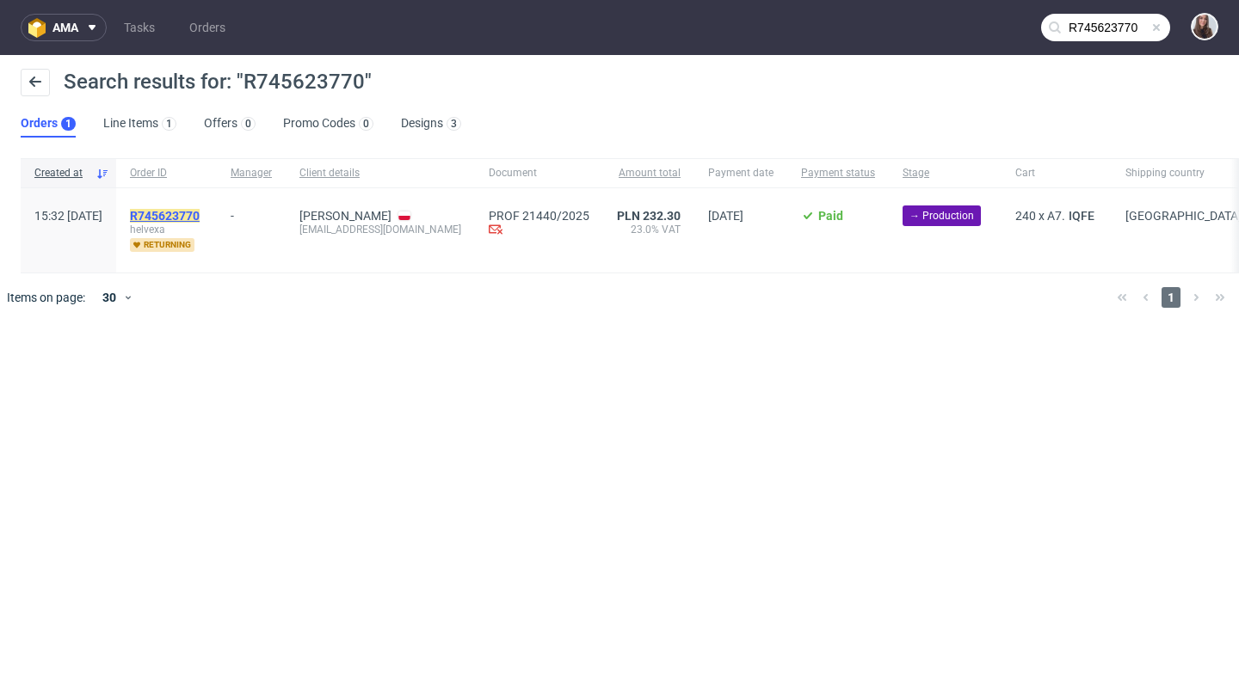
click at [200, 215] on mark "R745623770" at bounding box center [165, 216] width 70 height 14
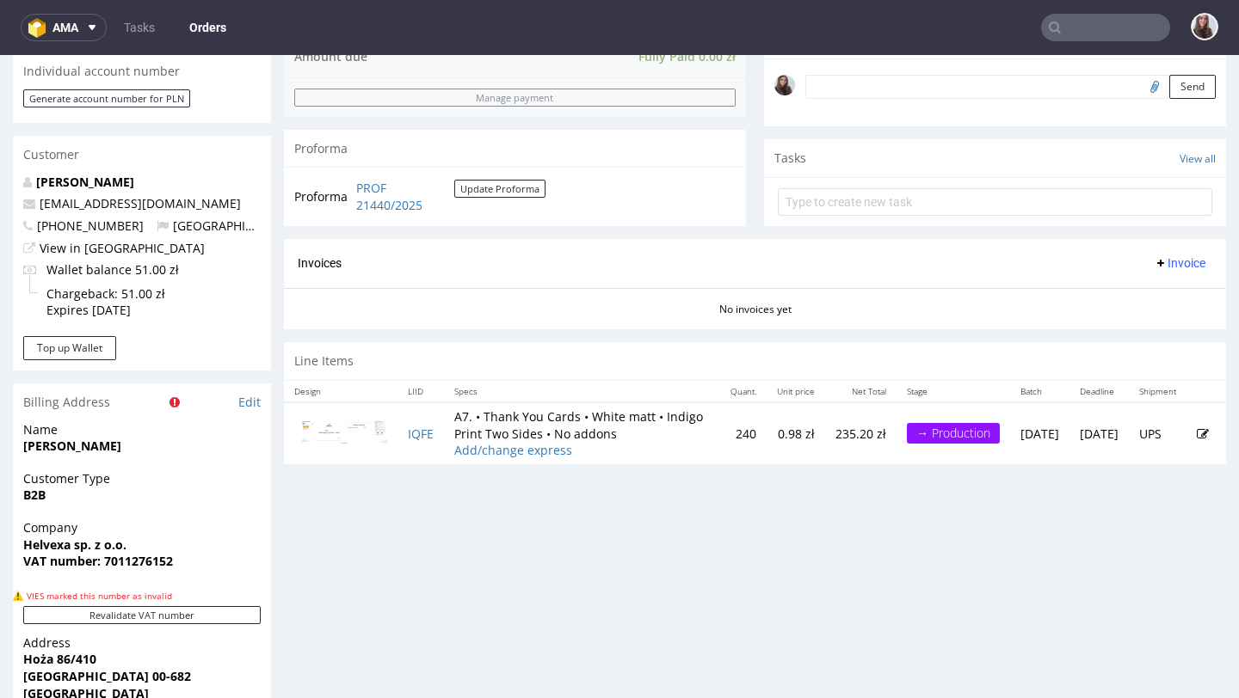
scroll to position [588, 0]
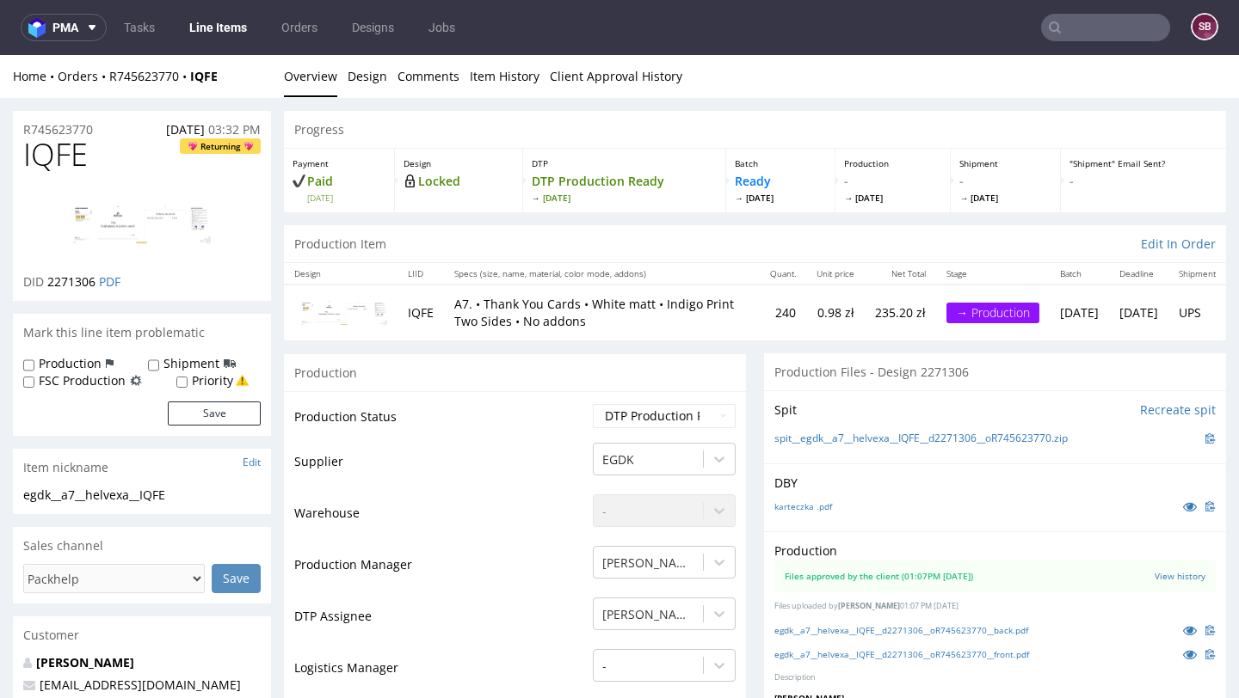
click at [1075, 23] on input "text" at bounding box center [1105, 28] width 129 height 28
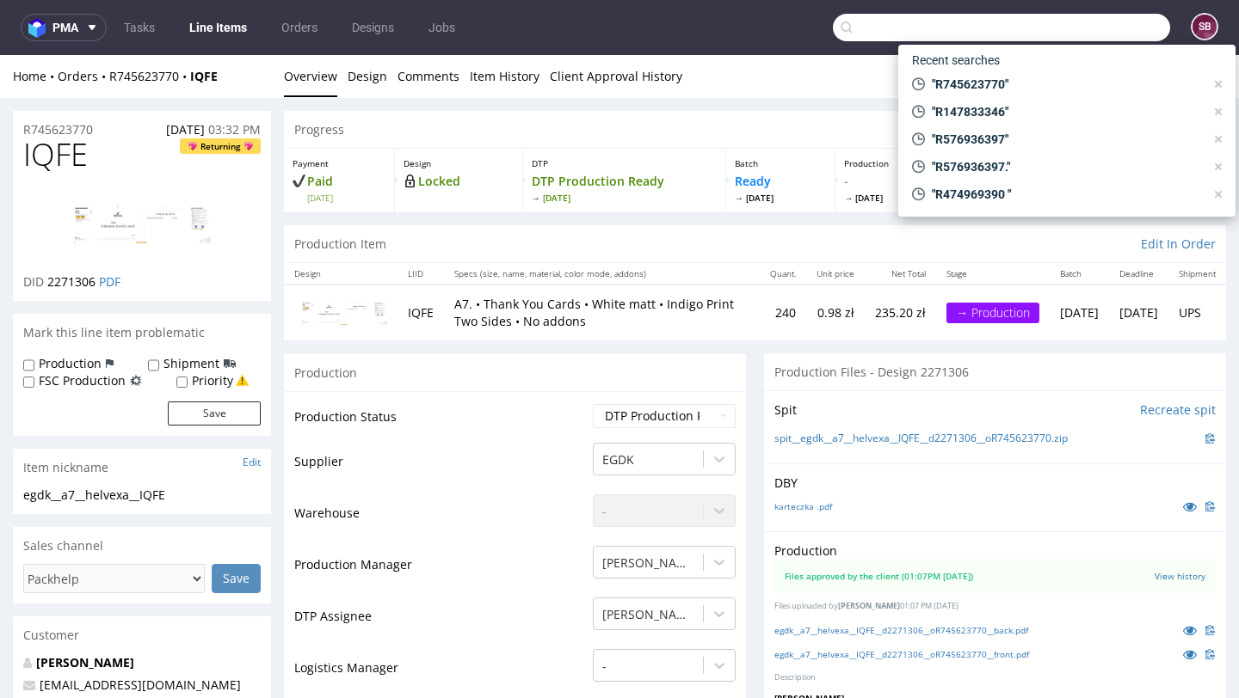
paste input "R576936397"
type input "R576936397"
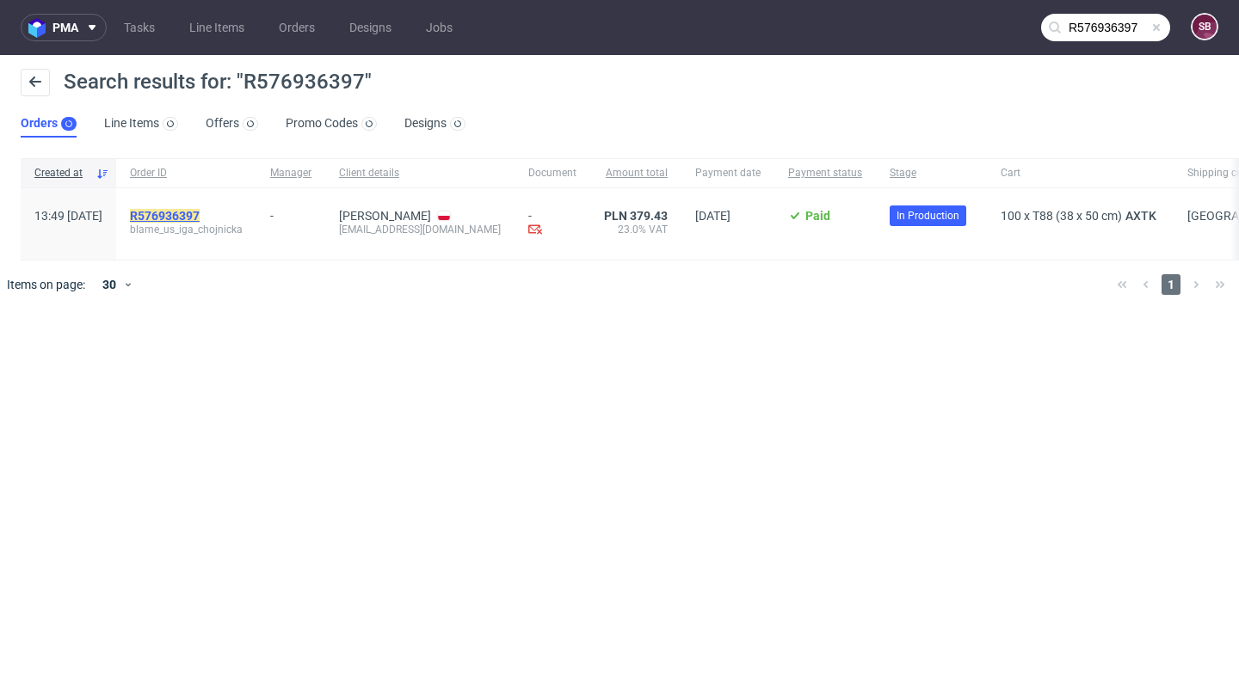
click at [200, 210] on mark "R576936397" at bounding box center [165, 216] width 70 height 14
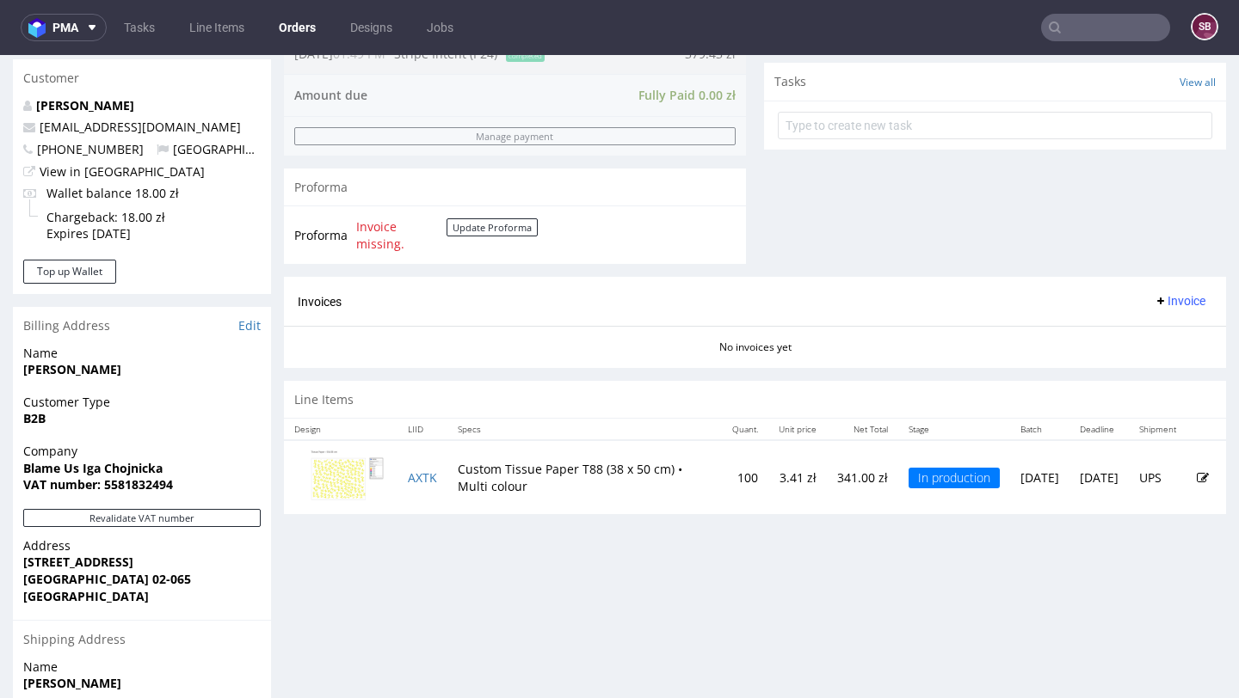
scroll to position [611, 0]
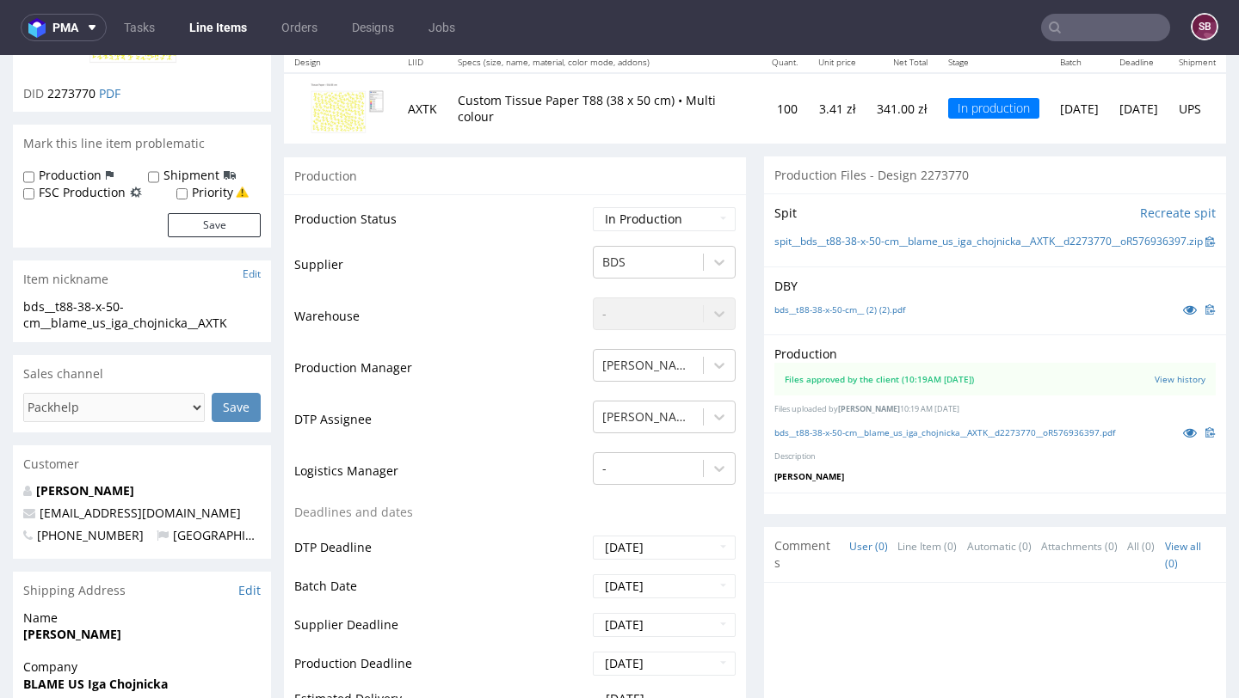
scroll to position [239, 0]
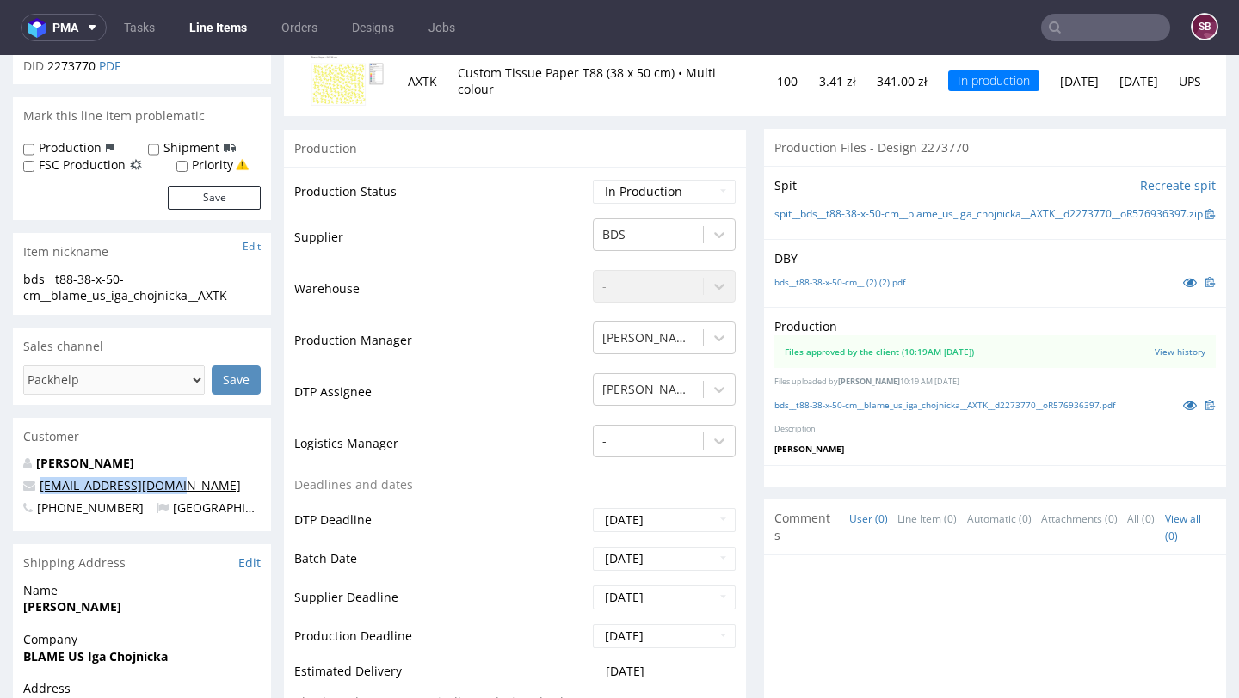
drag, startPoint x: 194, startPoint y: 480, endPoint x: 40, endPoint y: 484, distance: 154.9
click at [40, 484] on p "dyskblameus@gmail.com" at bounding box center [141, 485] width 237 height 17
copy link "dyskblameus@gmail.com"
click at [1062, 37] on input "text" at bounding box center [1105, 28] width 129 height 28
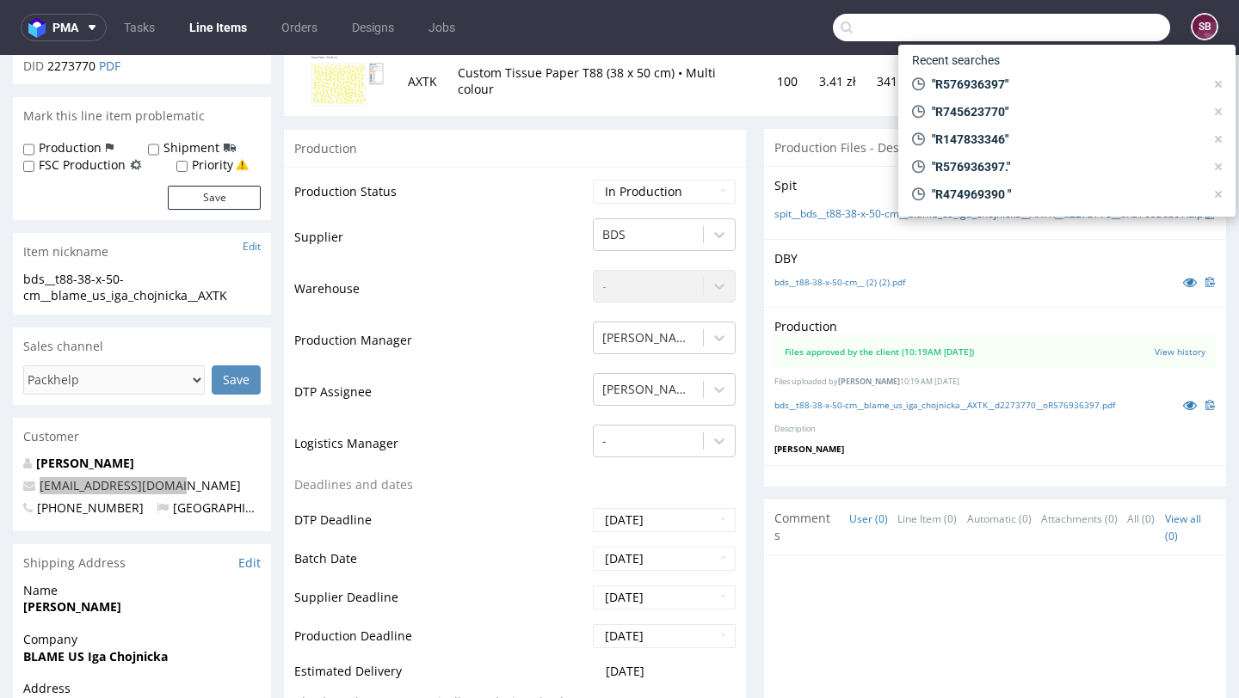
paste input "R797797874"
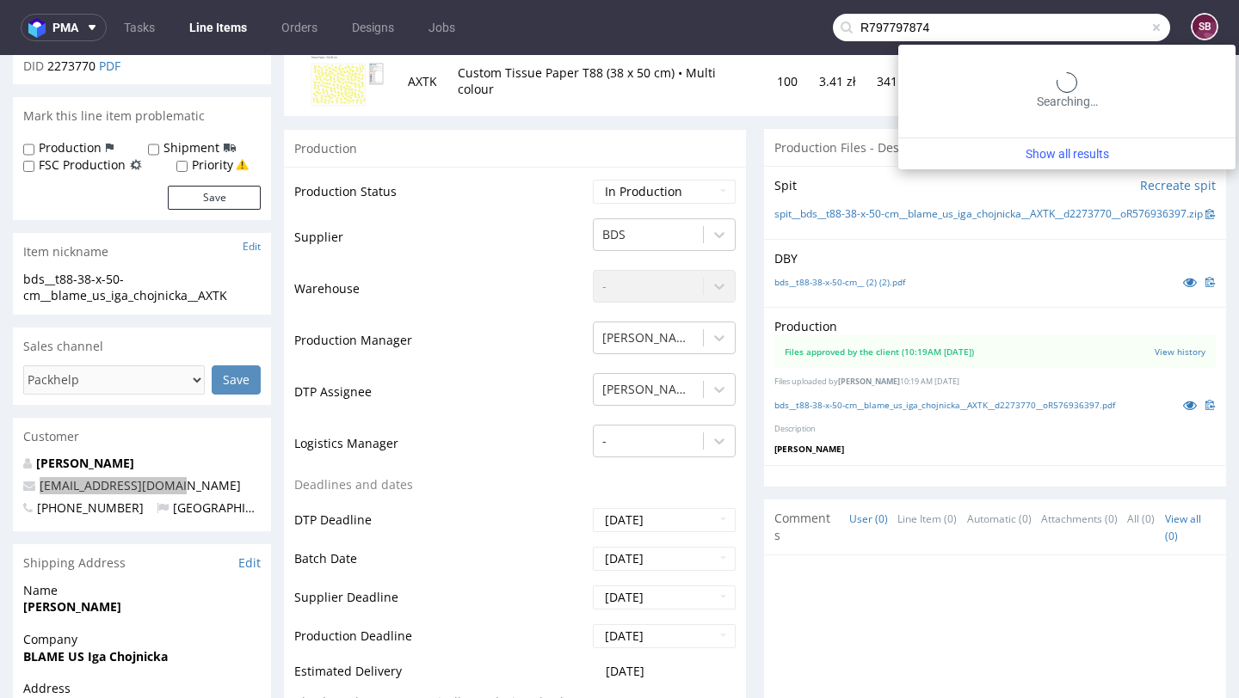
type input "R797797874"
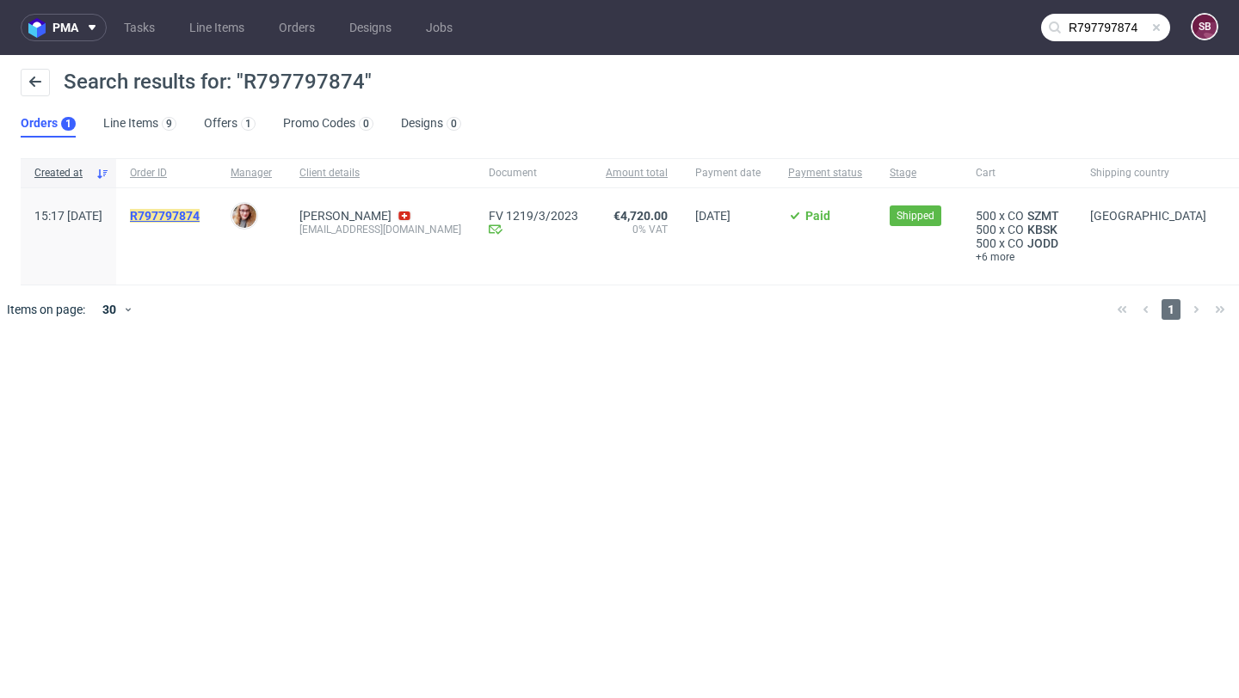
click at [200, 218] on mark "R797797874" at bounding box center [165, 216] width 70 height 14
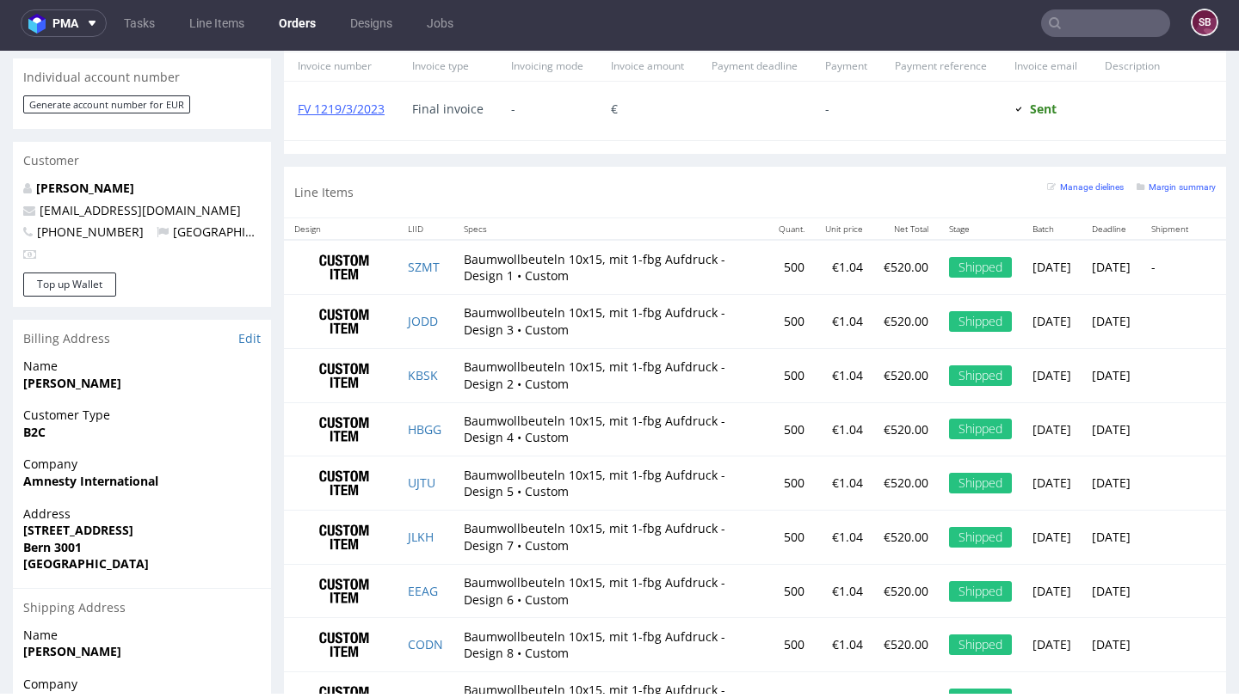
scroll to position [803, 0]
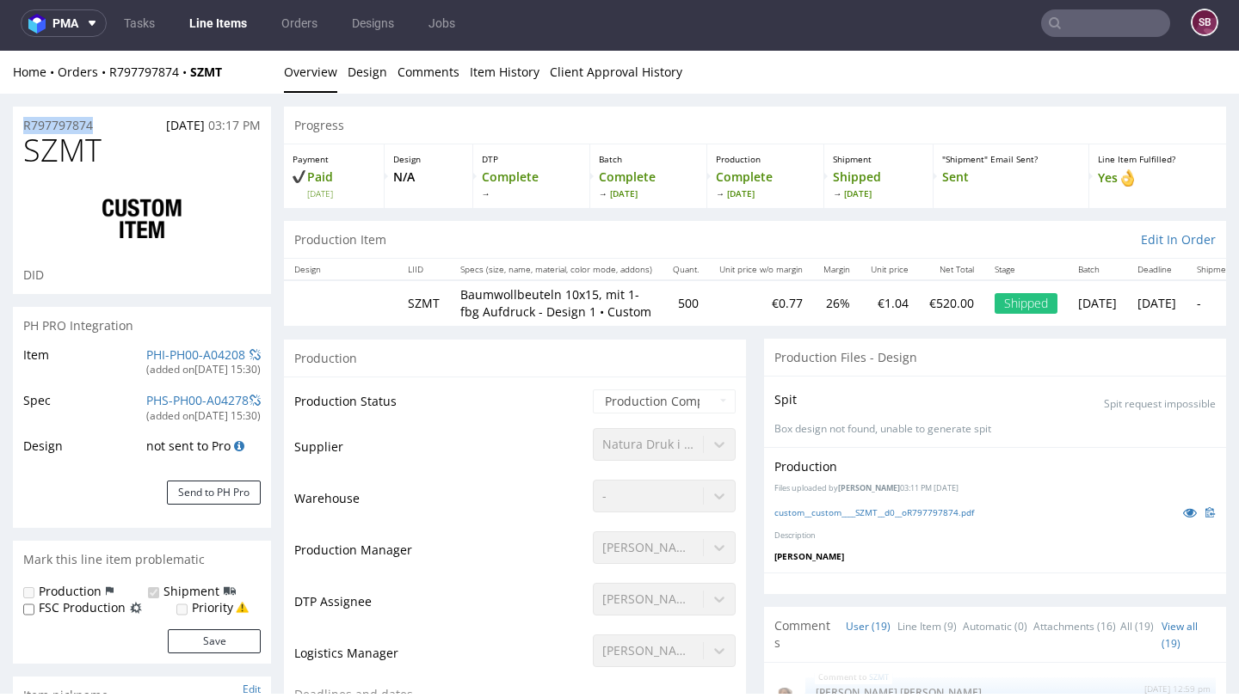
drag, startPoint x: 111, startPoint y: 121, endPoint x: 20, endPoint y: 121, distance: 91.2
click at [20, 121] on div "R797797874 08.03.2023 03:17 PM" at bounding box center [142, 121] width 258 height 28
copy p "R797797874"
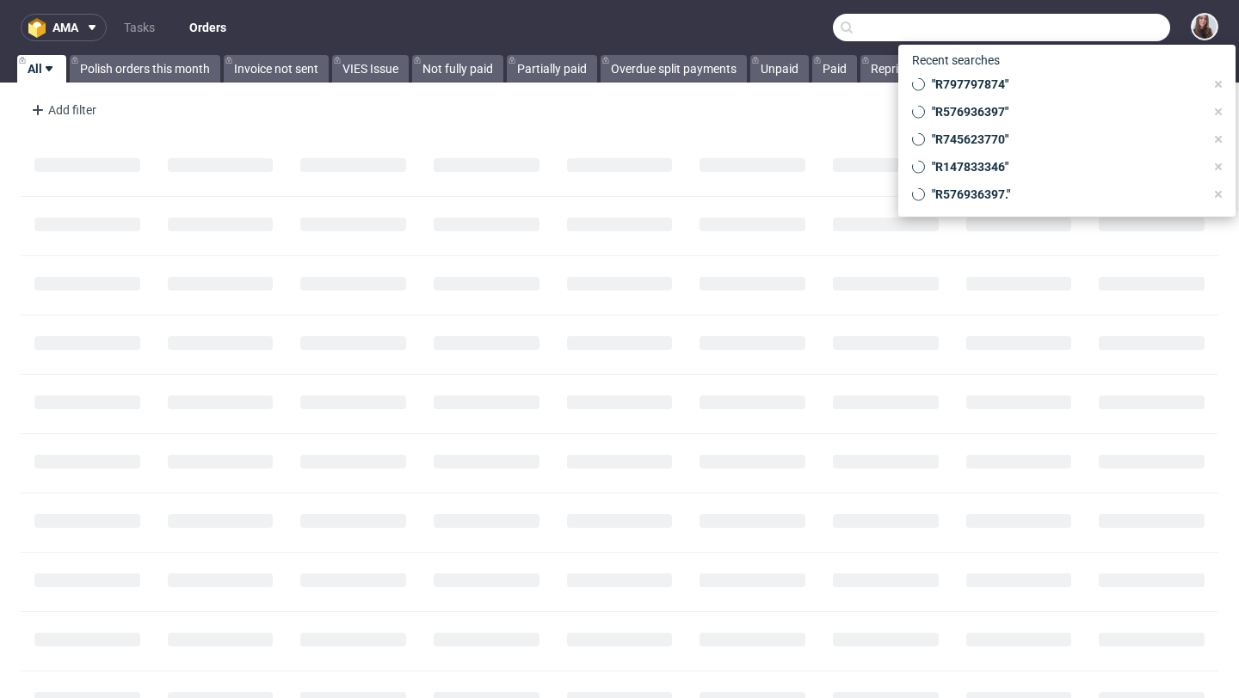
click at [1076, 31] on input "text" at bounding box center [1001, 28] width 337 height 28
paste input "R958966330"
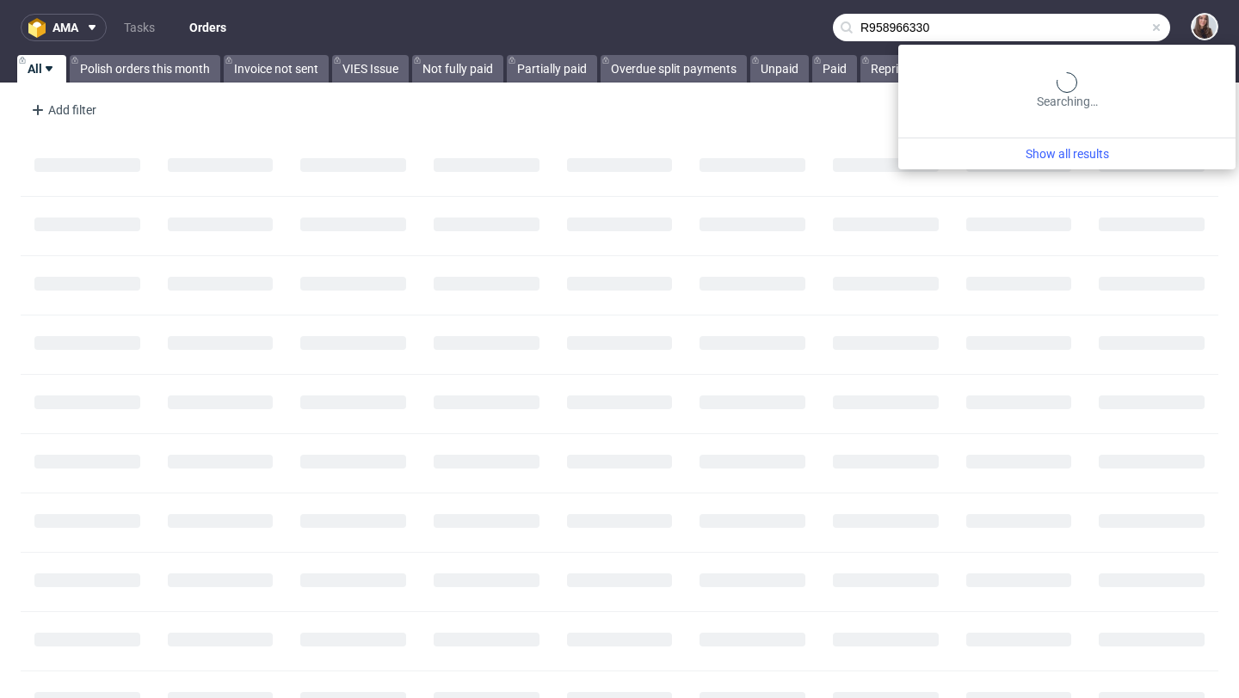
type input "R958966330"
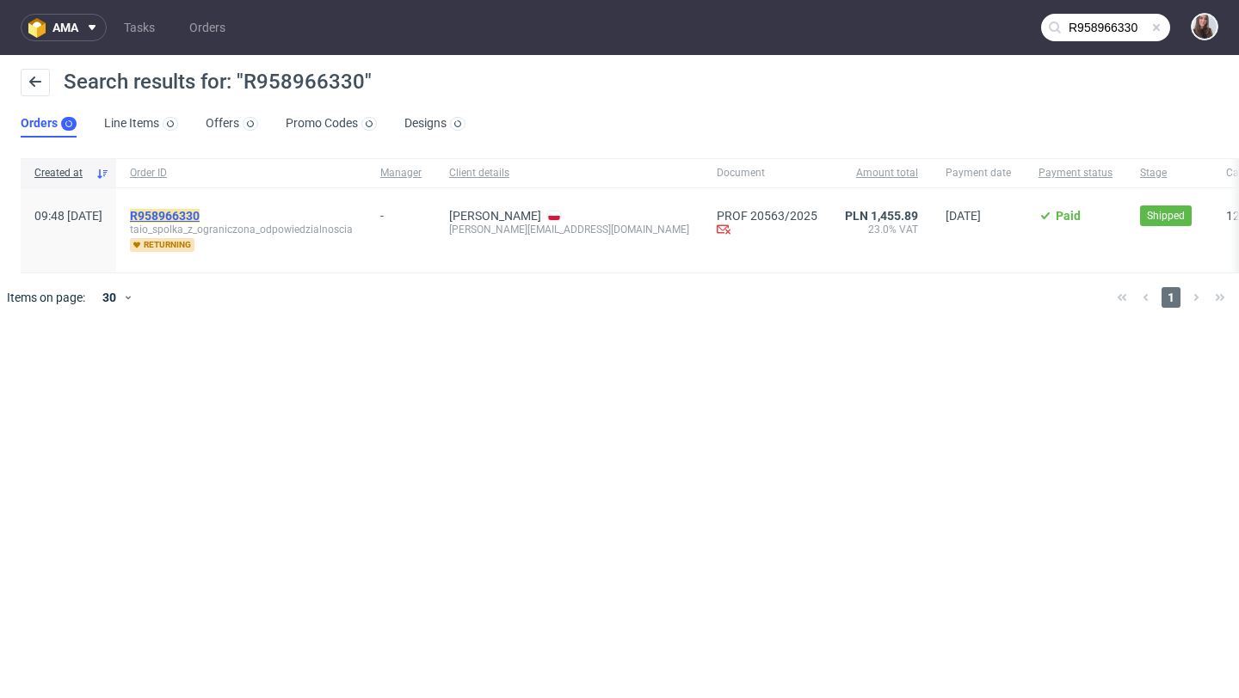
click at [200, 209] on mark "R958966330" at bounding box center [165, 216] width 70 height 14
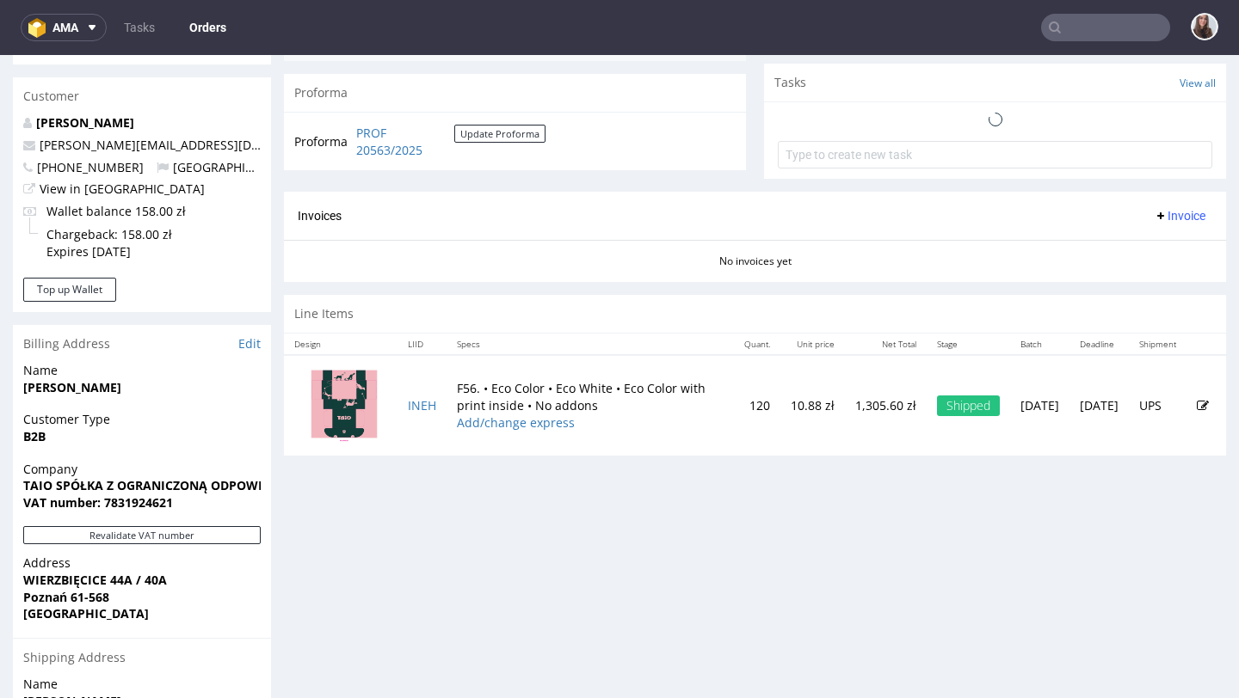
scroll to position [613, 0]
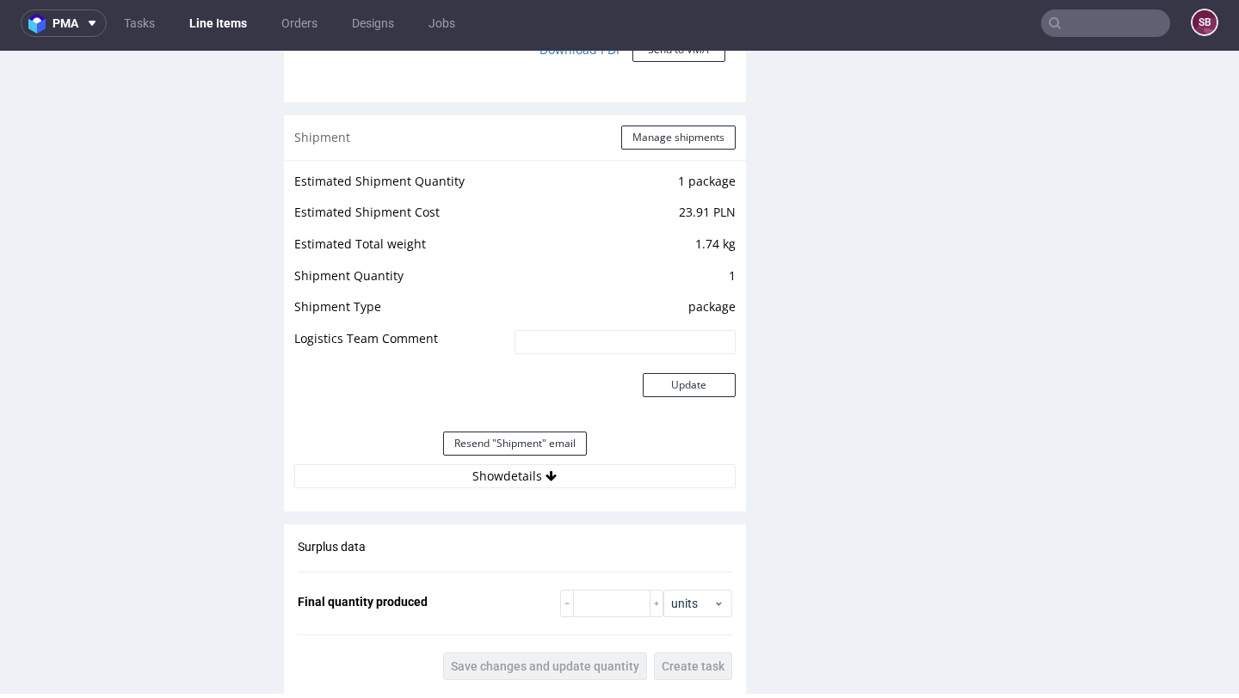
scroll to position [1654, 0]
click at [507, 480] on button "Show details" at bounding box center [514, 478] width 441 height 24
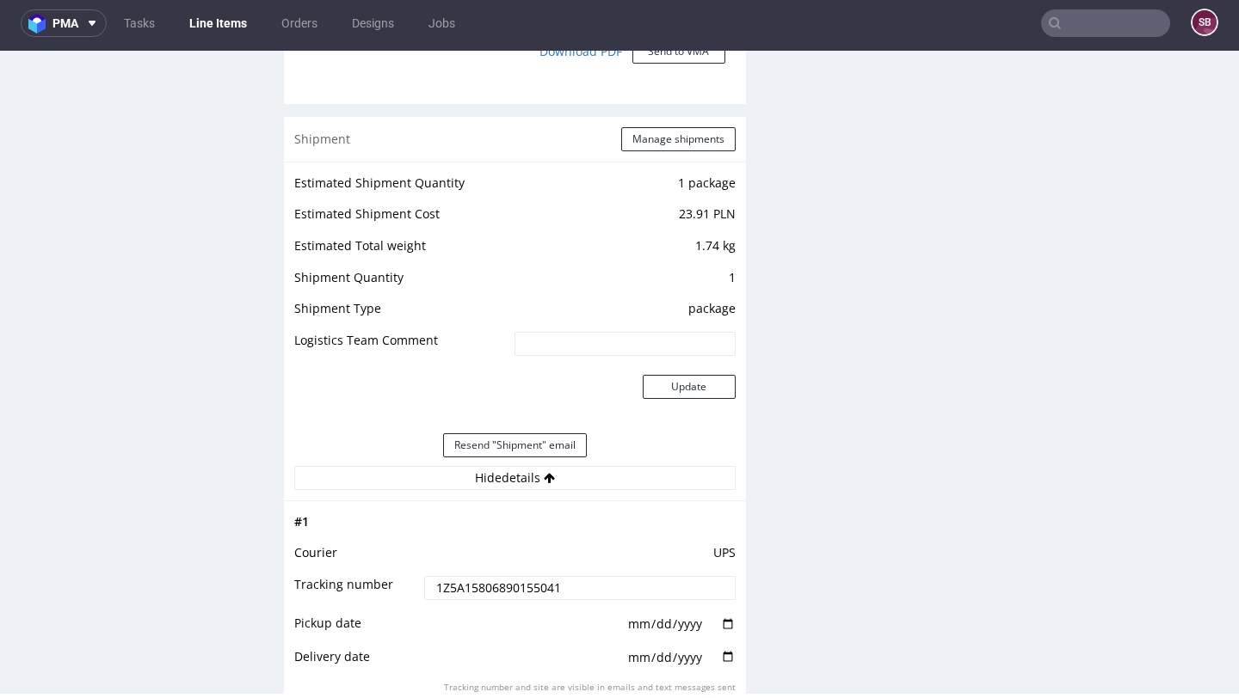
drag, startPoint x: 575, startPoint y: 586, endPoint x: 411, endPoint y: 589, distance: 163.5
click at [411, 589] on tr "Tracking number 1Z5A15806890155041" at bounding box center [514, 594] width 441 height 39
click at [1094, 17] on input "text" at bounding box center [1105, 23] width 129 height 28
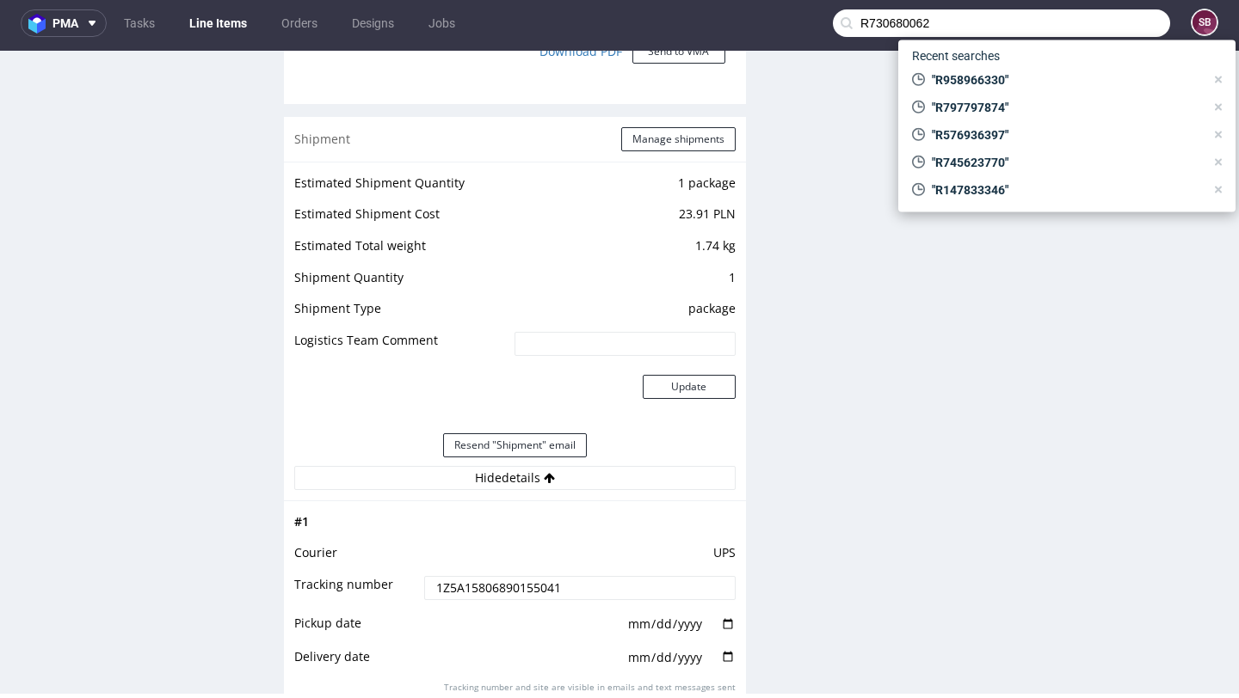
type input "R730680062"
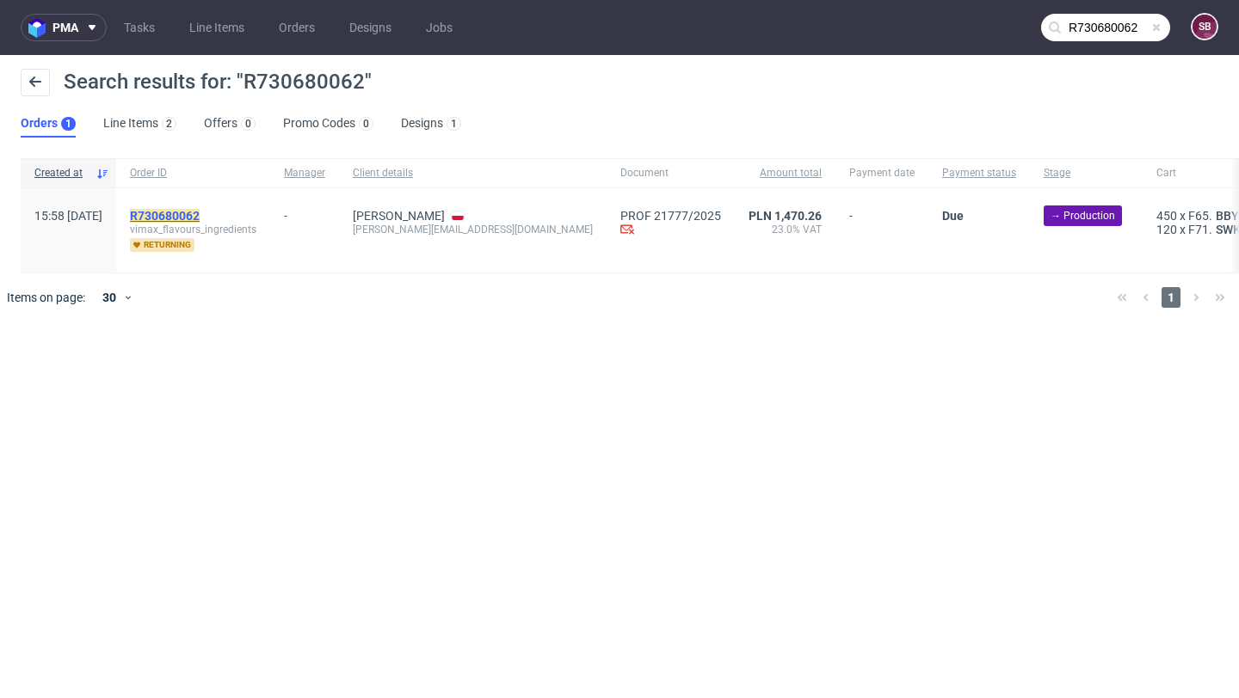
click at [200, 221] on mark "R730680062" at bounding box center [165, 216] width 70 height 14
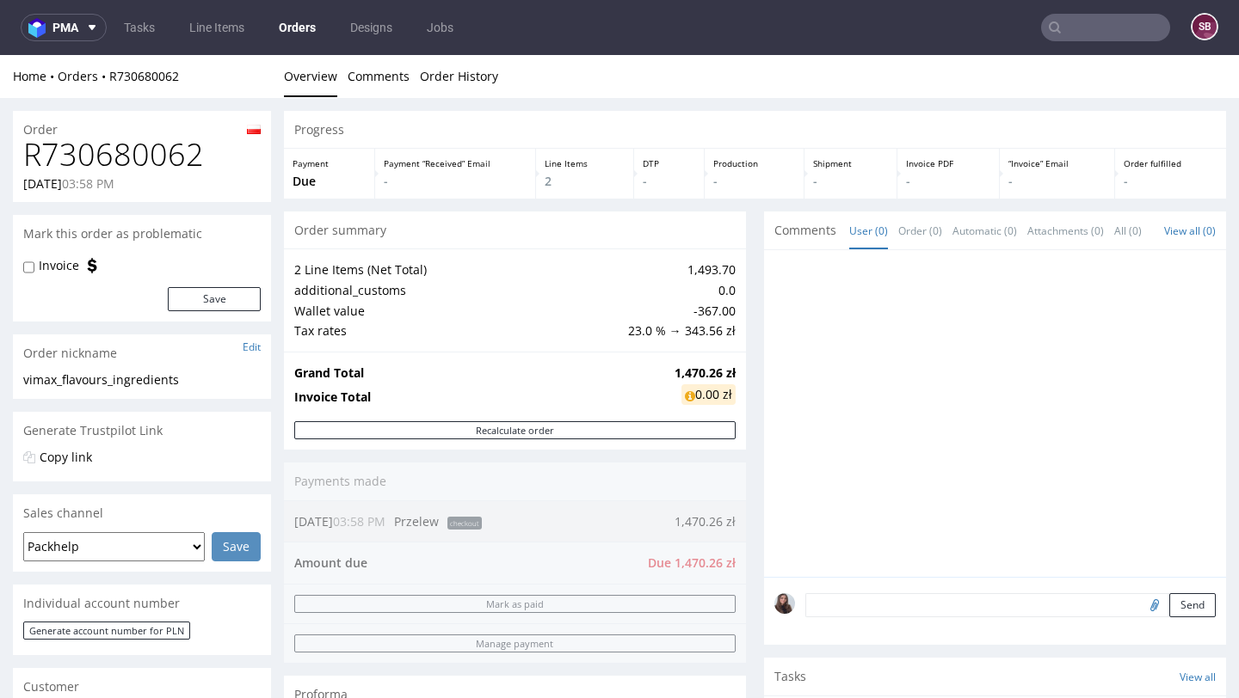
click at [1070, 32] on input "text" at bounding box center [1105, 28] width 129 height 28
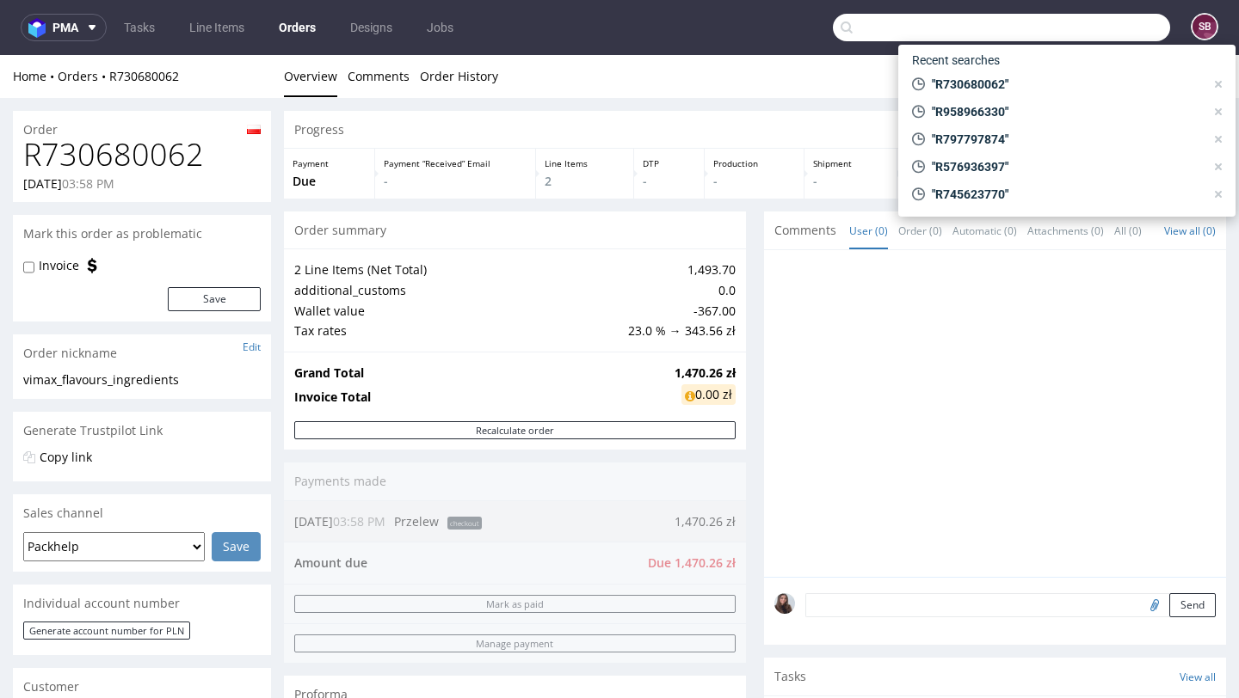
paste input "R000993398"
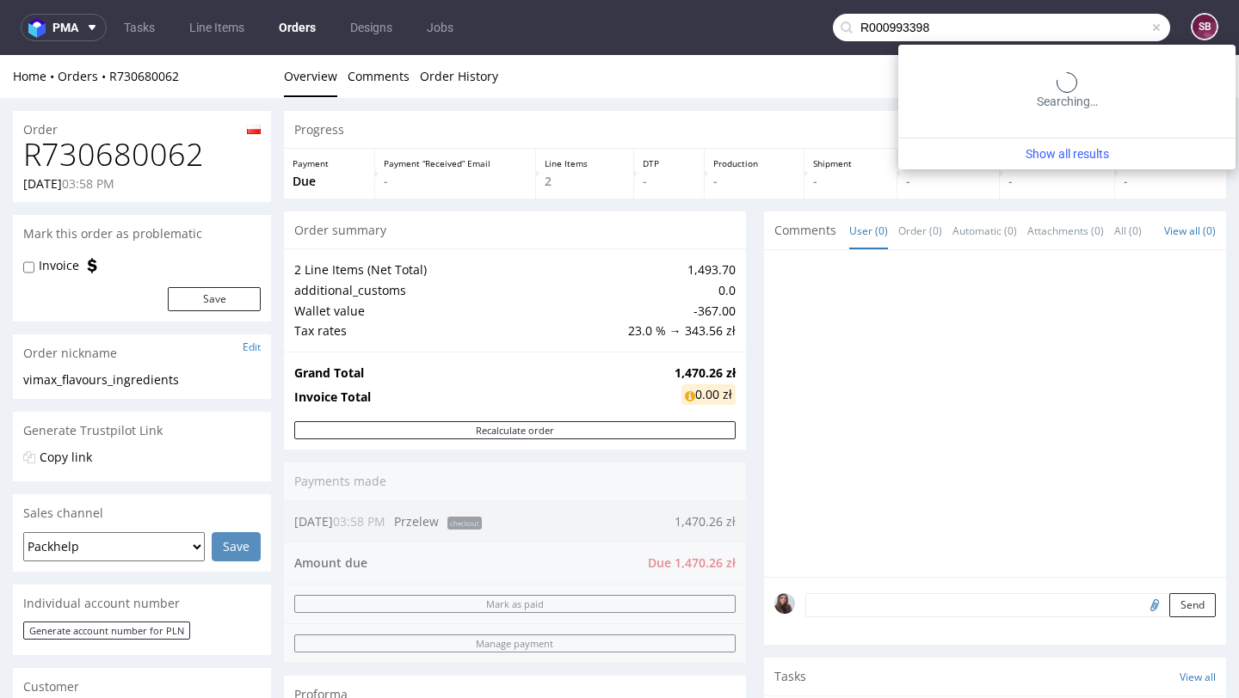
type input "R000993398"
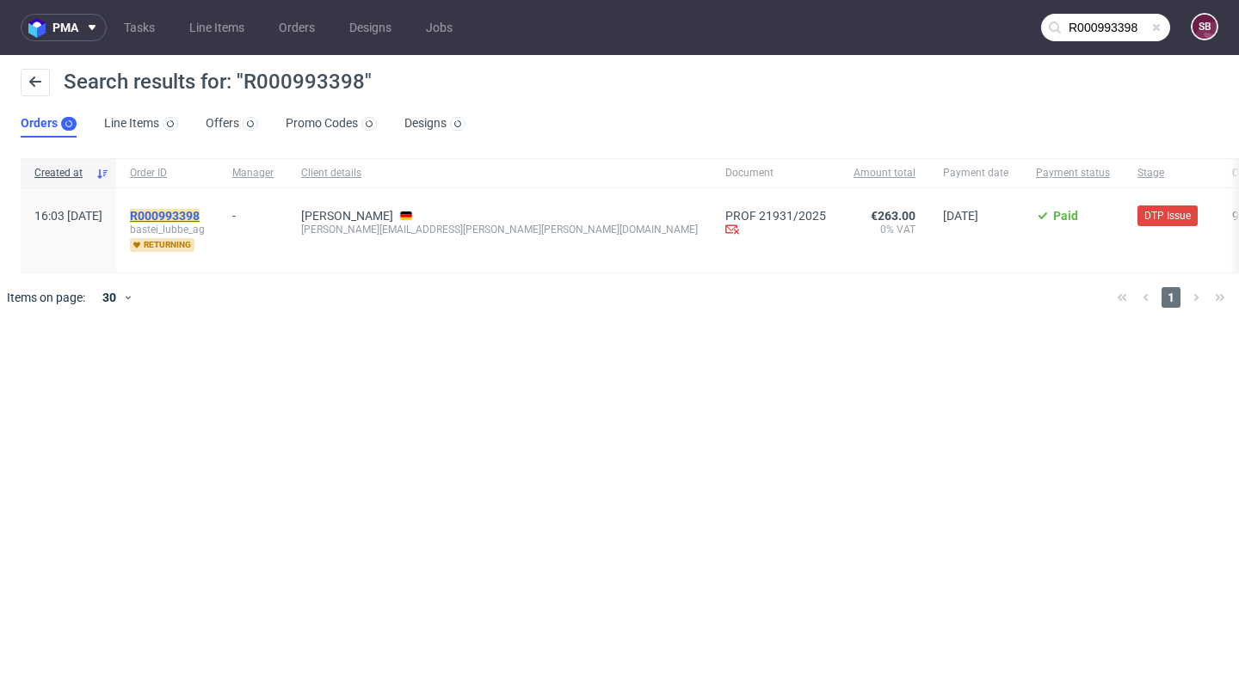
click at [200, 209] on mark "R000993398" at bounding box center [165, 216] width 70 height 14
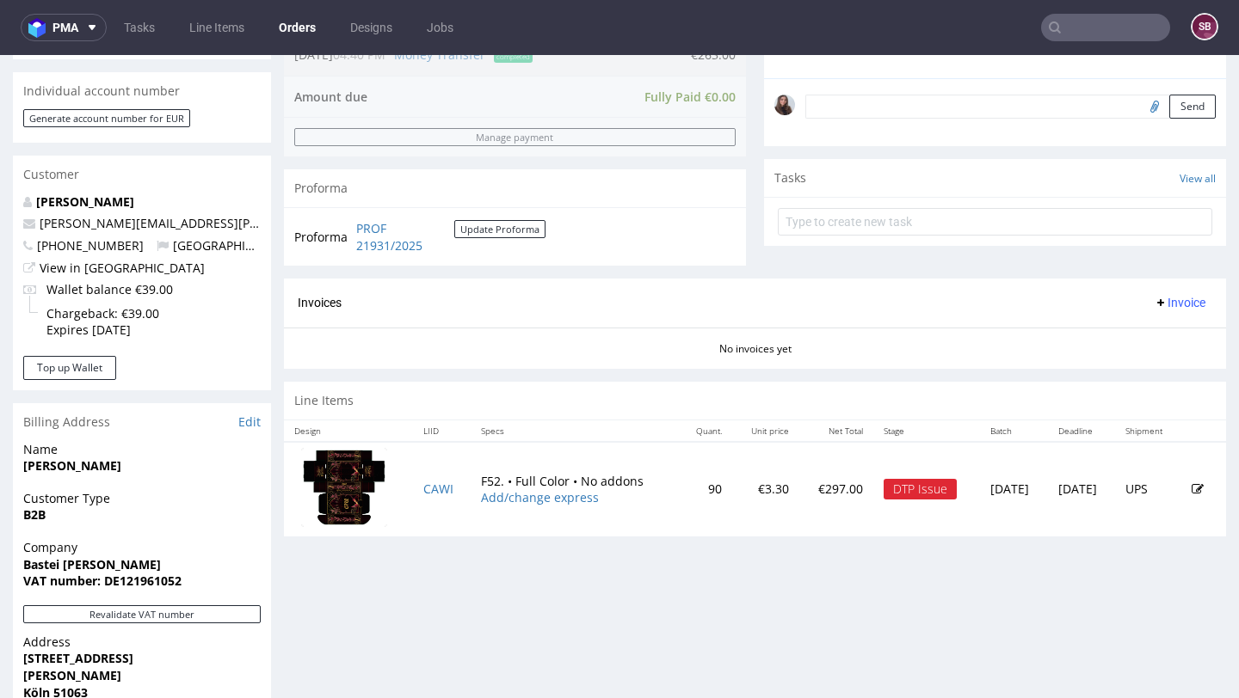
scroll to position [520, 0]
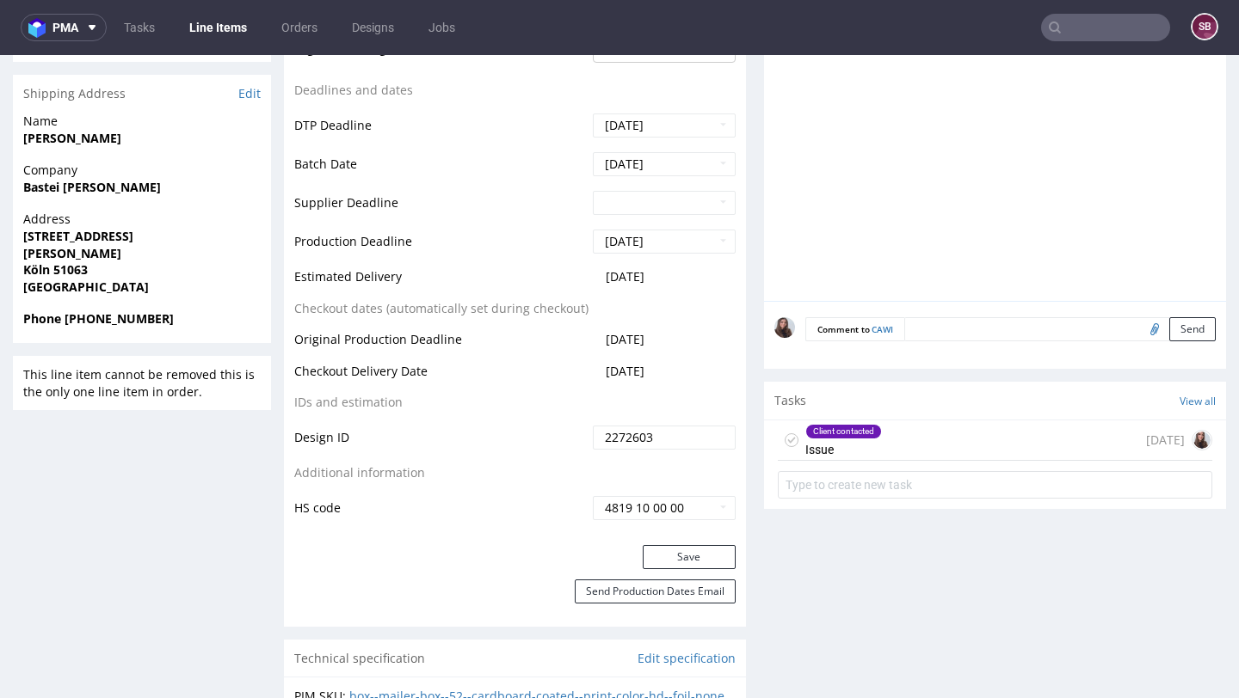
scroll to position [735, 0]
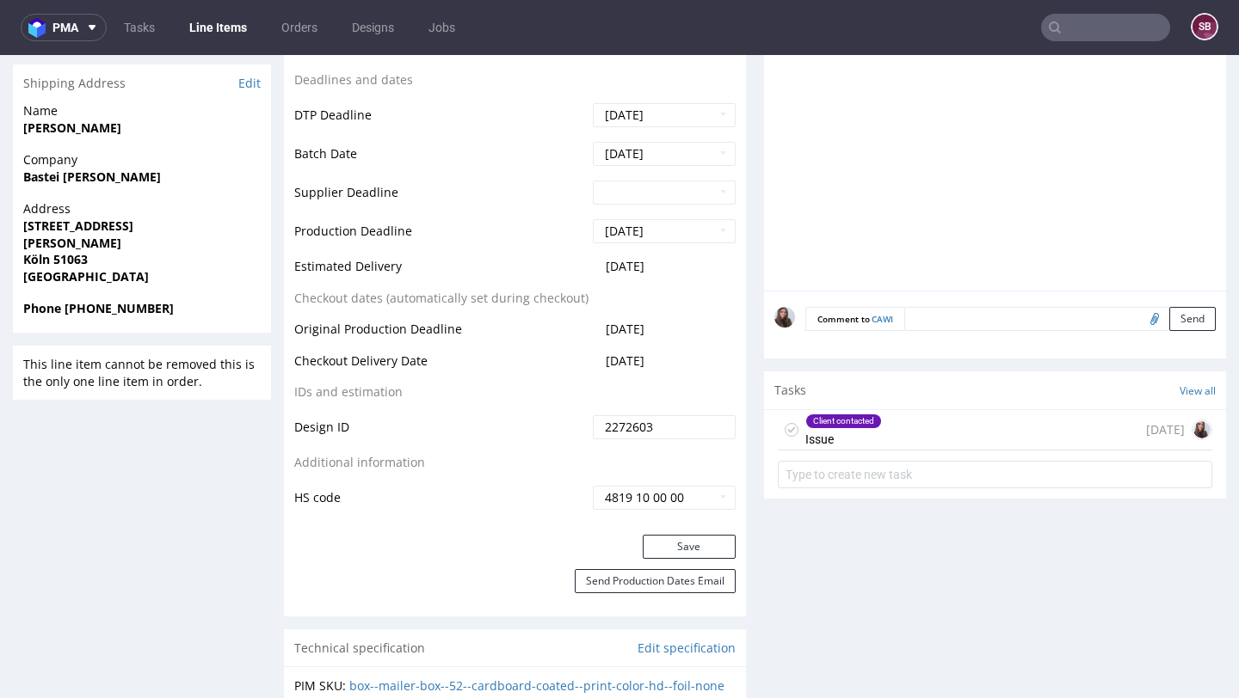
click at [955, 421] on div "Client contacted Issue [DATE]" at bounding box center [995, 430] width 434 height 40
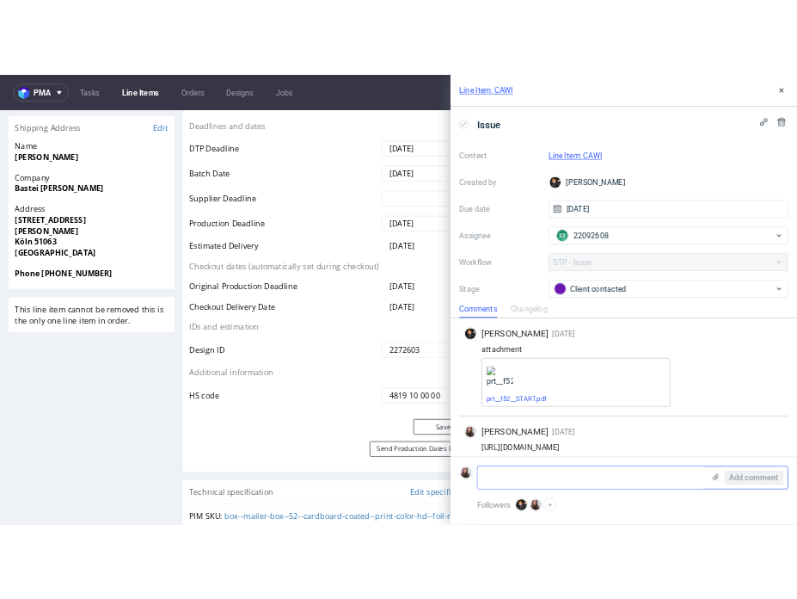
scroll to position [27, 0]
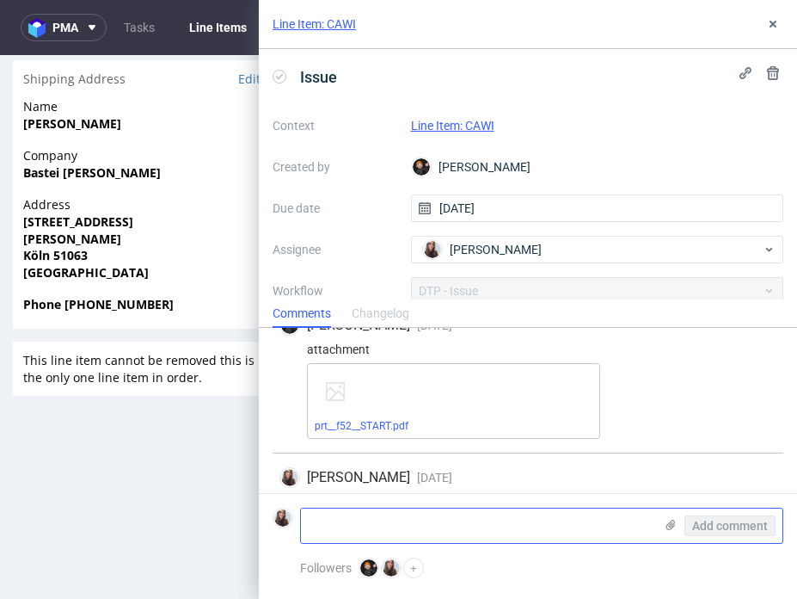
click at [665, 521] on icon at bounding box center [671, 525] width 14 height 14
click at [0, 0] on input "file" at bounding box center [0, 0] width 0 height 0
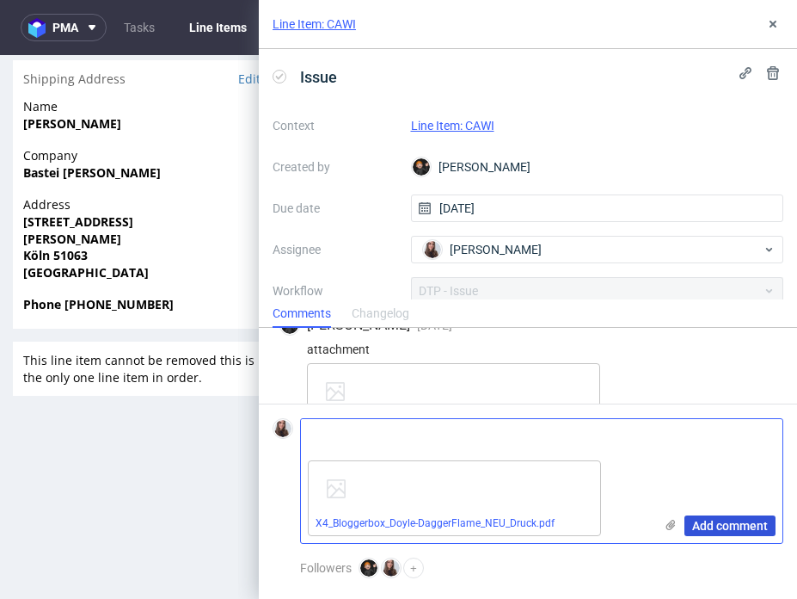
click at [723, 526] on span "Add comment" at bounding box center [730, 526] width 76 height 12
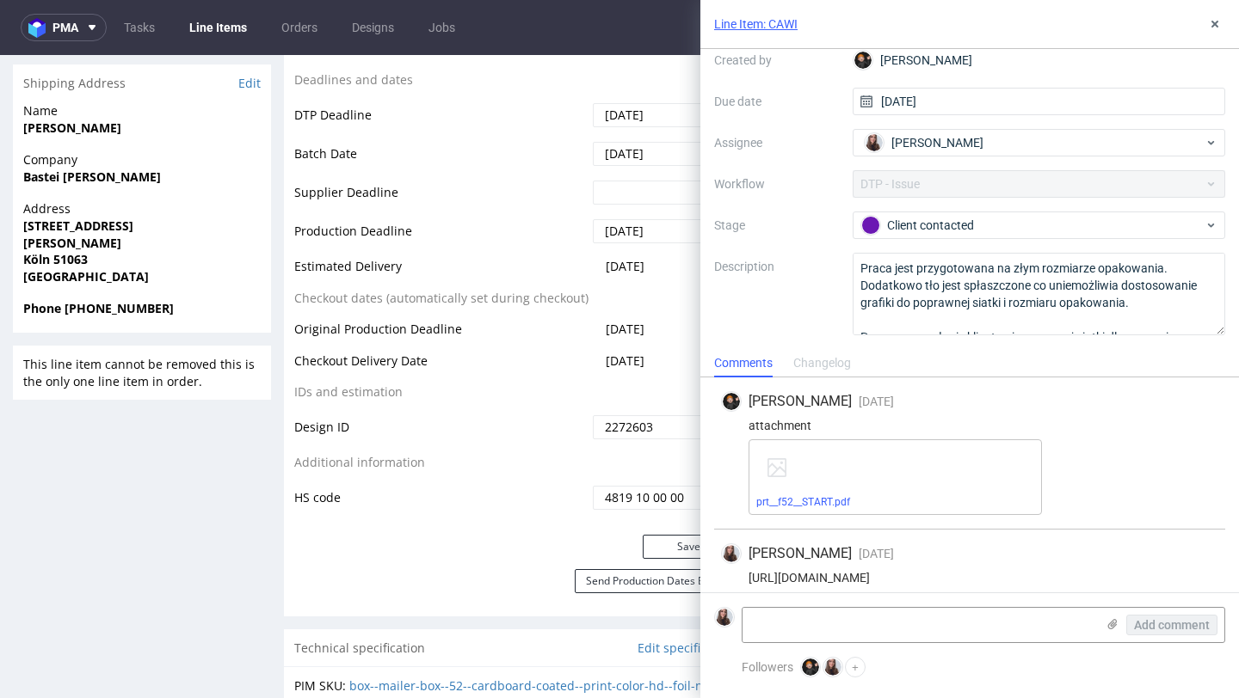
scroll to position [0, 0]
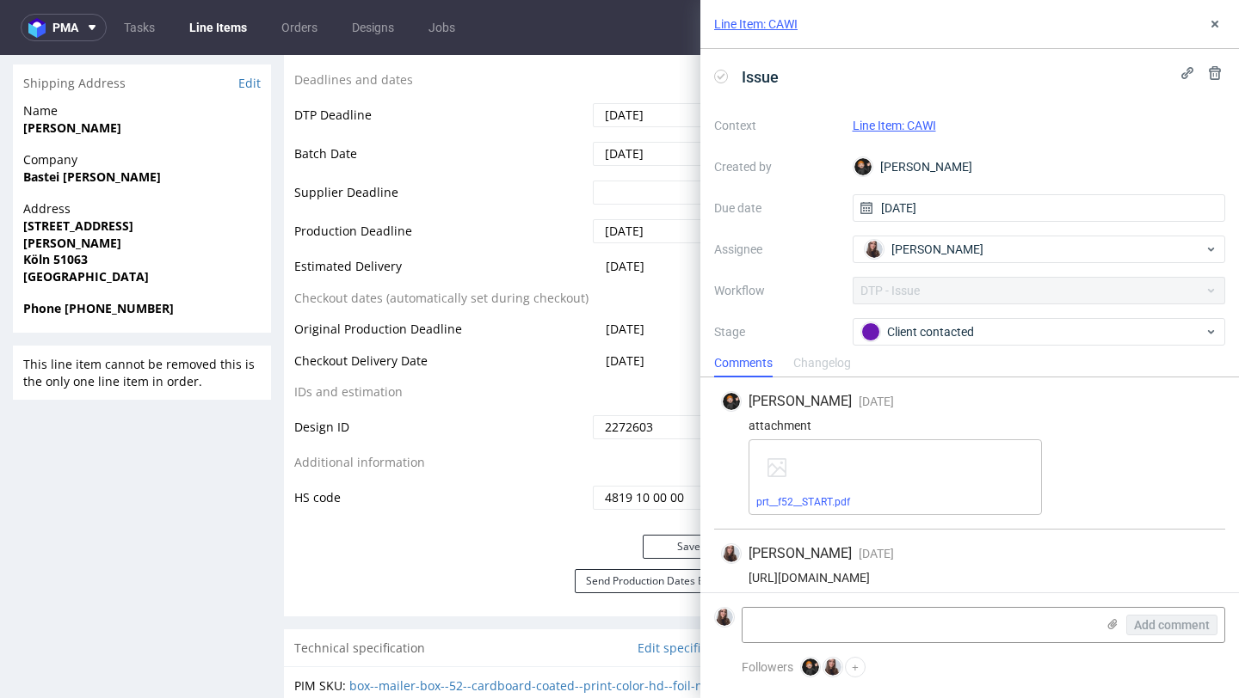
click at [904, 126] on link "Line Item: CAWI" at bounding box center [893, 126] width 83 height 14
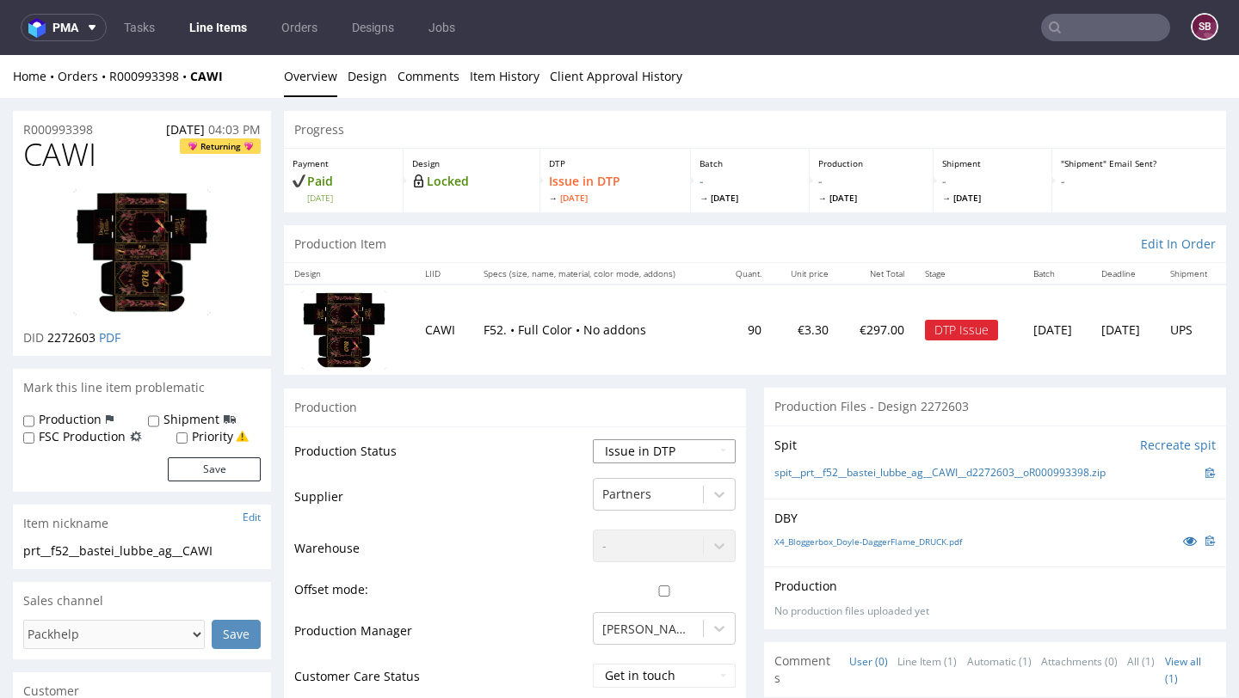
click at [656, 451] on select "Waiting for Artwork Waiting for Diecut Waiting for Mockup Waiting for DTP Waiti…" at bounding box center [664, 452] width 143 height 24
select select "back_for_dtp"
click at [593, 440] on select "Waiting for Artwork Waiting for Diecut Waiting for Mockup Waiting for DTP Waiti…" at bounding box center [664, 452] width 143 height 24
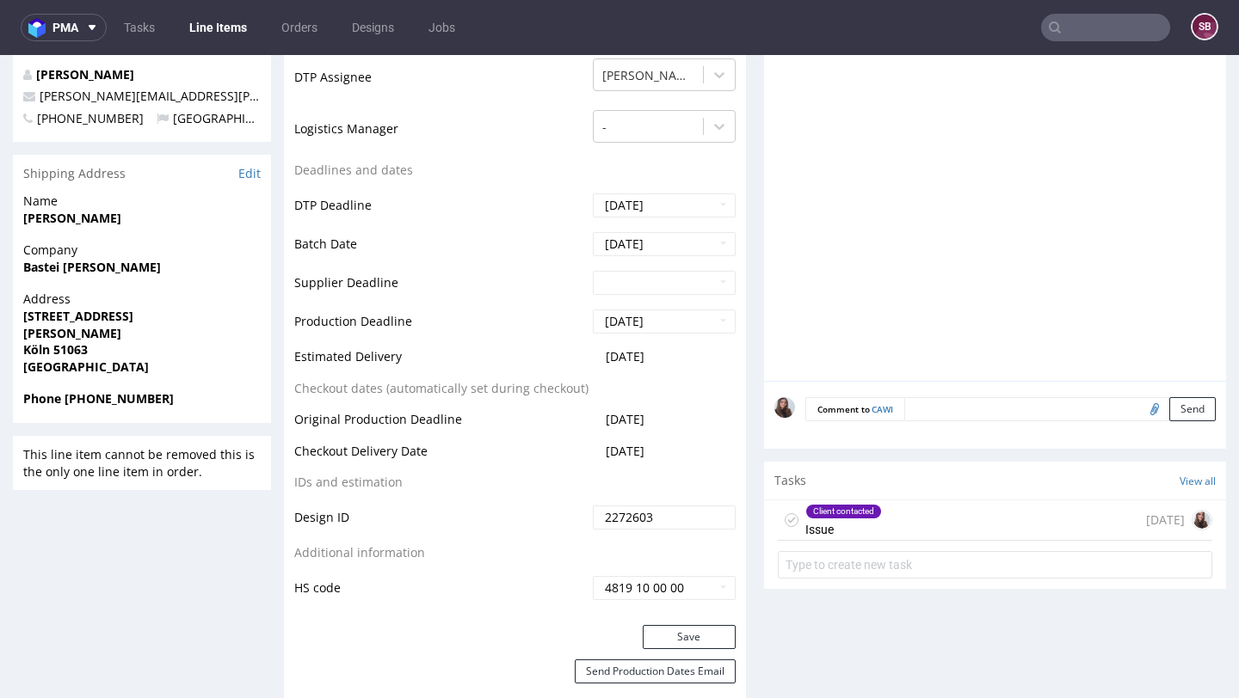
scroll to position [650, 0]
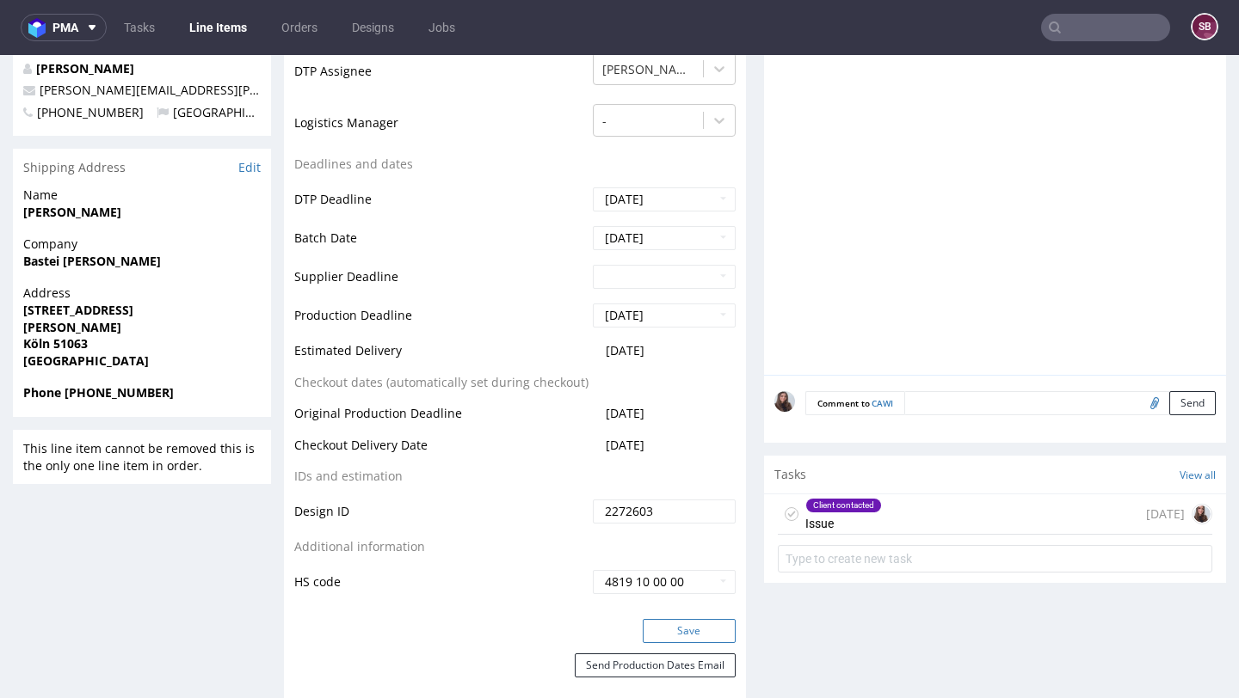
click at [681, 635] on button "Save" at bounding box center [689, 631] width 93 height 24
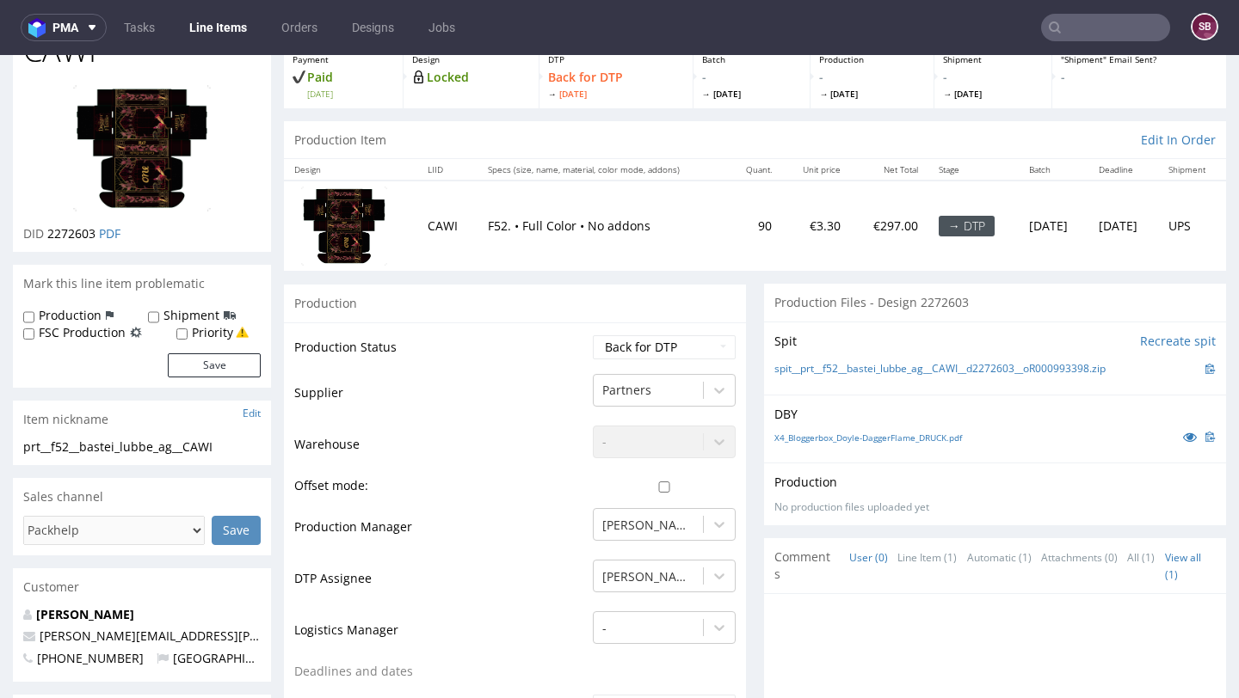
scroll to position [108, 0]
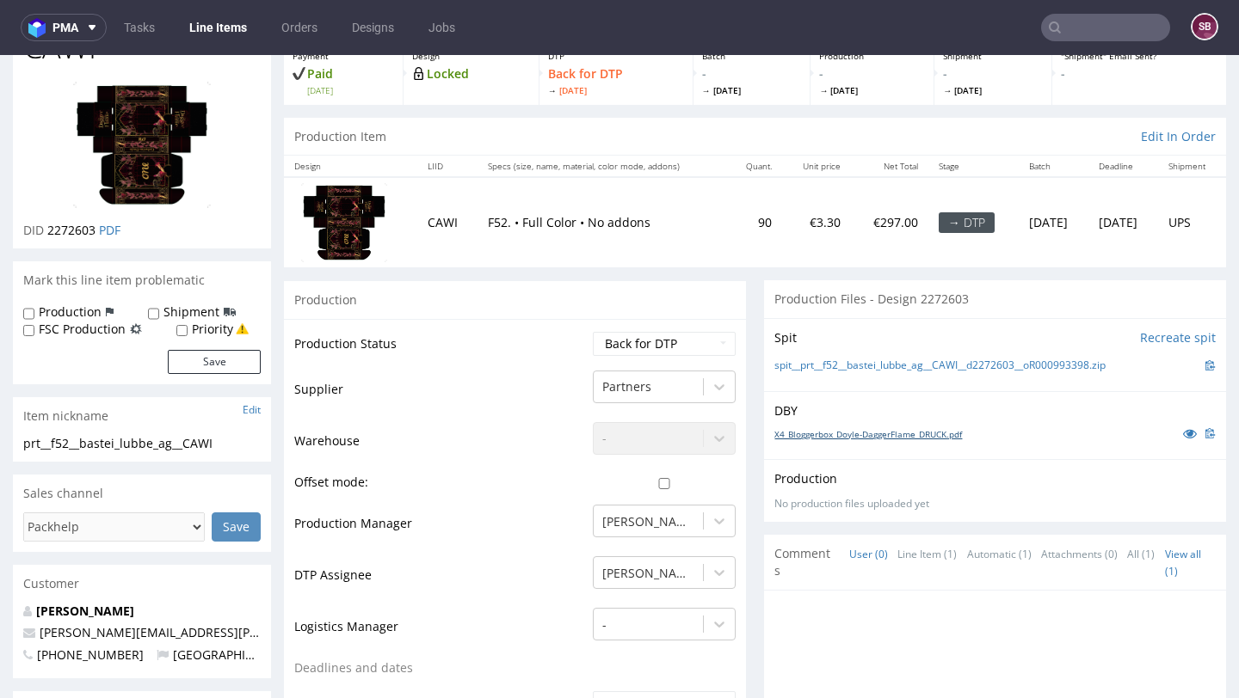
click at [945, 434] on link "X4_Bloggerbox_Doyle-DaggerFlame_DRUCK.pdf" at bounding box center [868, 434] width 188 height 12
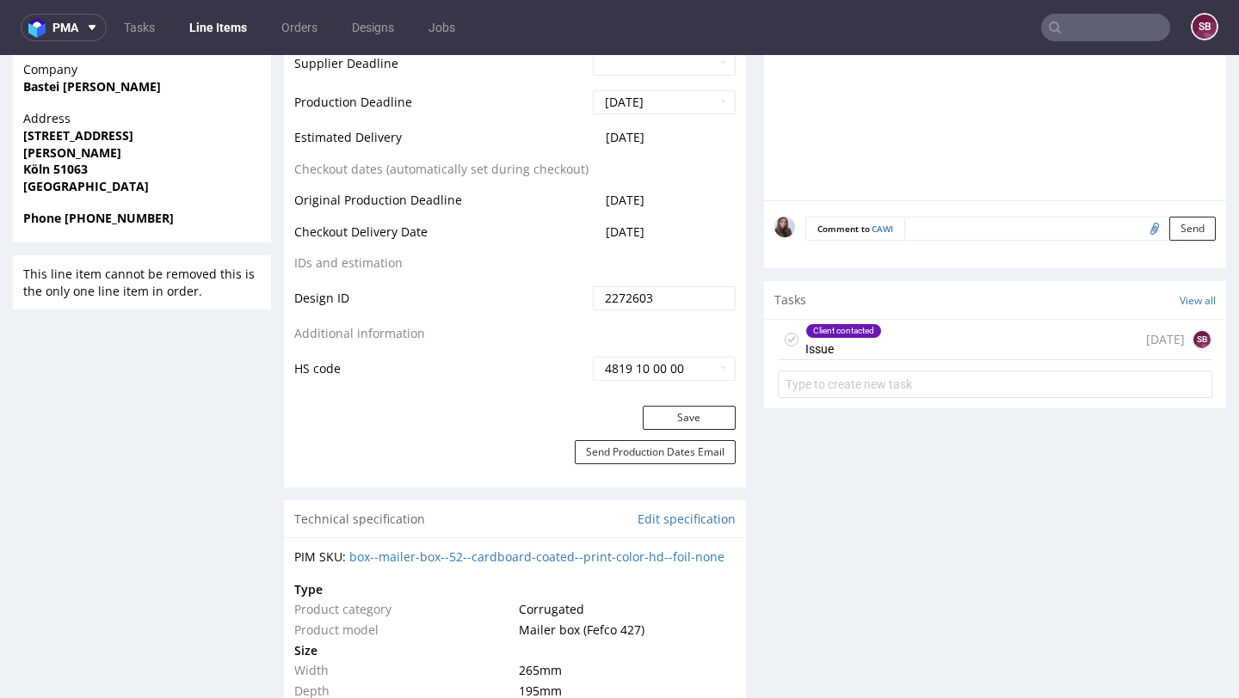
scroll to position [854, 0]
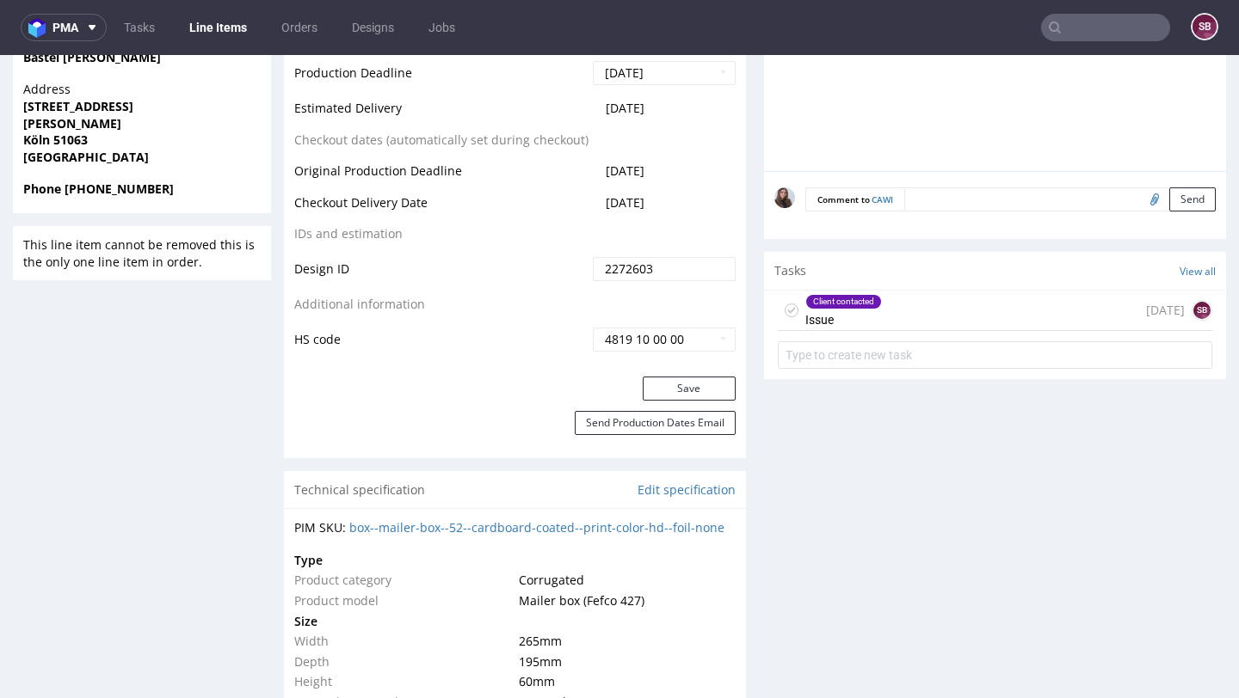
click at [939, 298] on div "Client contacted Issue 2 days ago SB" at bounding box center [995, 311] width 434 height 40
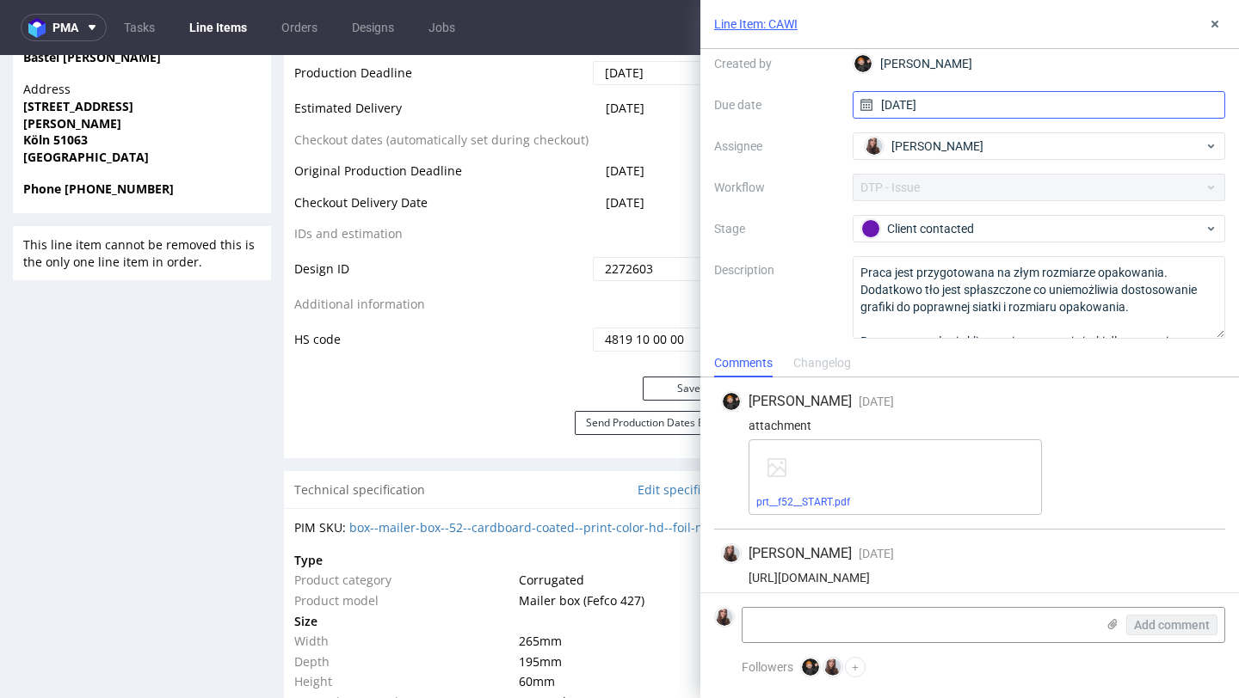
scroll to position [107, 0]
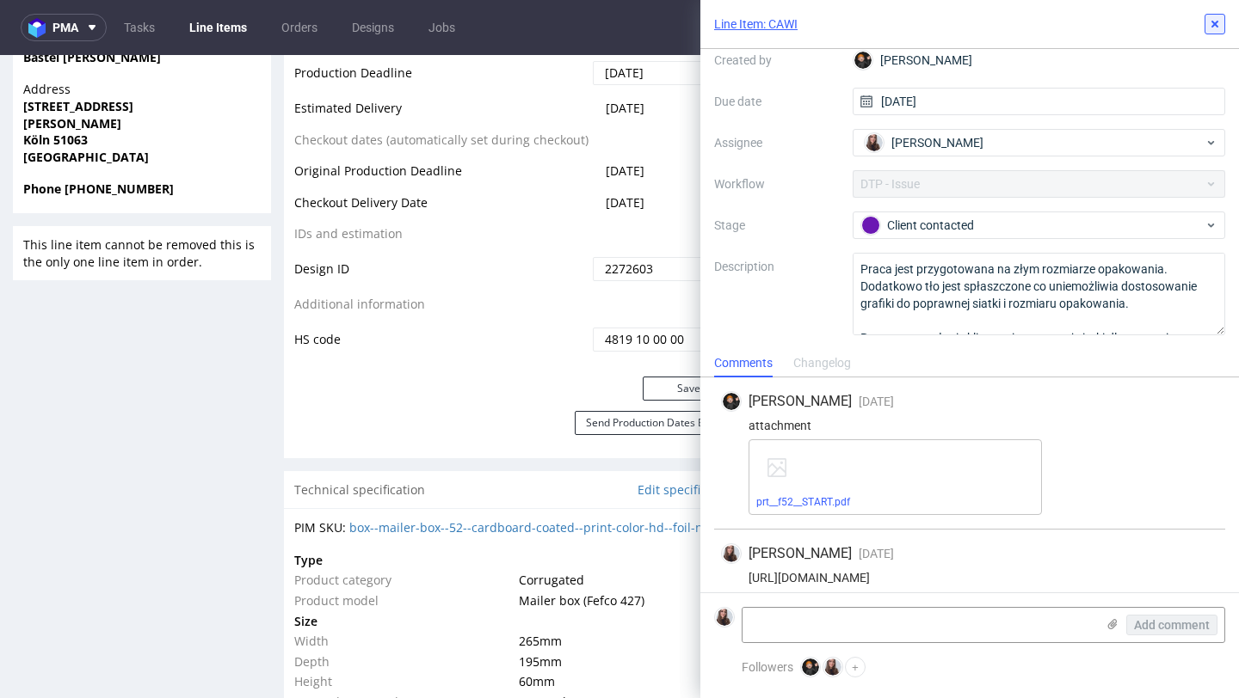
click at [1215, 22] on icon at bounding box center [1215, 24] width 14 height 14
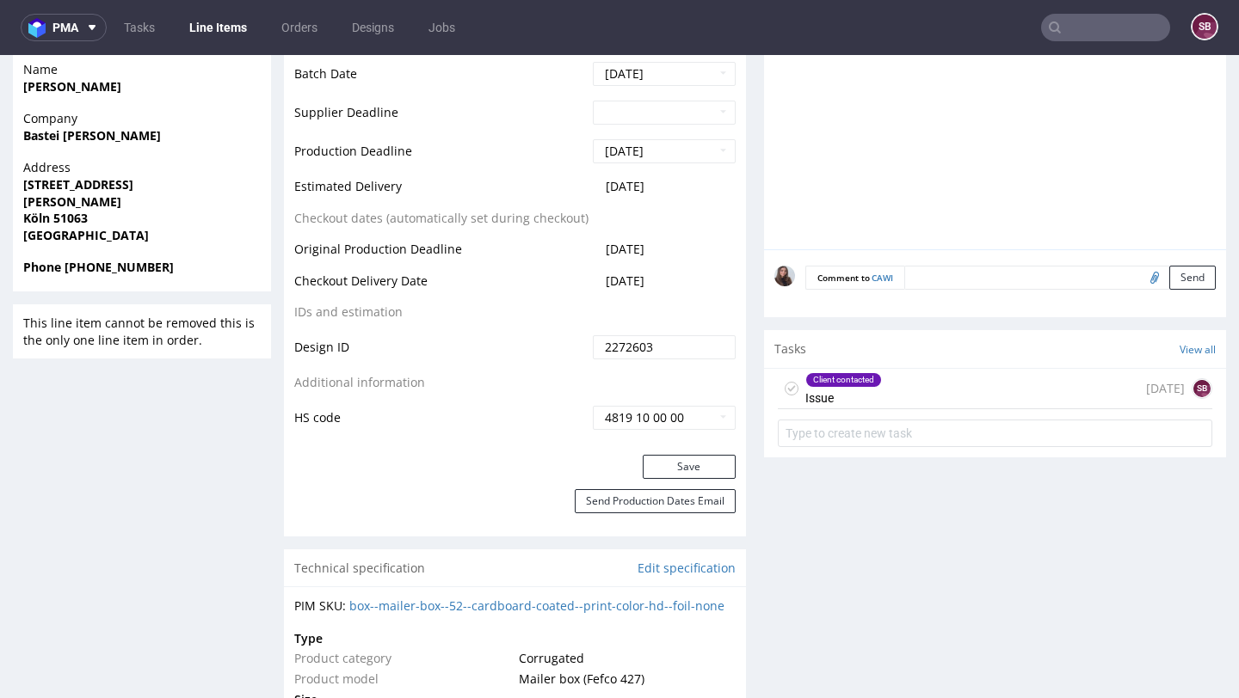
scroll to position [773, 0]
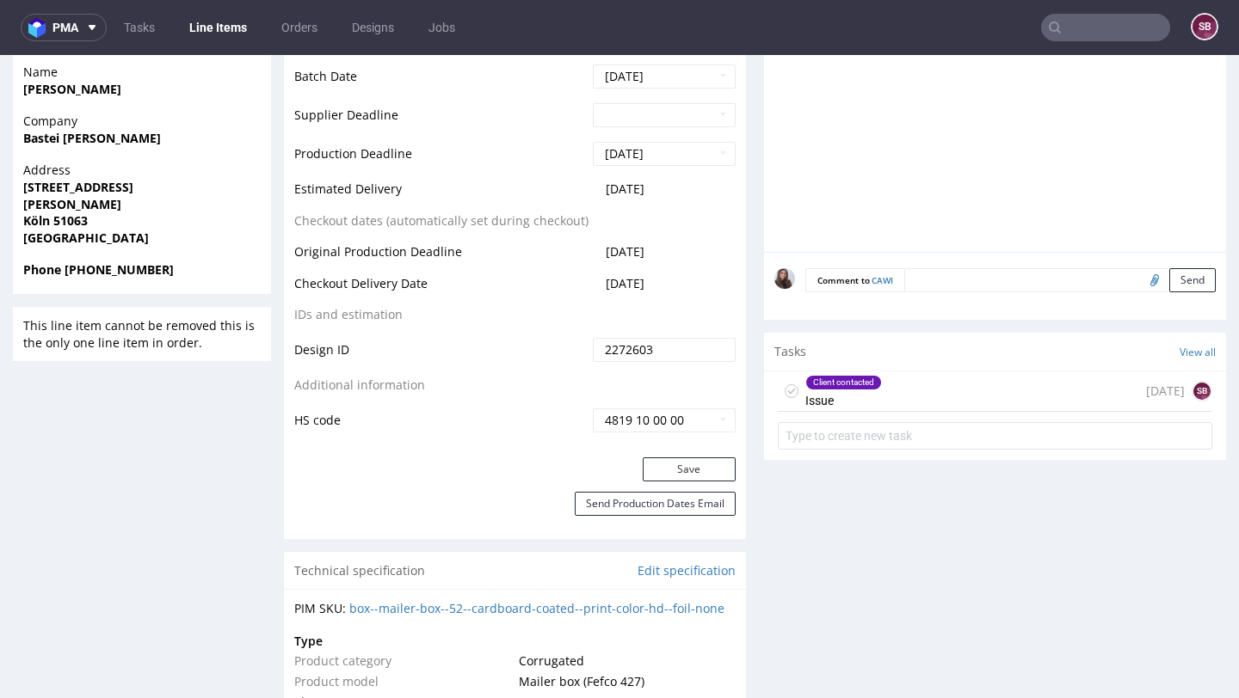
click at [864, 386] on div "Client contacted" at bounding box center [843, 383] width 75 height 14
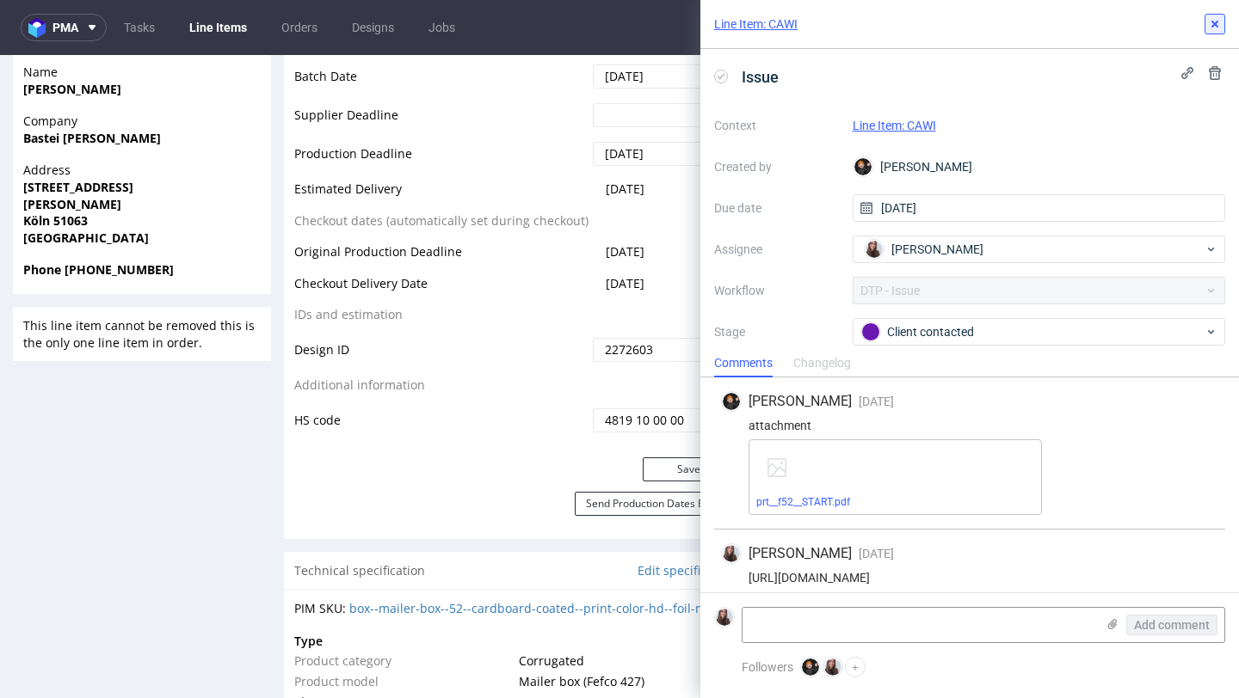
click at [1214, 20] on icon at bounding box center [1215, 24] width 14 height 14
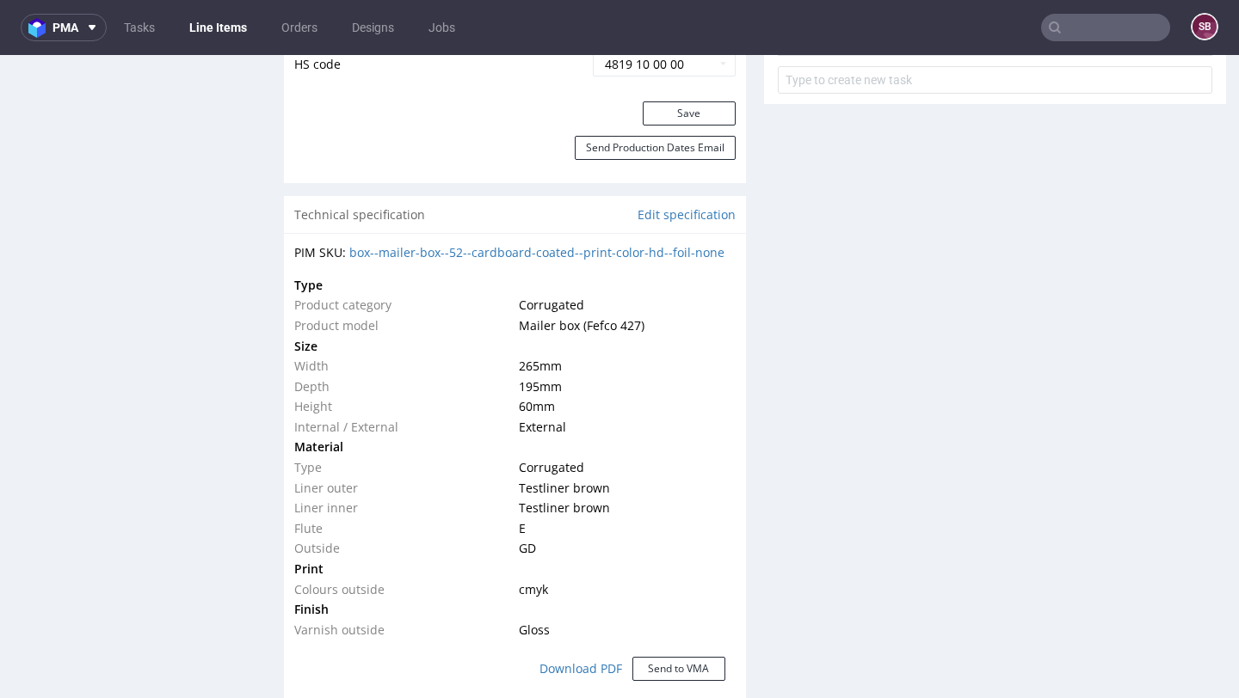
scroll to position [1153, 0]
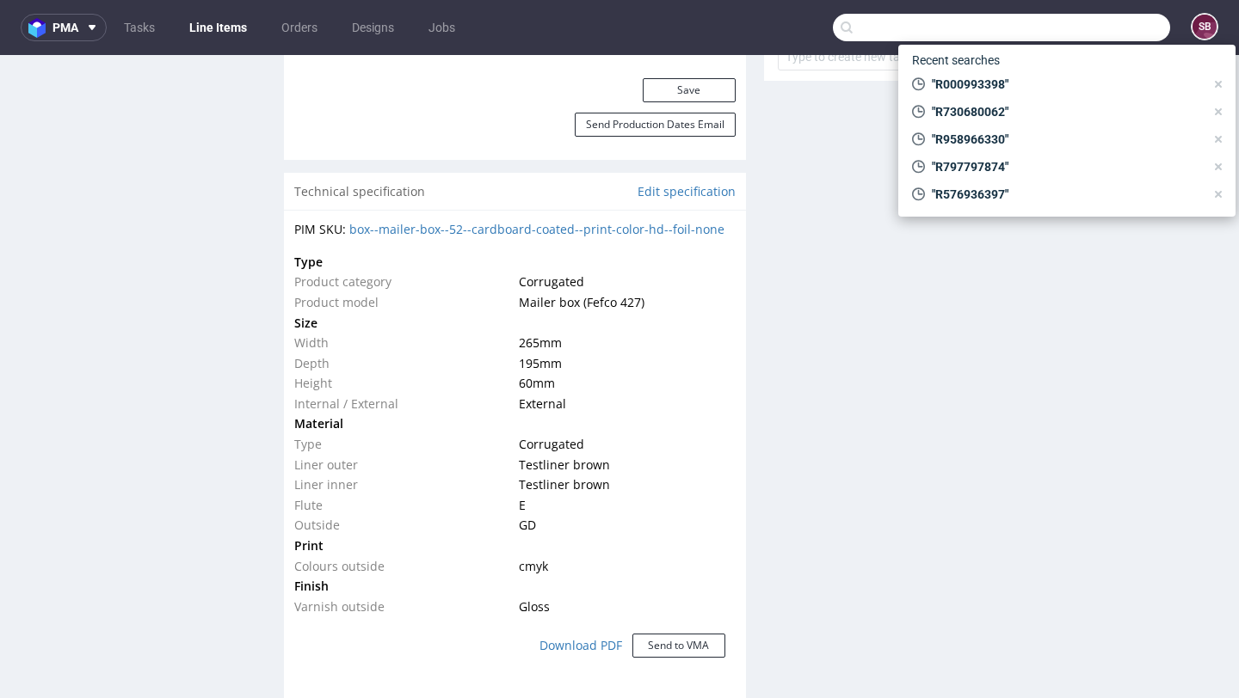
click at [1070, 34] on input "text" at bounding box center [1001, 28] width 337 height 28
paste input "R682851509"
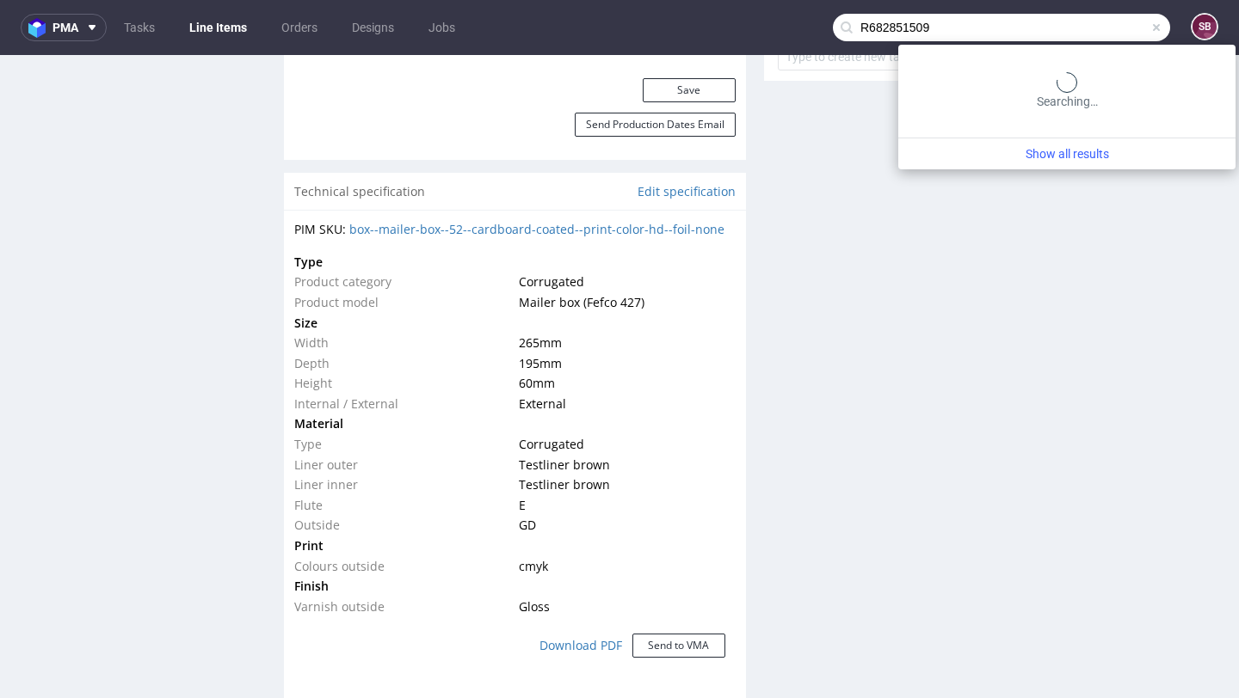
type input "R682851509"
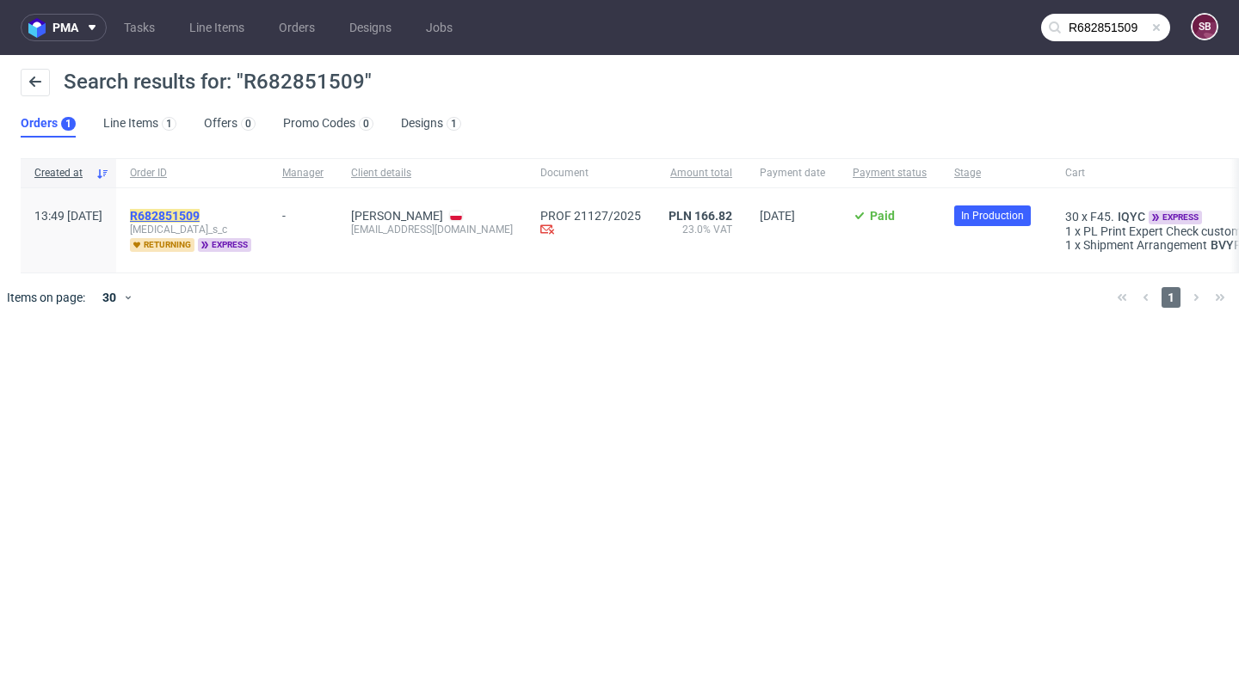
click at [200, 210] on mark "R682851509" at bounding box center [165, 216] width 70 height 14
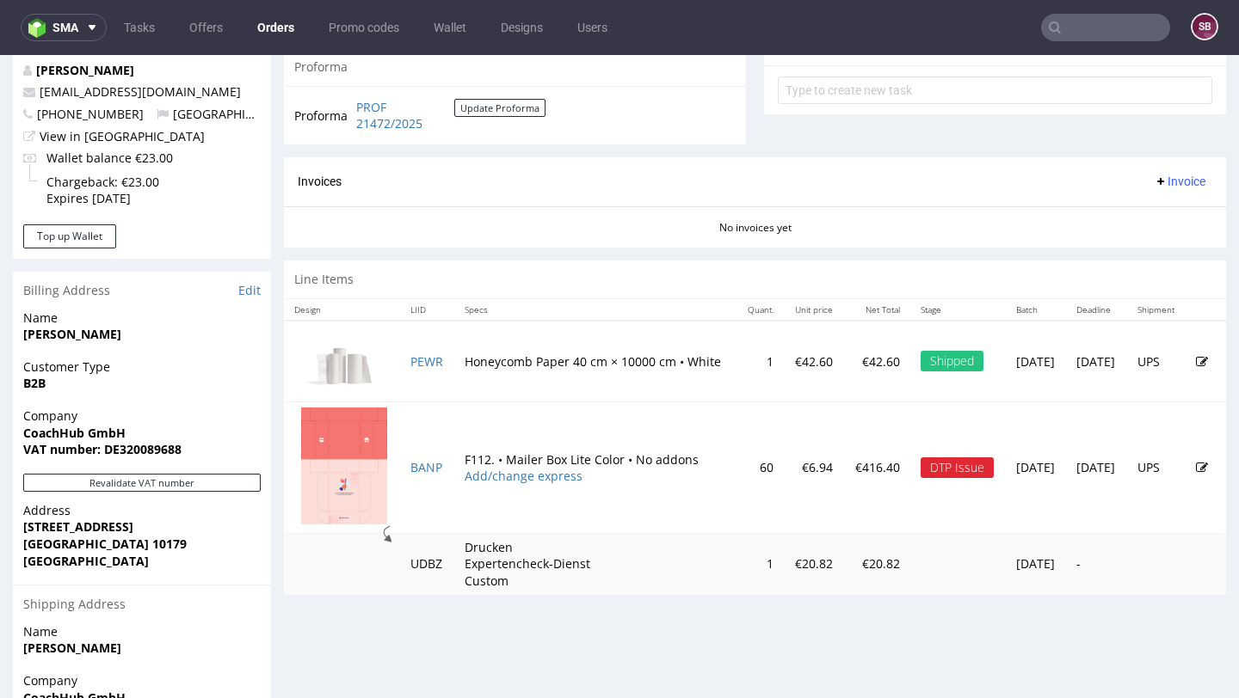
scroll to position [668, 0]
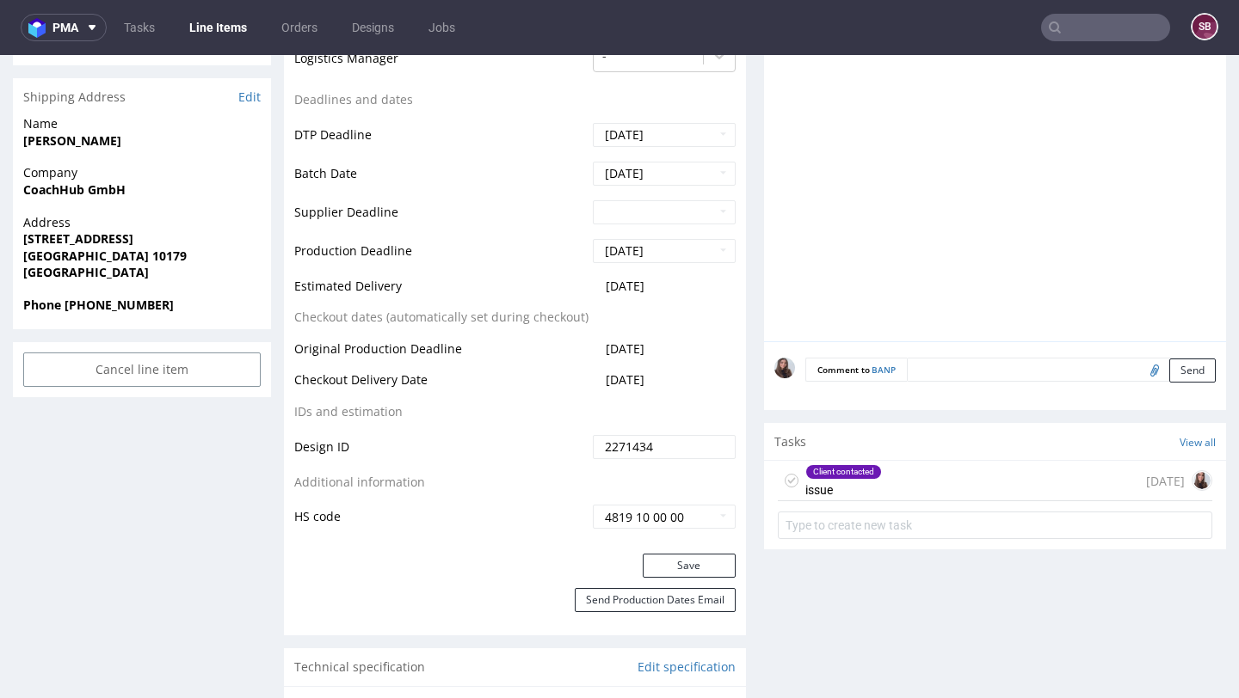
scroll to position [808, 0]
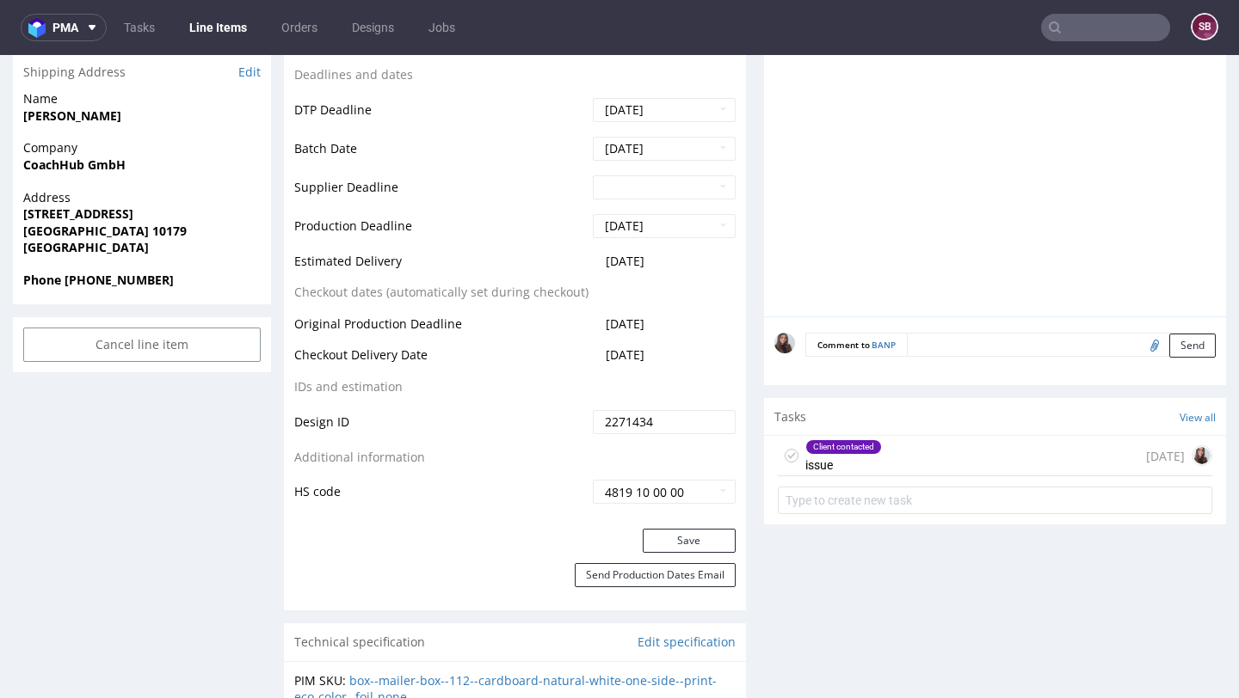
click at [864, 447] on div "Client contacted" at bounding box center [843, 447] width 75 height 14
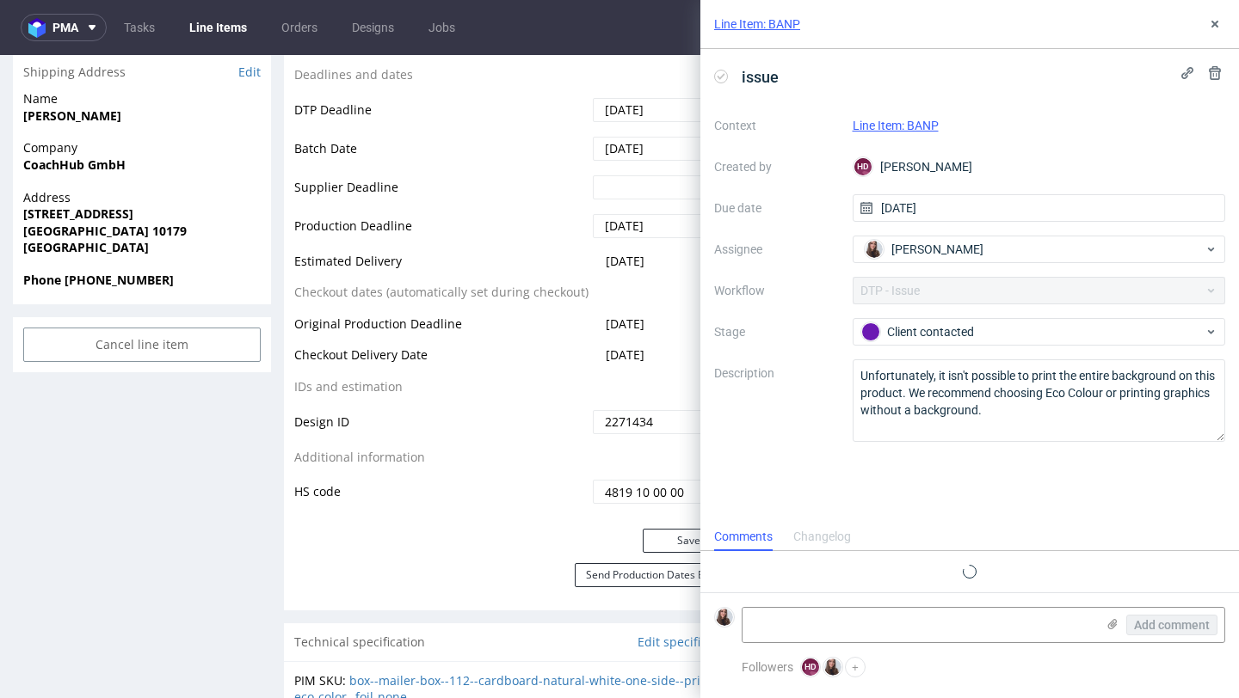
scroll to position [13, 0]
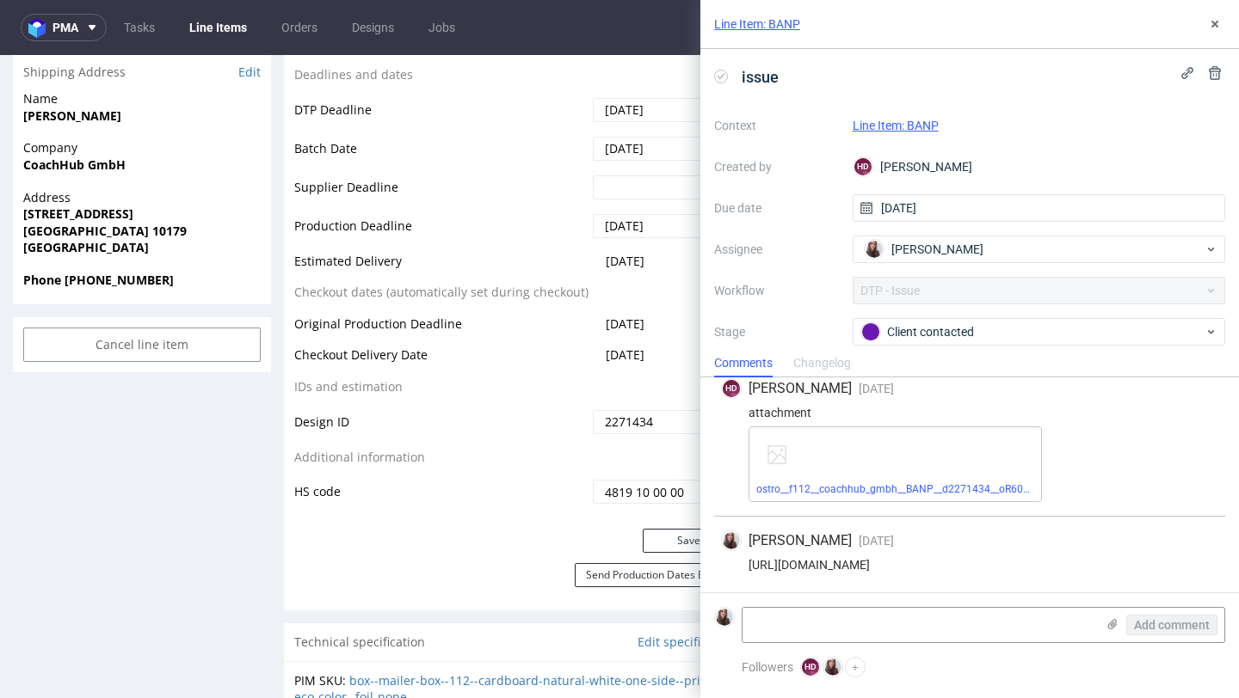
drag, startPoint x: 1191, startPoint y: 563, endPoint x: 733, endPoint y: 565, distance: 458.5
click at [733, 565] on div "[URL][DOMAIN_NAME]" at bounding box center [969, 565] width 497 height 14
copy div "[URL][DOMAIN_NAME]"
click at [1220, 22] on icon at bounding box center [1215, 24] width 14 height 14
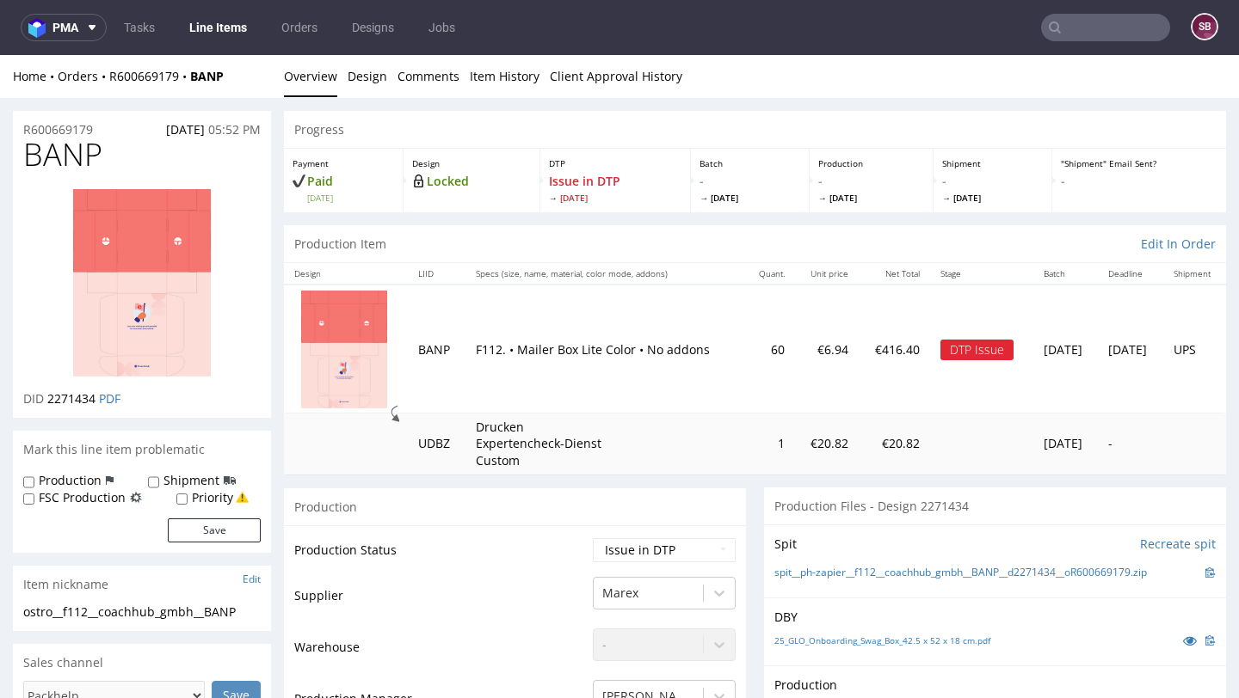
click at [1100, 20] on input "text" at bounding box center [1105, 28] width 129 height 28
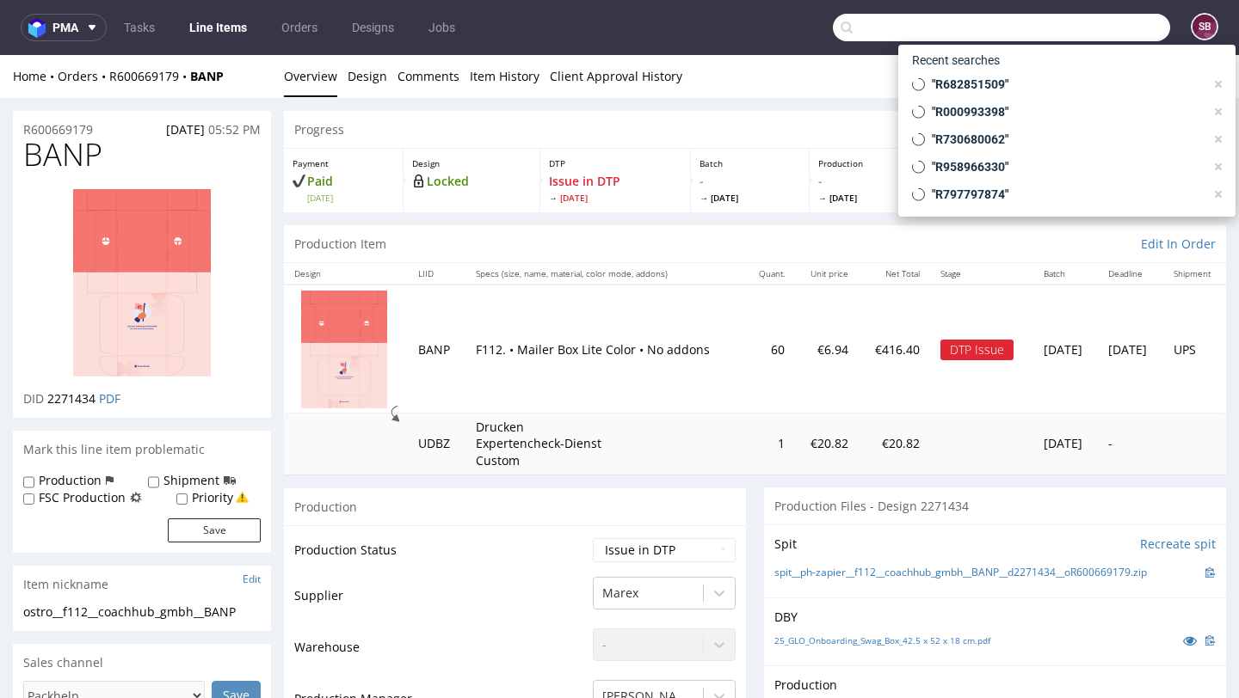
paste input "R767641321"
type input "R767641321"
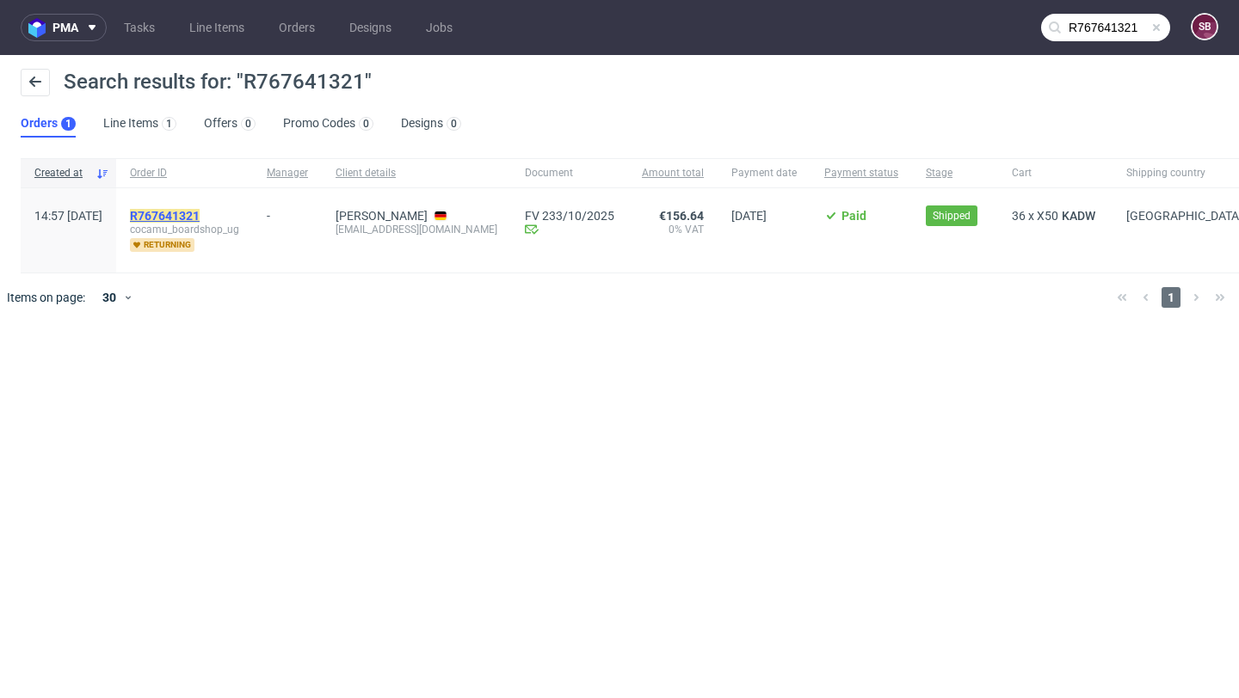
click at [200, 217] on mark "R767641321" at bounding box center [165, 216] width 70 height 14
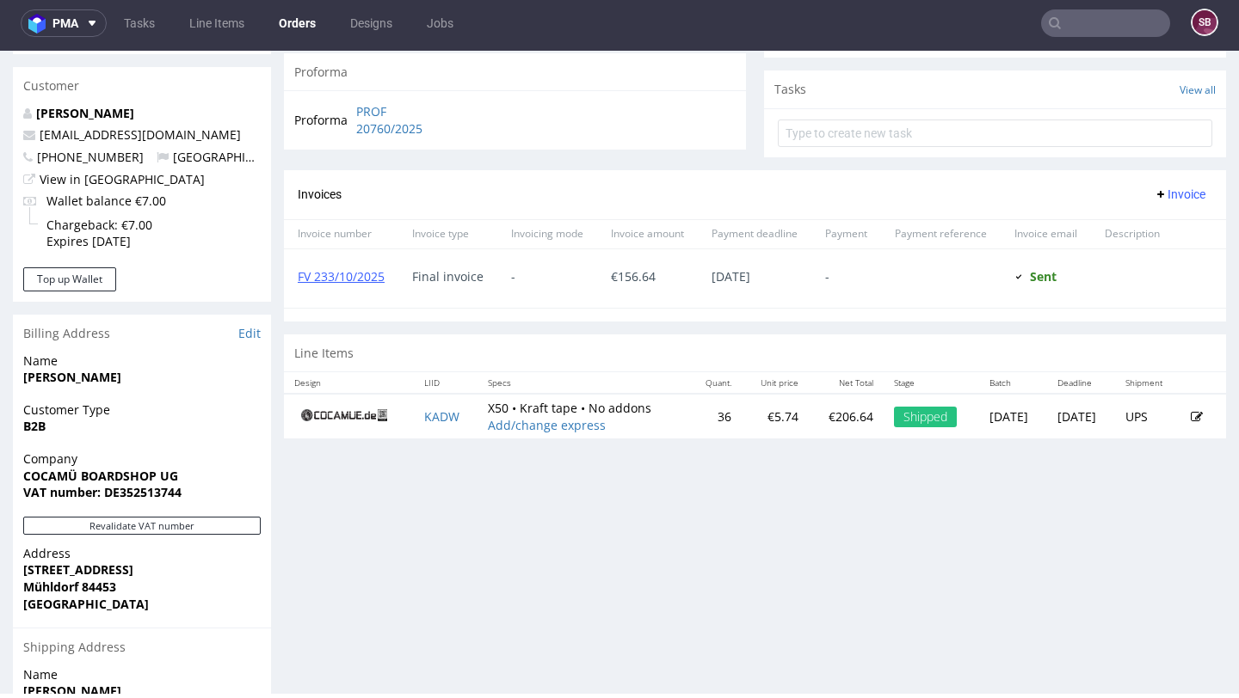
scroll to position [606, 0]
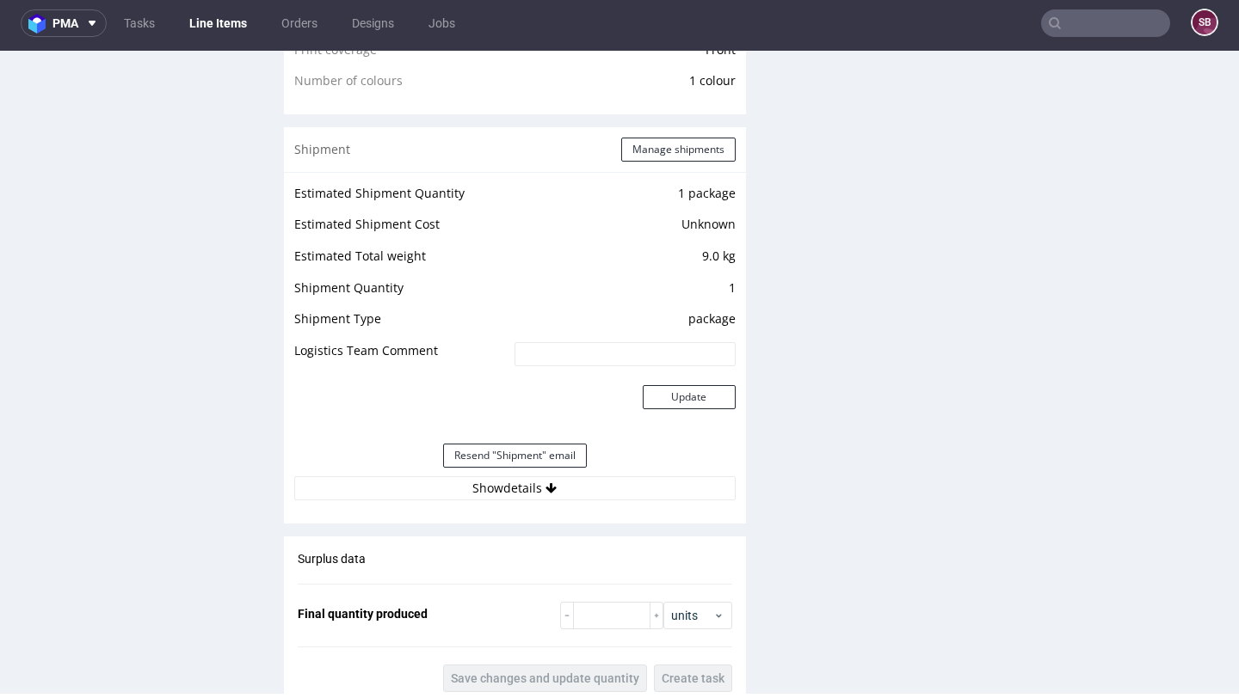
scroll to position [1411, 0]
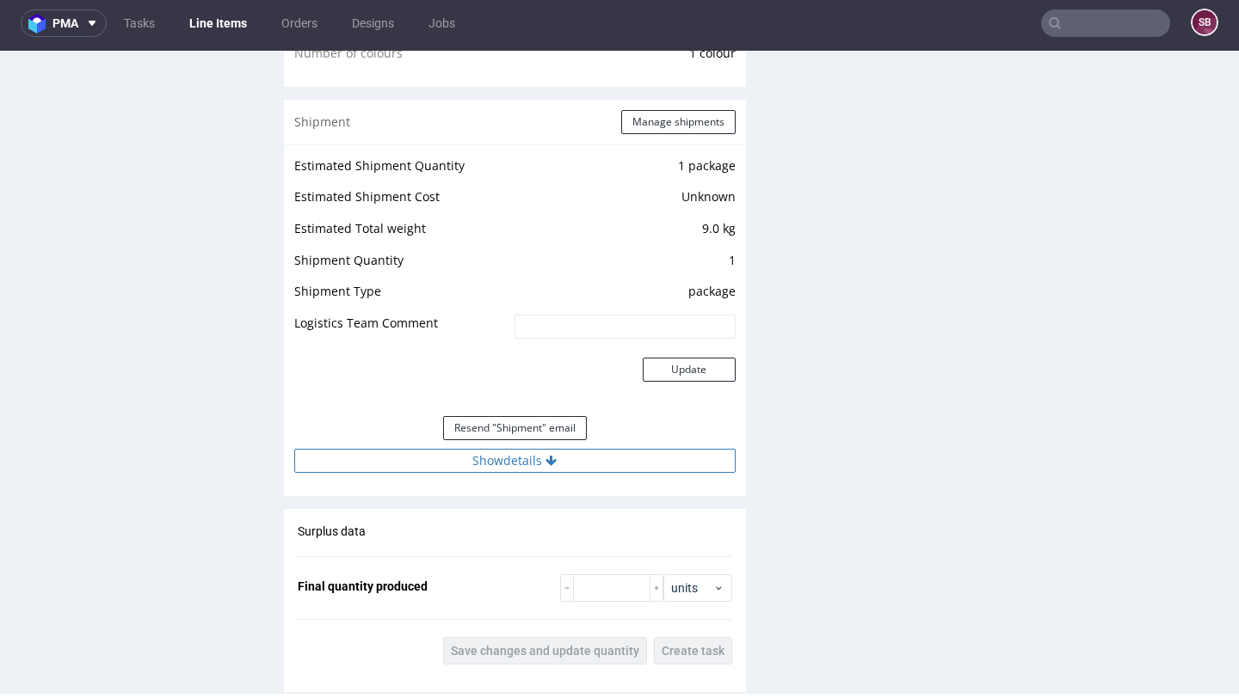
click at [527, 460] on button "Show details" at bounding box center [514, 461] width 441 height 24
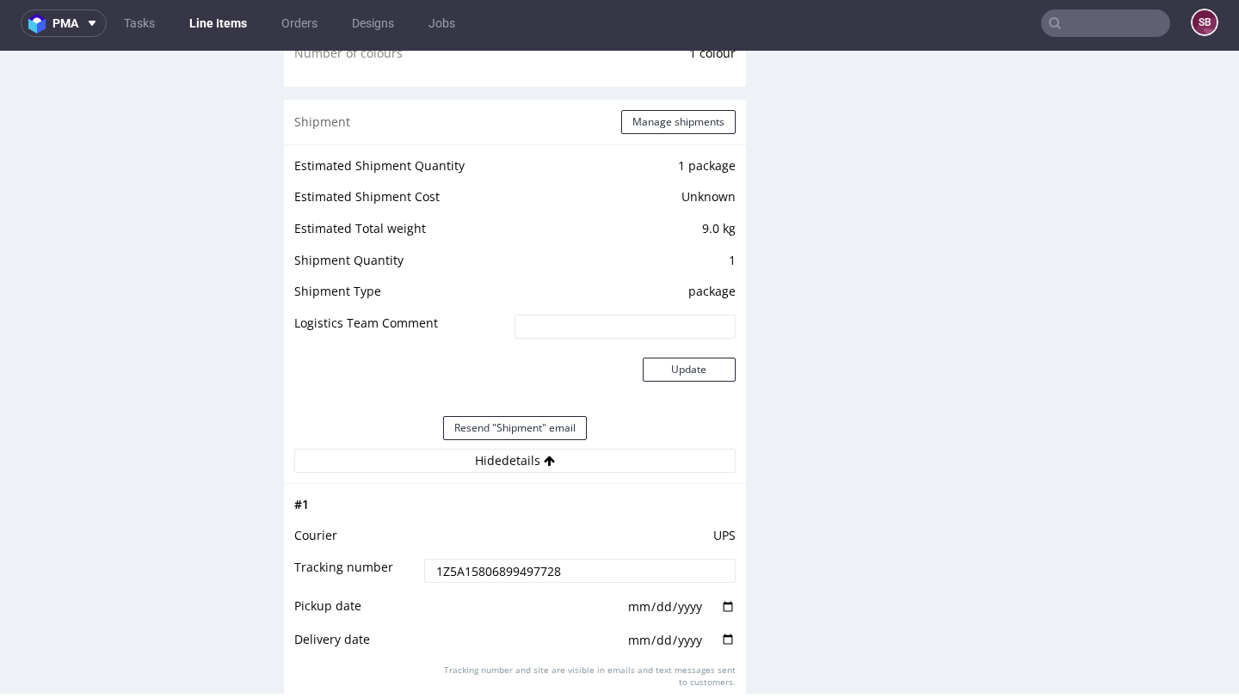
drag, startPoint x: 581, startPoint y: 566, endPoint x: 416, endPoint y: 569, distance: 164.3
click at [420, 569] on td "1Z5A15806899497728" at bounding box center [577, 576] width 315 height 39
